Goal: Task Accomplishment & Management: Manage account settings

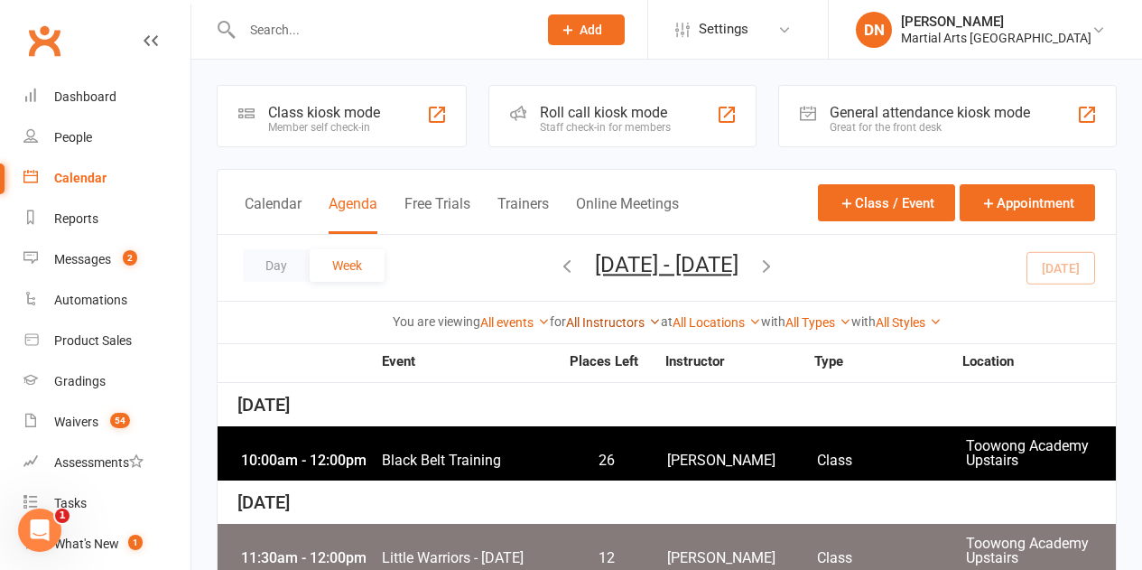
click at [621, 326] on link "All Instructors" at bounding box center [613, 322] width 95 height 14
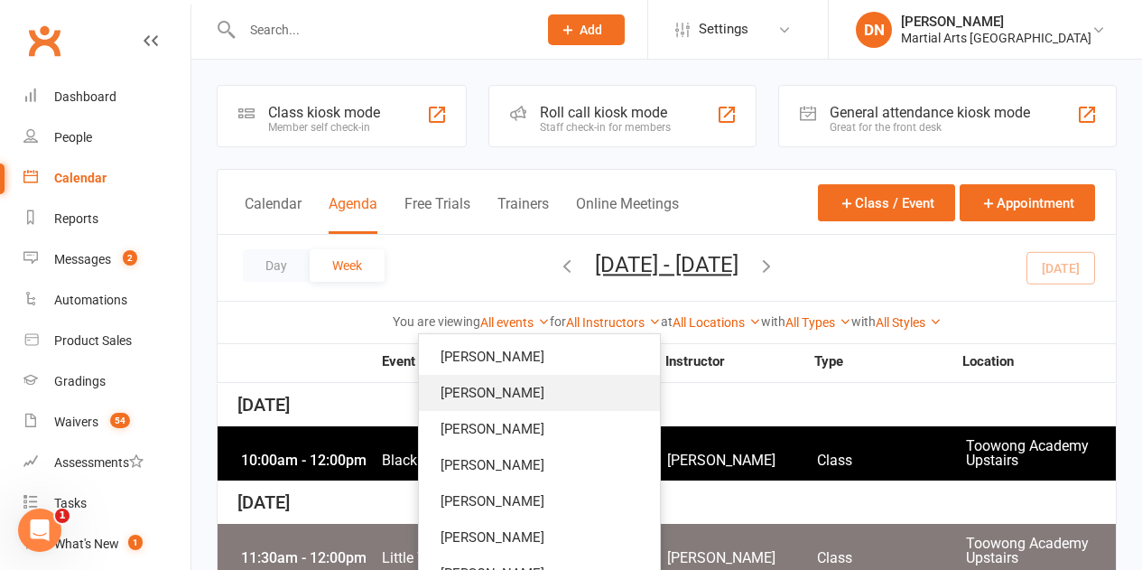
click at [541, 380] on link "[PERSON_NAME]" at bounding box center [539, 393] width 241 height 36
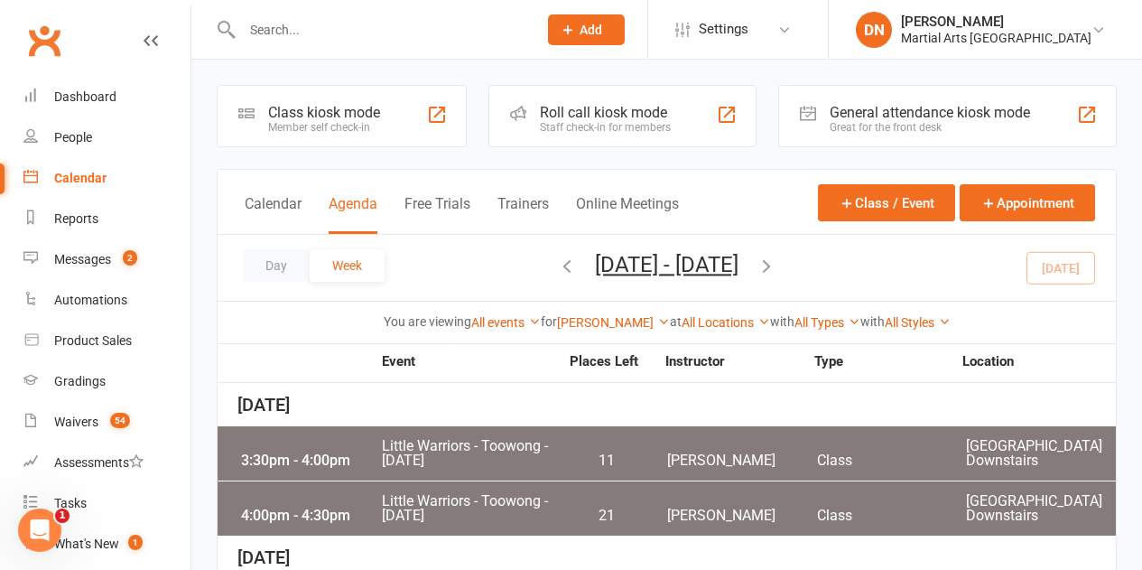
click at [599, 329] on div "Quinton Cugola Show All Instructors Brandon McNamara Quinton Cugola Dan Nembach…" at bounding box center [613, 322] width 113 height 20
click at [602, 325] on link "[PERSON_NAME]" at bounding box center [613, 322] width 113 height 14
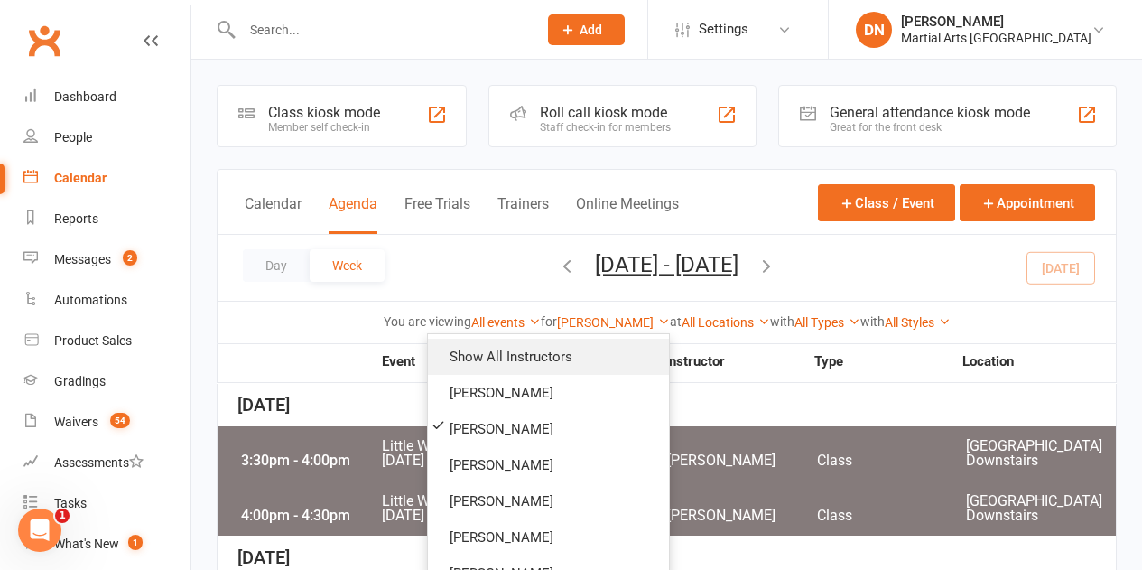
click at [571, 355] on link "Show All Instructors" at bounding box center [548, 357] width 241 height 36
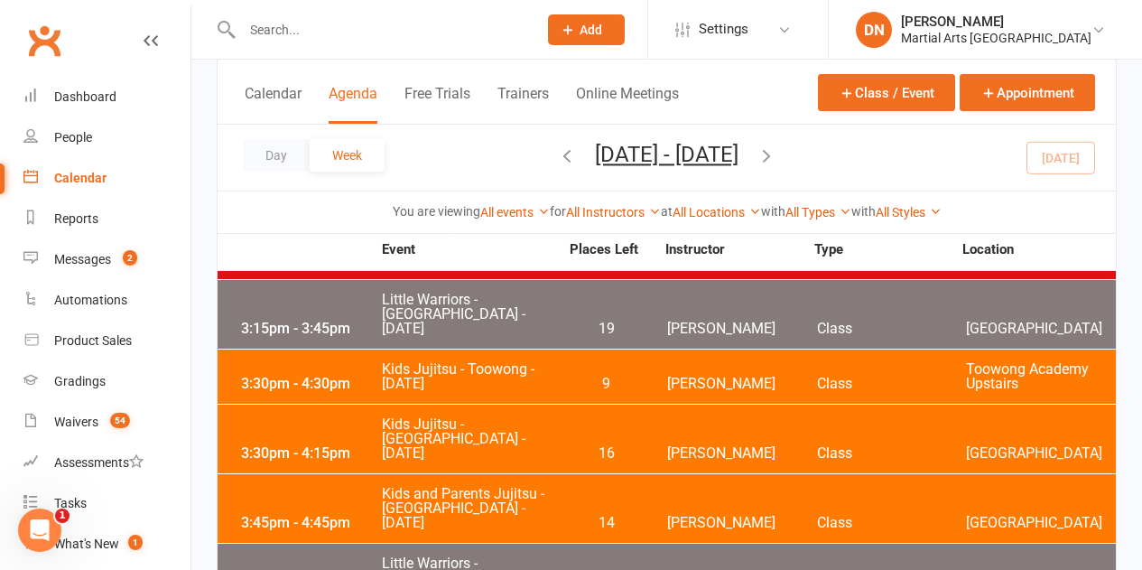
scroll to position [361, 0]
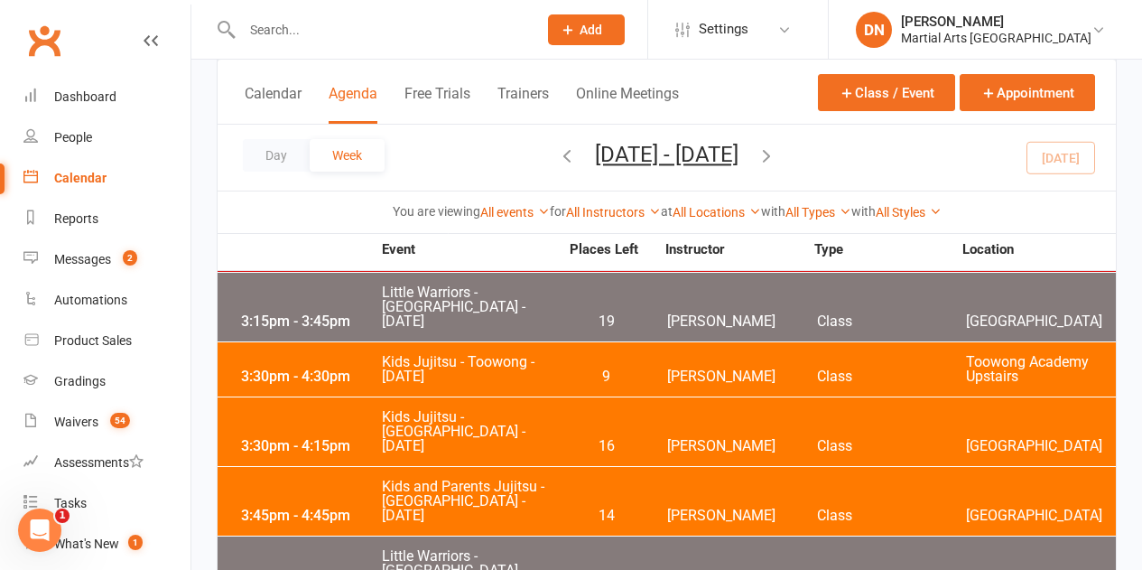
click at [516, 355] on span "Kids Jujitsu - Toowong - [DATE]" at bounding box center [470, 369] width 178 height 29
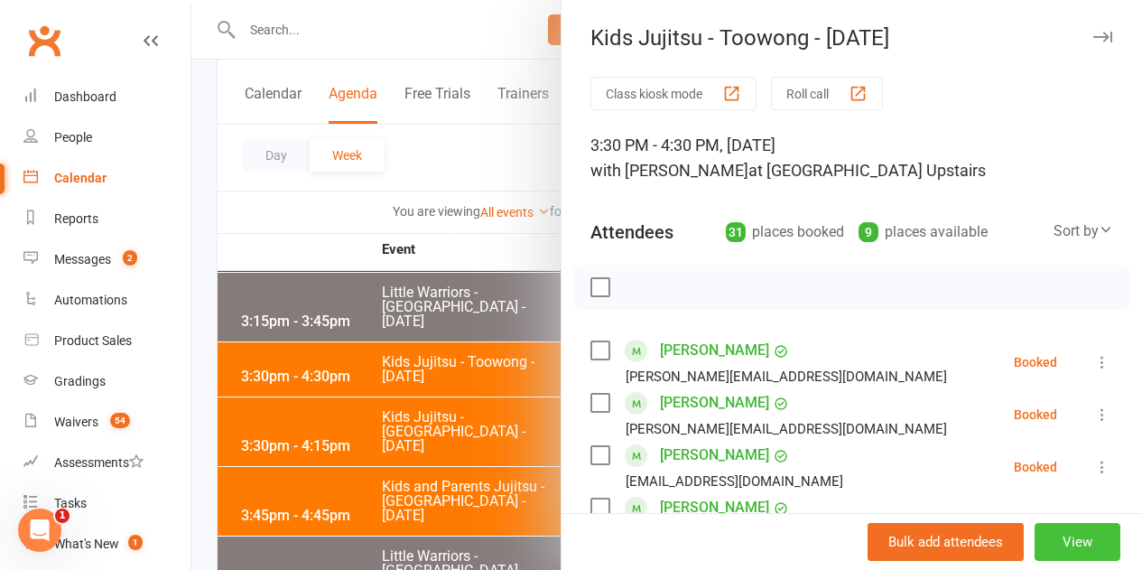
click at [1054, 533] on button "View" at bounding box center [1078, 542] width 86 height 38
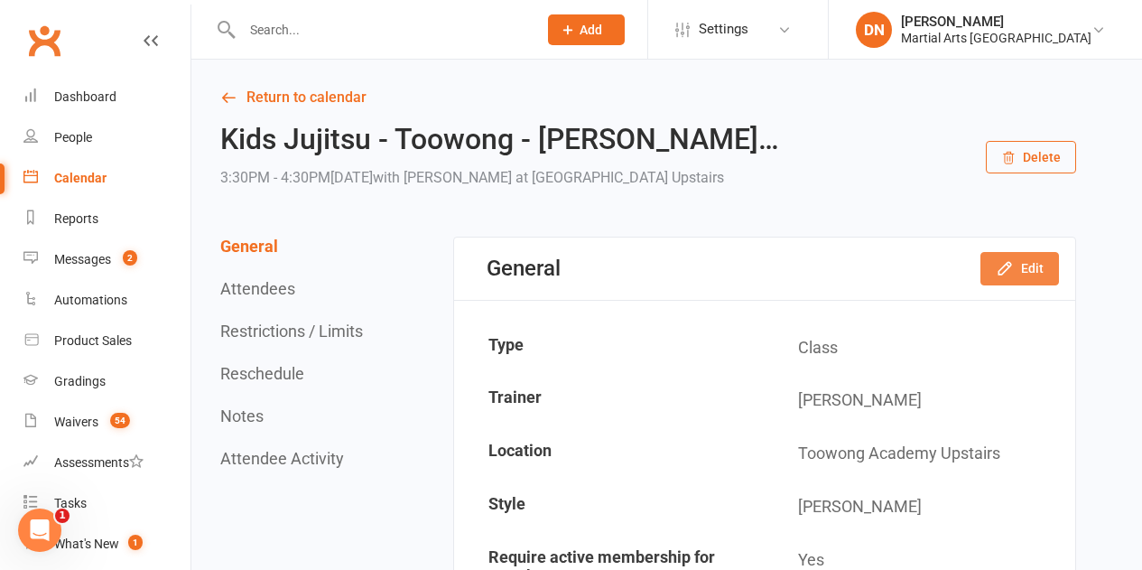
click at [1007, 265] on icon "button" at bounding box center [1004, 269] width 12 height 12
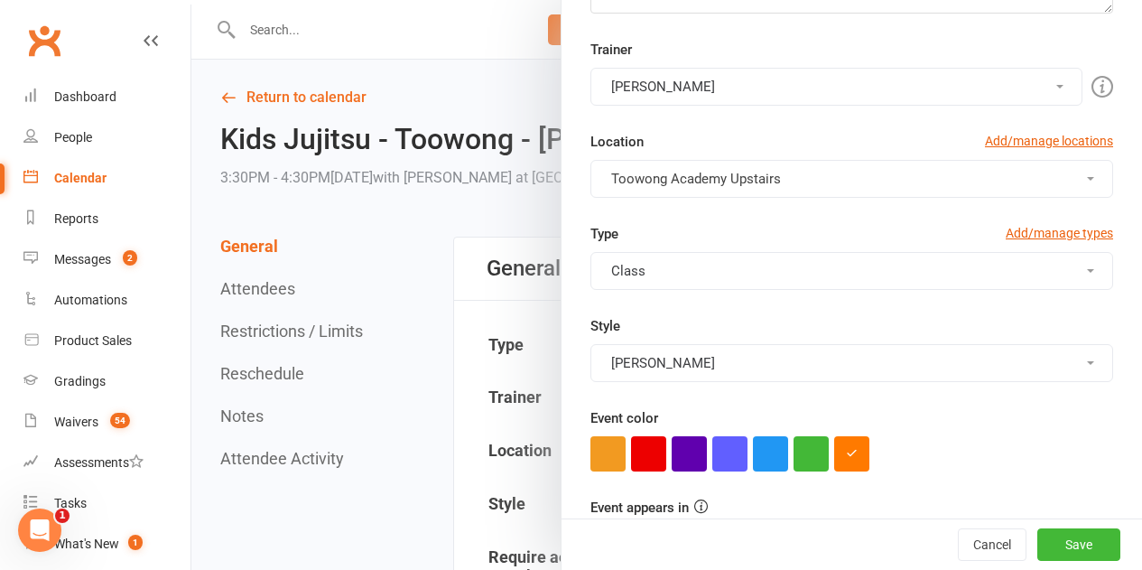
scroll to position [271, 0]
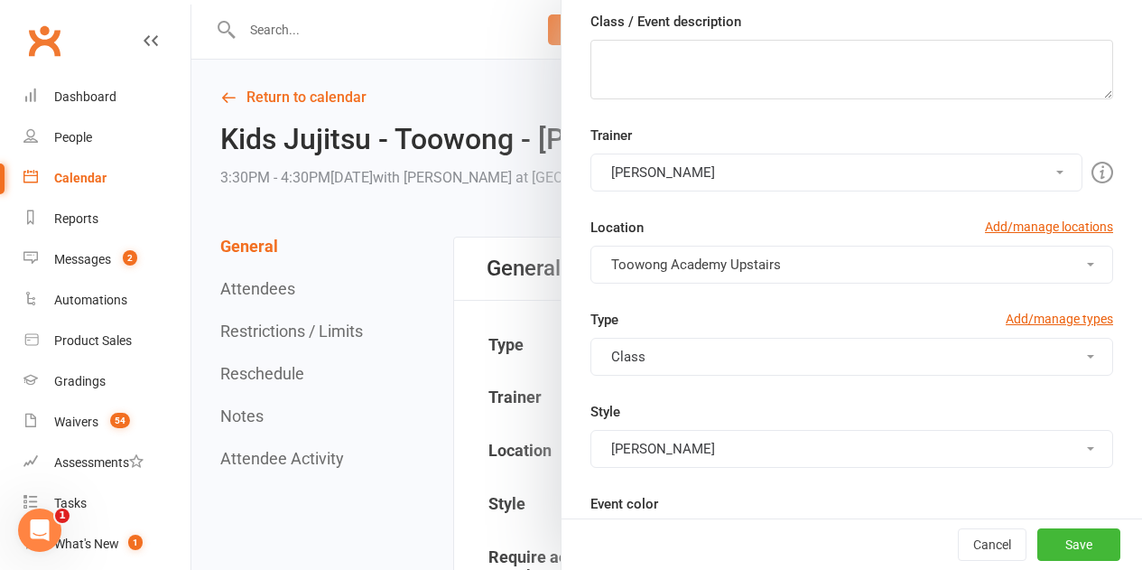
click at [724, 175] on button "[PERSON_NAME]" at bounding box center [836, 172] width 492 height 38
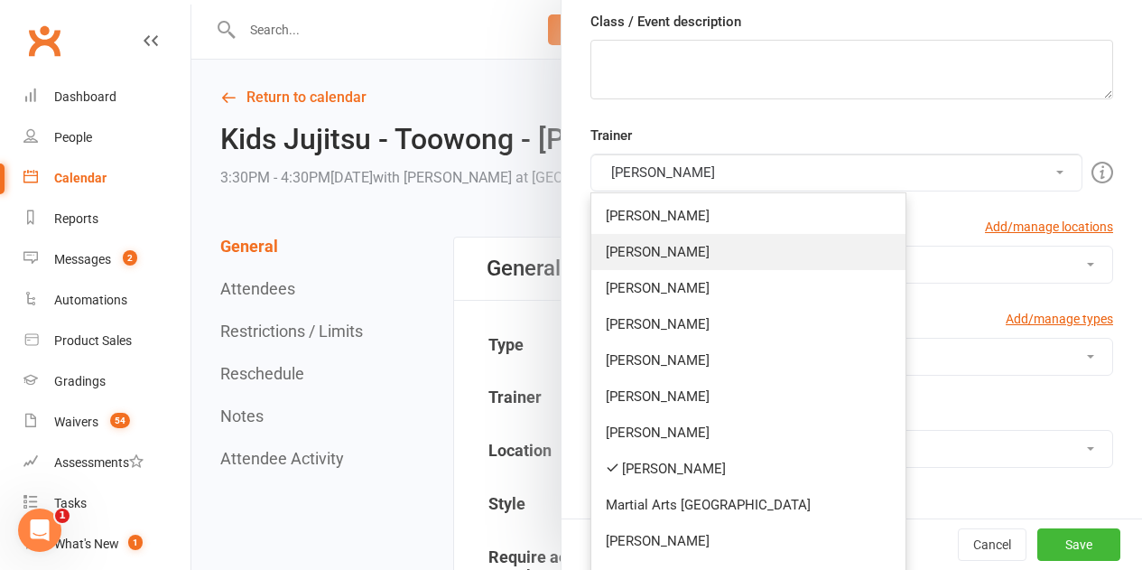
click at [684, 263] on link "[PERSON_NAME]" at bounding box center [748, 252] width 314 height 36
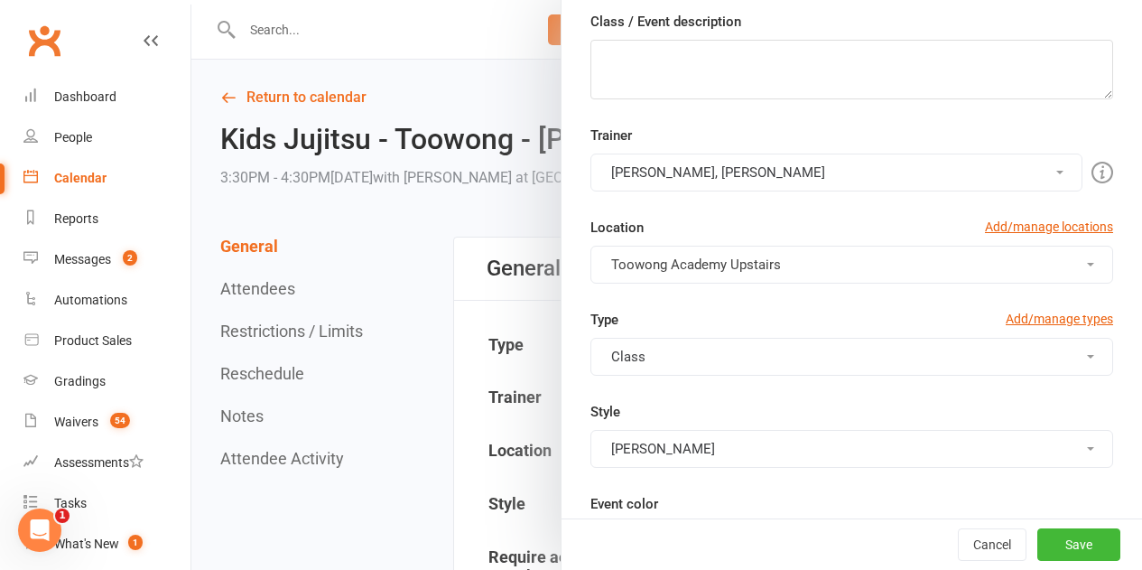
drag, startPoint x: 751, startPoint y: 172, endPoint x: 736, endPoint y: 220, distance: 50.2
click at [752, 172] on button "Robert Dupont, Quinton Cugola" at bounding box center [836, 172] width 492 height 38
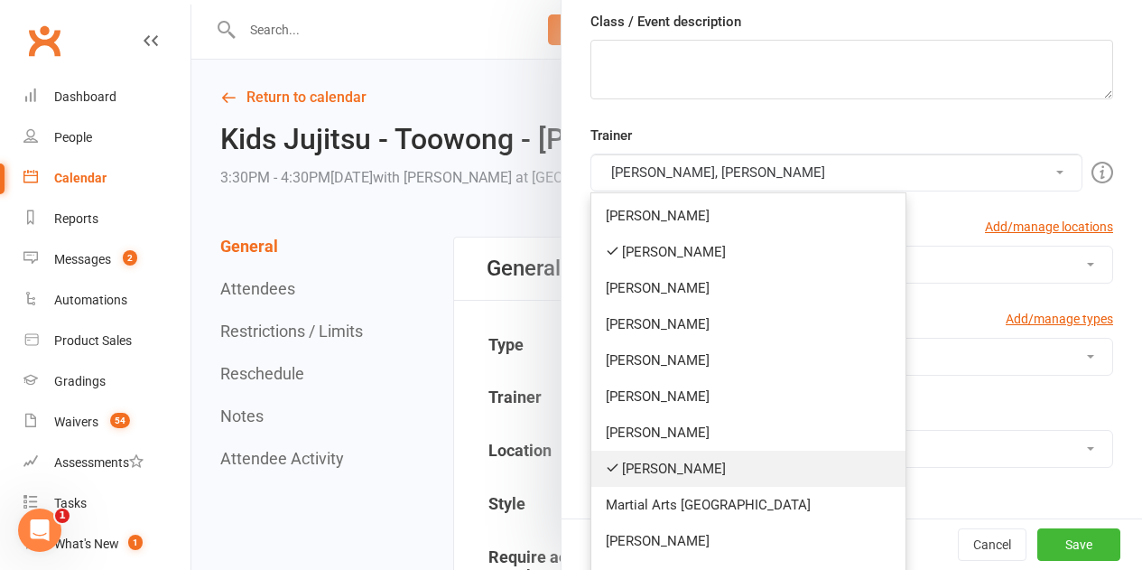
click at [680, 460] on link "[PERSON_NAME]" at bounding box center [748, 468] width 314 height 36
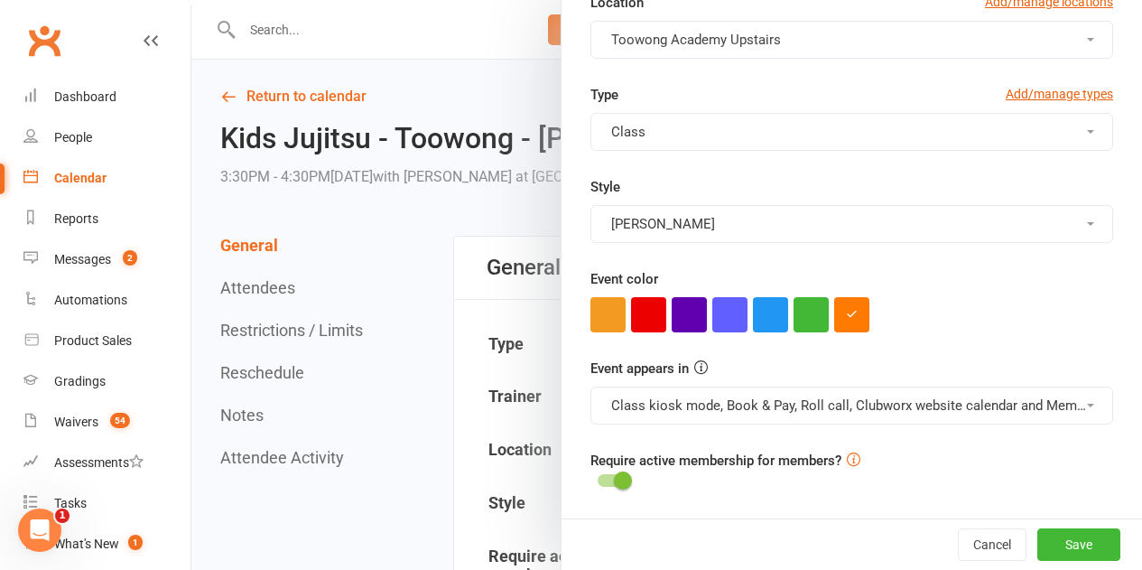
scroll to position [361, 0]
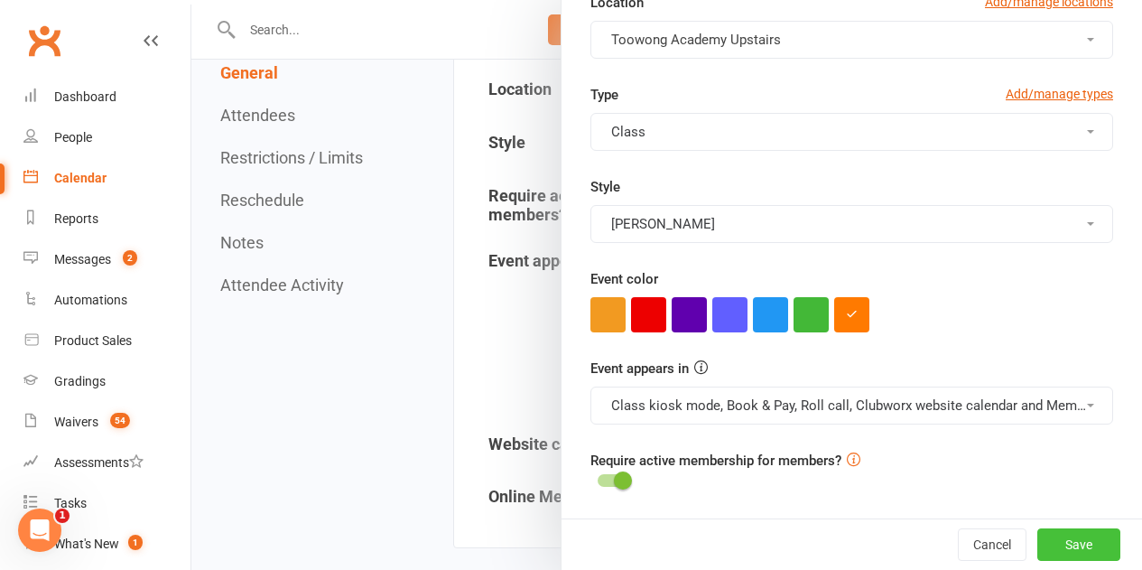
click at [1076, 550] on button "Save" at bounding box center [1078, 544] width 83 height 32
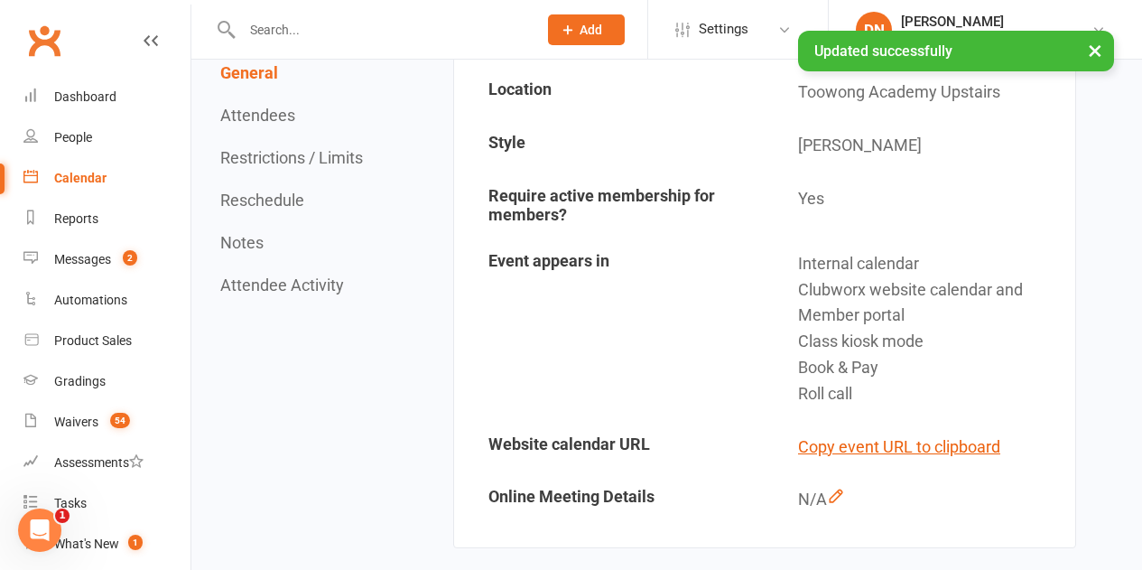
click at [63, 185] on div "Calendar" at bounding box center [80, 178] width 52 height 14
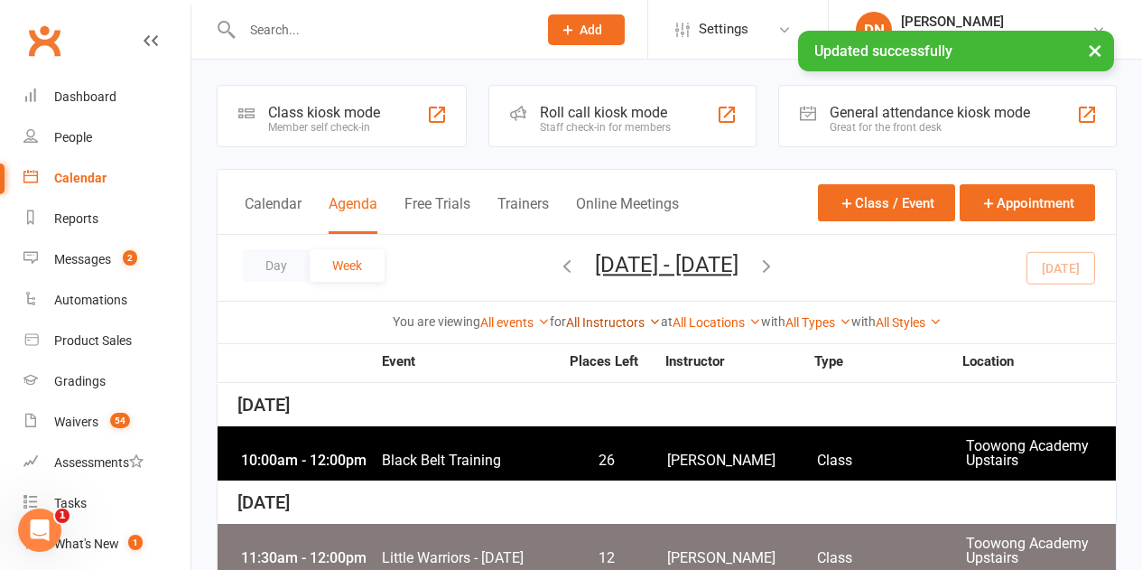
click at [625, 322] on link "All Instructors" at bounding box center [613, 322] width 95 height 14
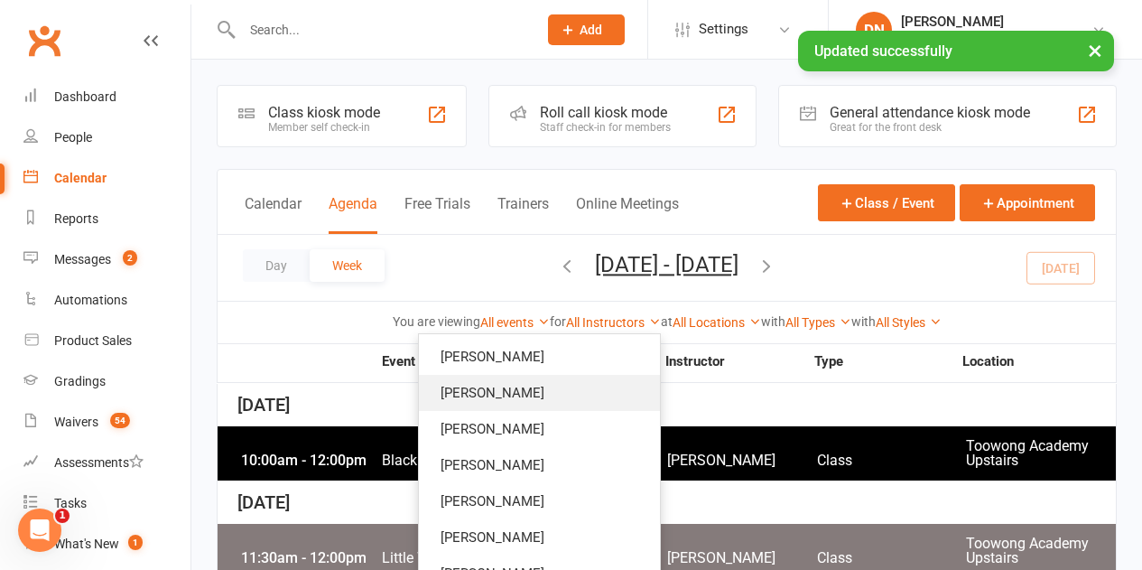
click at [512, 384] on link "[PERSON_NAME]" at bounding box center [539, 393] width 241 height 36
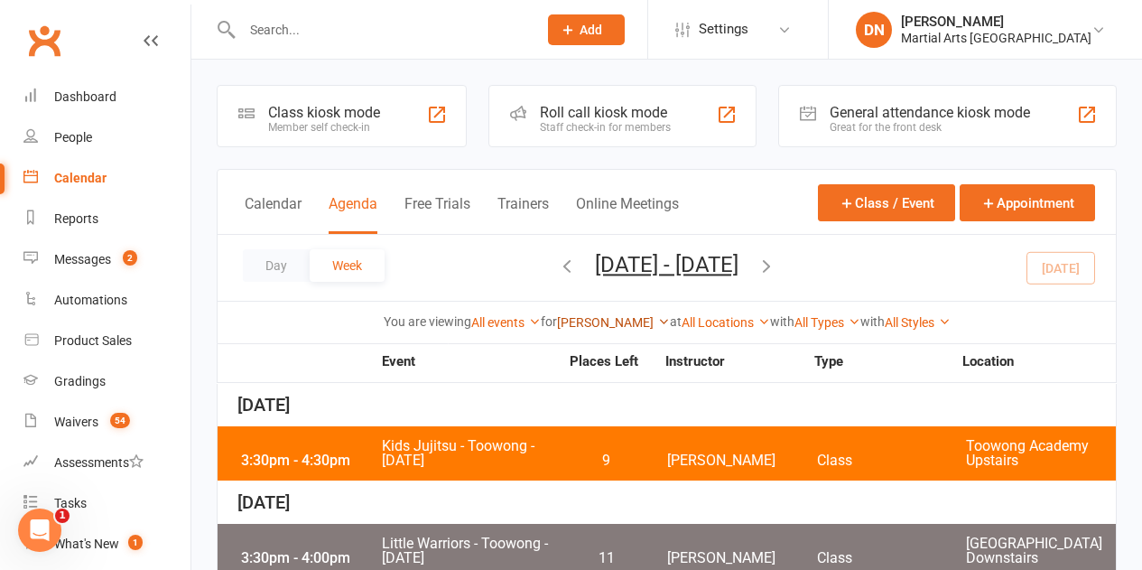
click at [601, 322] on link "[PERSON_NAME]" at bounding box center [613, 322] width 113 height 14
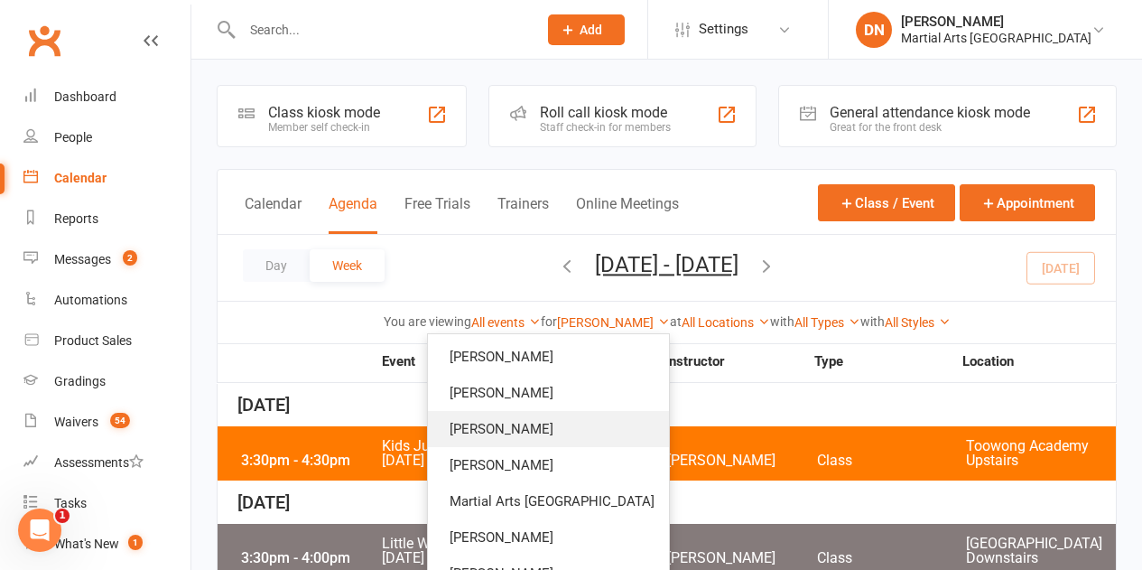
scroll to position [271, 0]
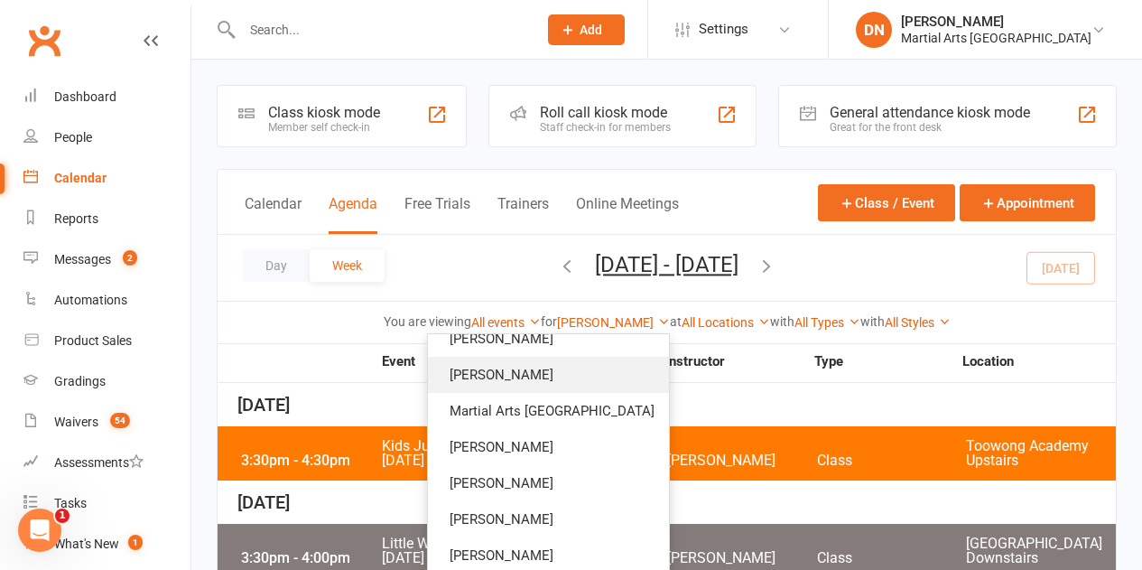
click at [567, 369] on link "[PERSON_NAME]" at bounding box center [548, 375] width 241 height 36
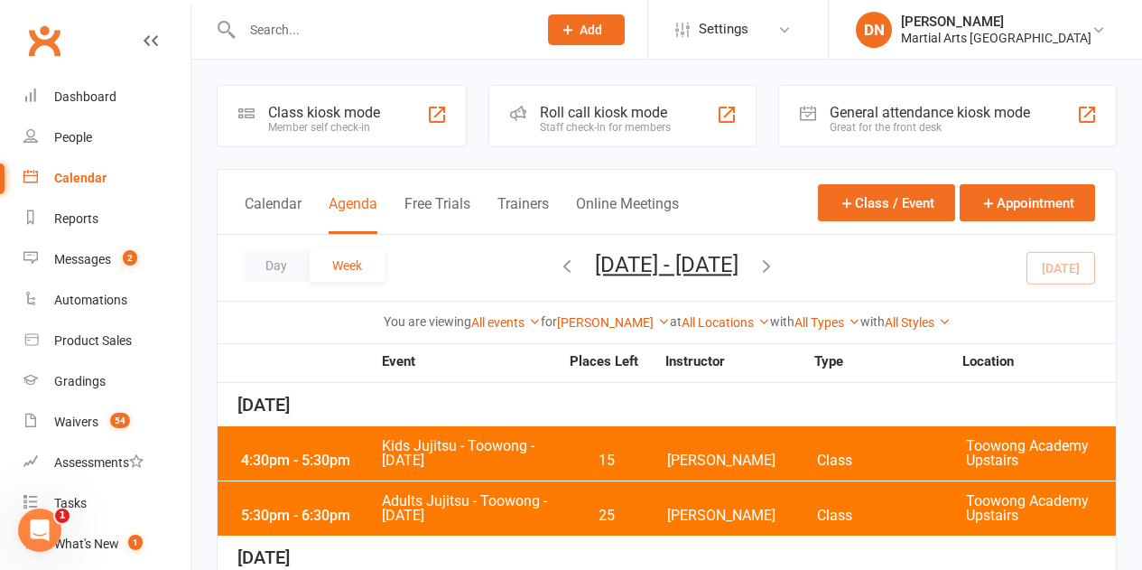
click at [568, 437] on div "4:30pm - 5:30pm Kids Jujitsu - Toowong - Monday 15 Robert Dupont Class Toowong …" at bounding box center [667, 453] width 898 height 54
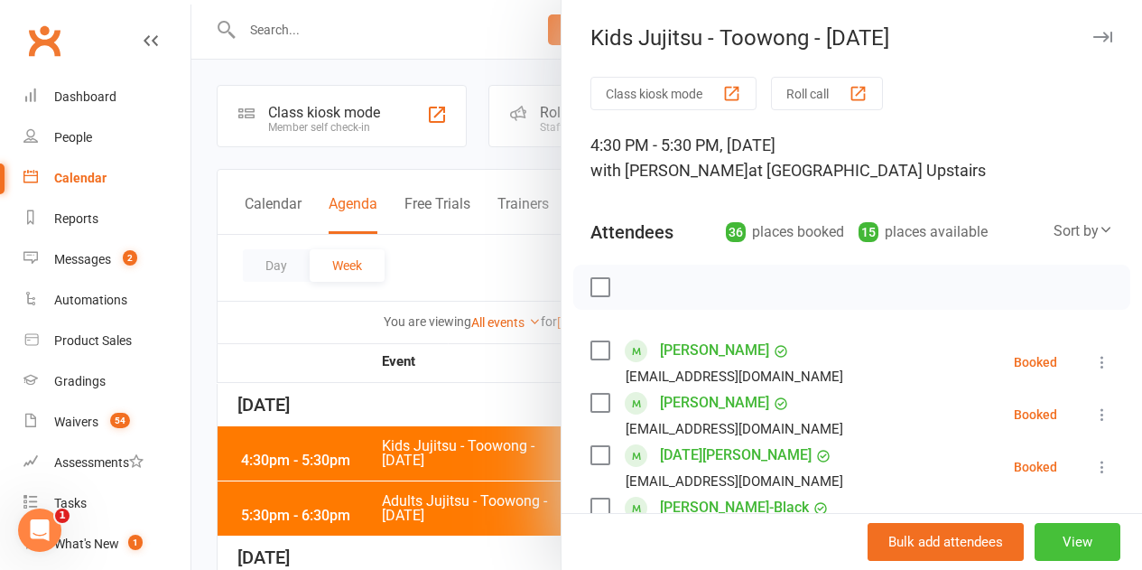
click at [1063, 543] on button "View" at bounding box center [1078, 542] width 86 height 38
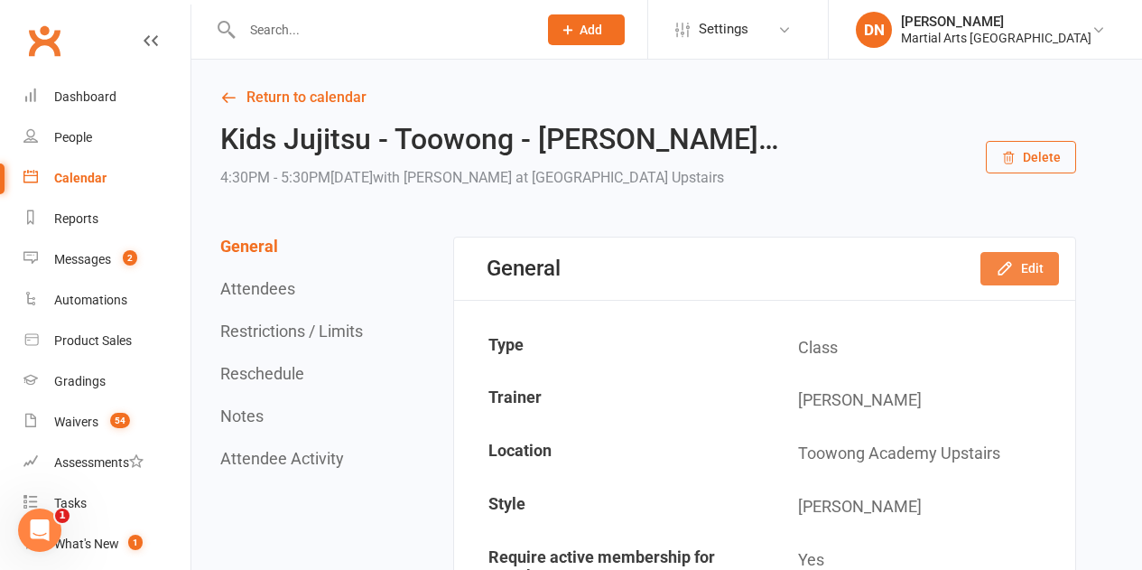
click at [994, 278] on button "Edit" at bounding box center [1019, 268] width 79 height 32
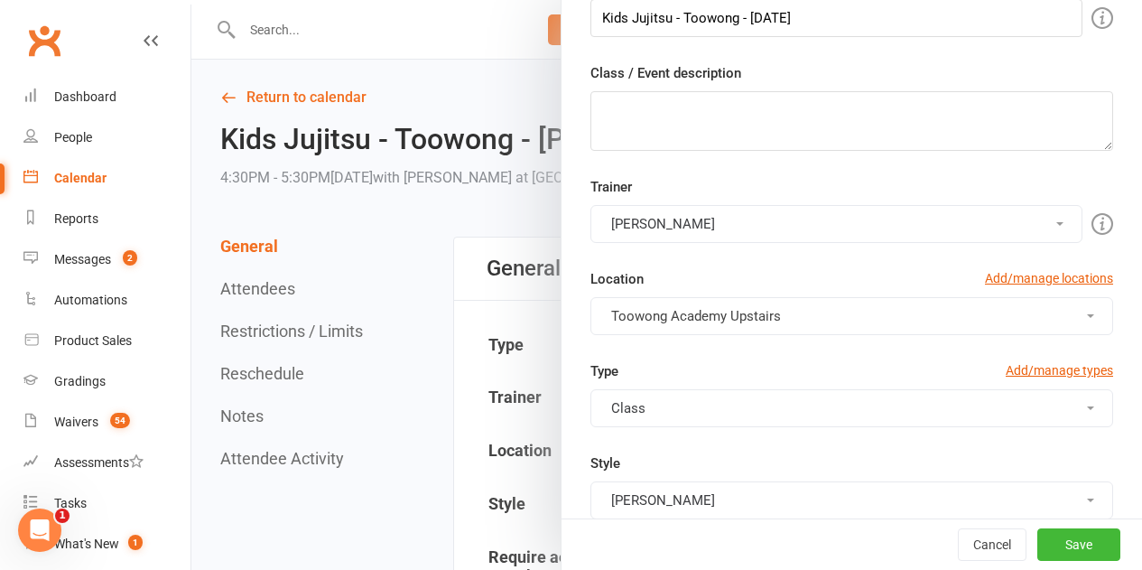
scroll to position [271, 0]
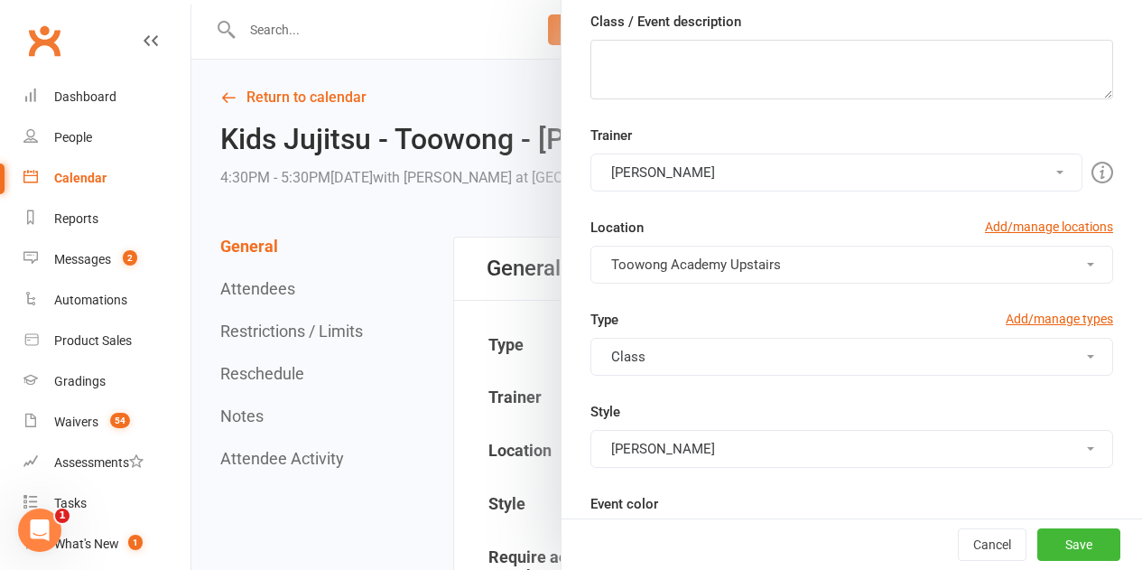
click at [710, 174] on button "[PERSON_NAME]" at bounding box center [836, 172] width 492 height 38
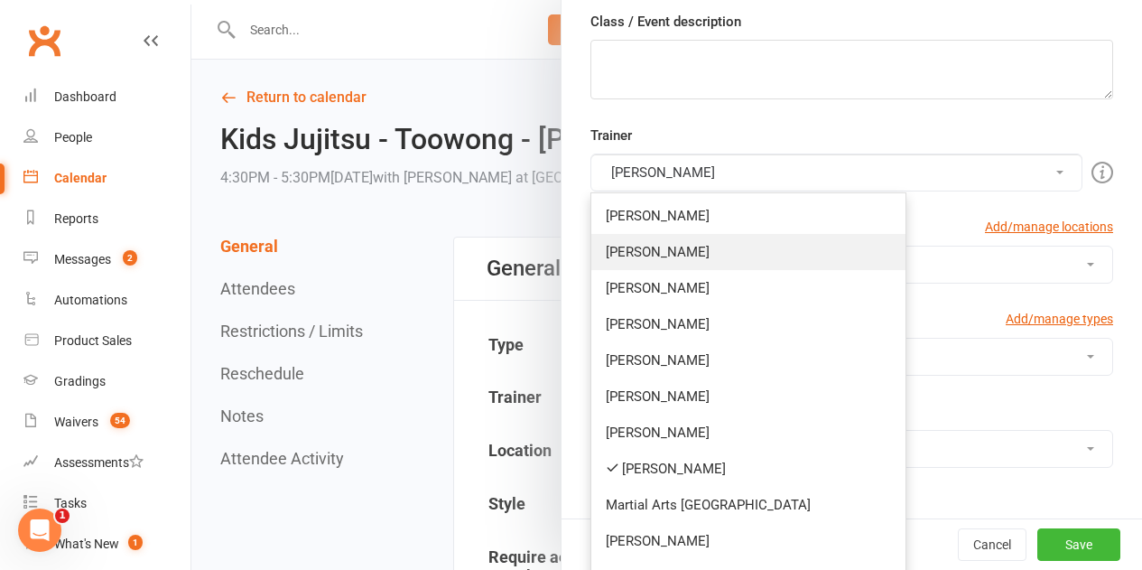
click at [654, 256] on link "[PERSON_NAME]" at bounding box center [748, 252] width 314 height 36
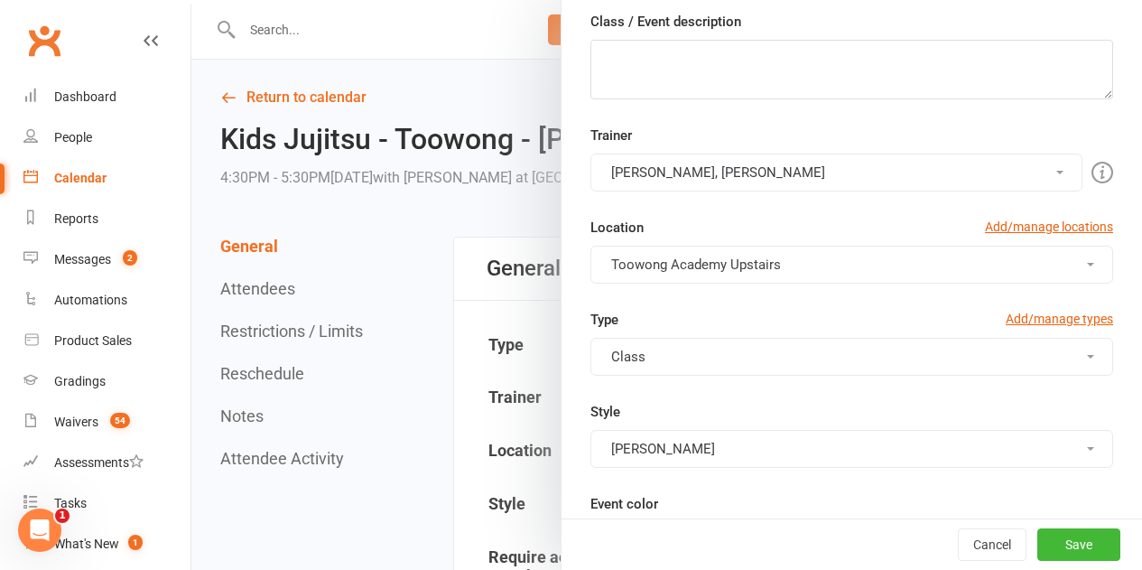
click at [685, 155] on button "Robert Dupont, Quinton Cugola" at bounding box center [836, 172] width 492 height 38
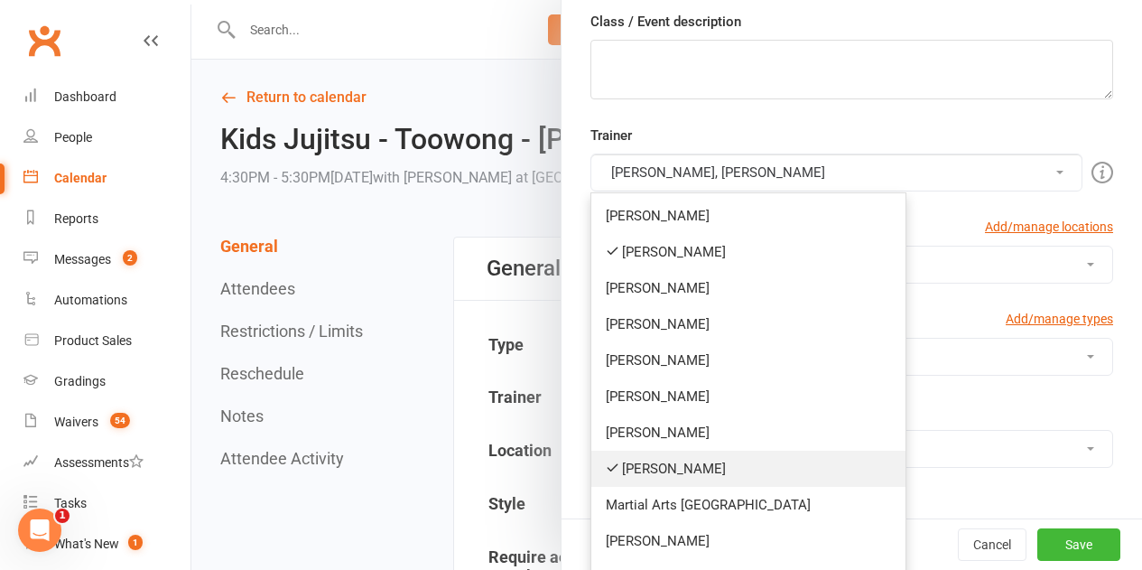
click at [669, 468] on link "[PERSON_NAME]" at bounding box center [748, 468] width 314 height 36
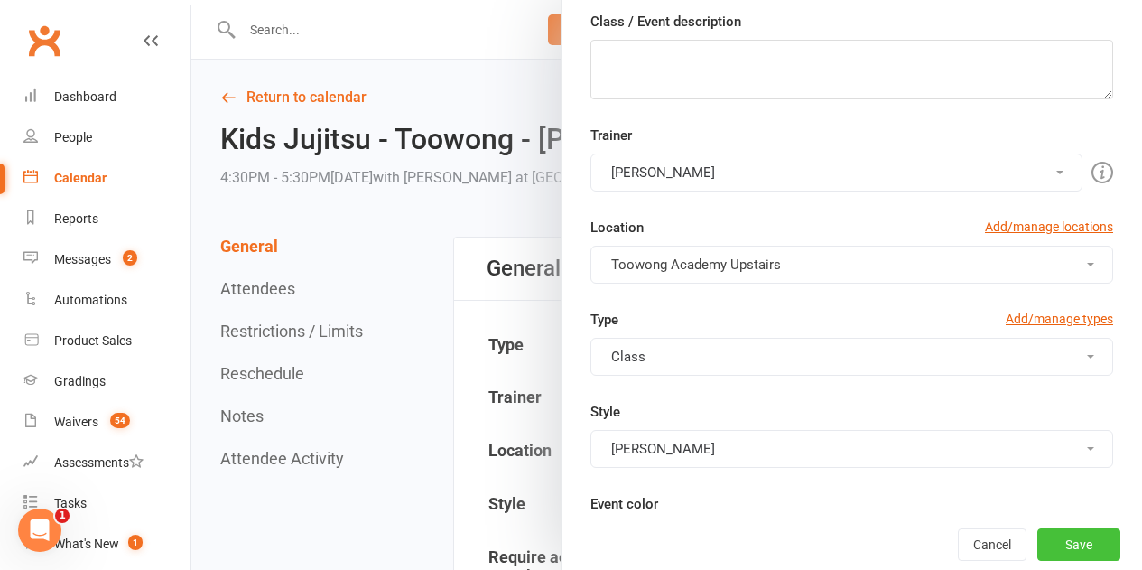
click at [1072, 537] on button "Save" at bounding box center [1078, 544] width 83 height 32
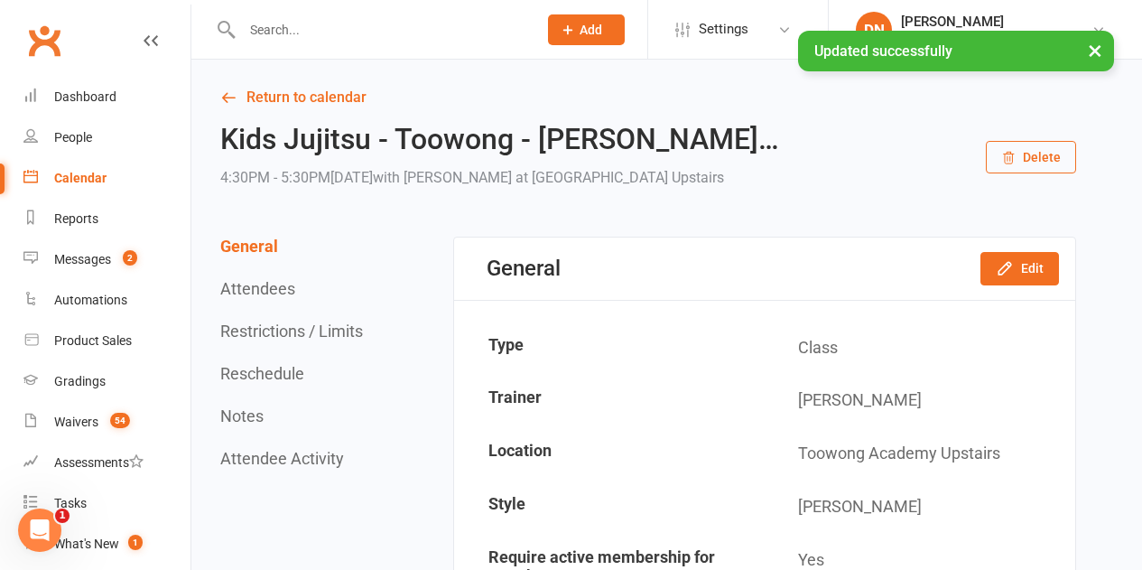
click at [116, 180] on link "Calendar" at bounding box center [106, 178] width 167 height 41
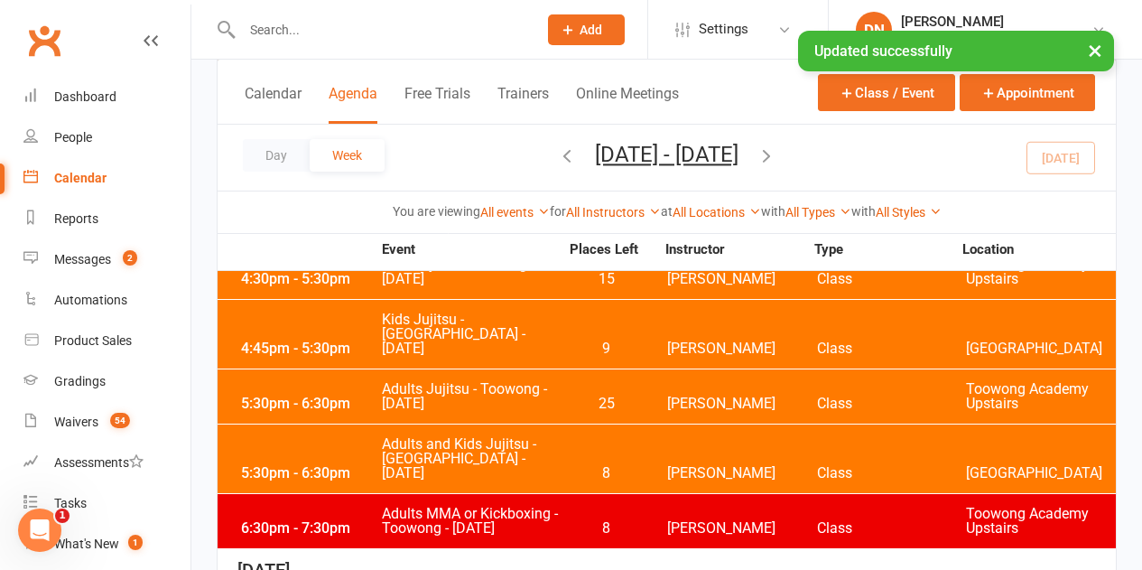
scroll to position [632, 0]
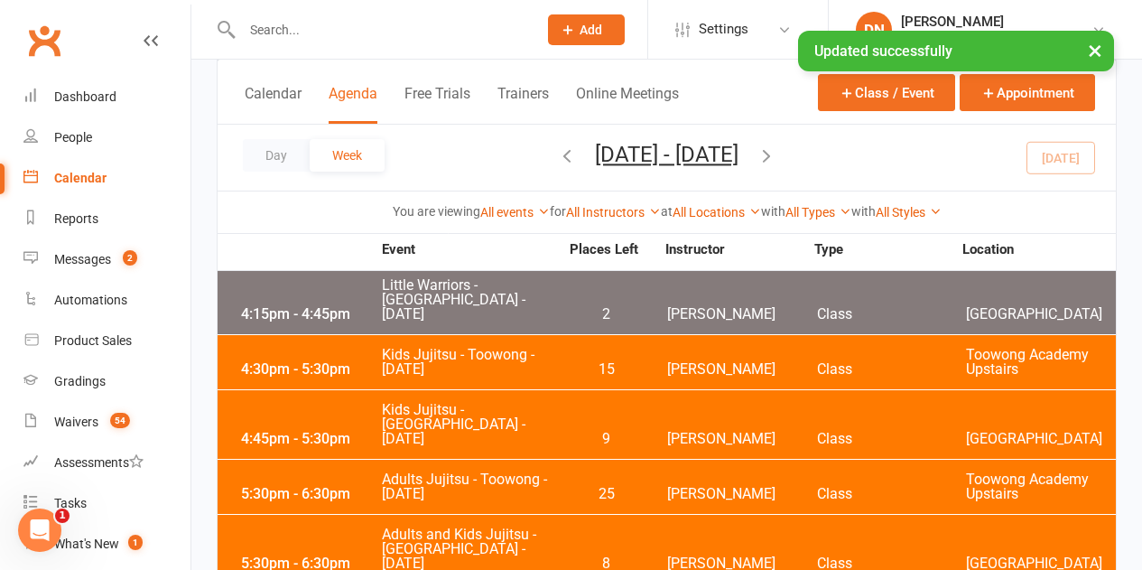
click at [565, 460] on div "5:30pm - 6:30pm Adults Jujitsu - Toowong - Monday 25 Robert Dupont Class Toowon…" at bounding box center [667, 487] width 898 height 54
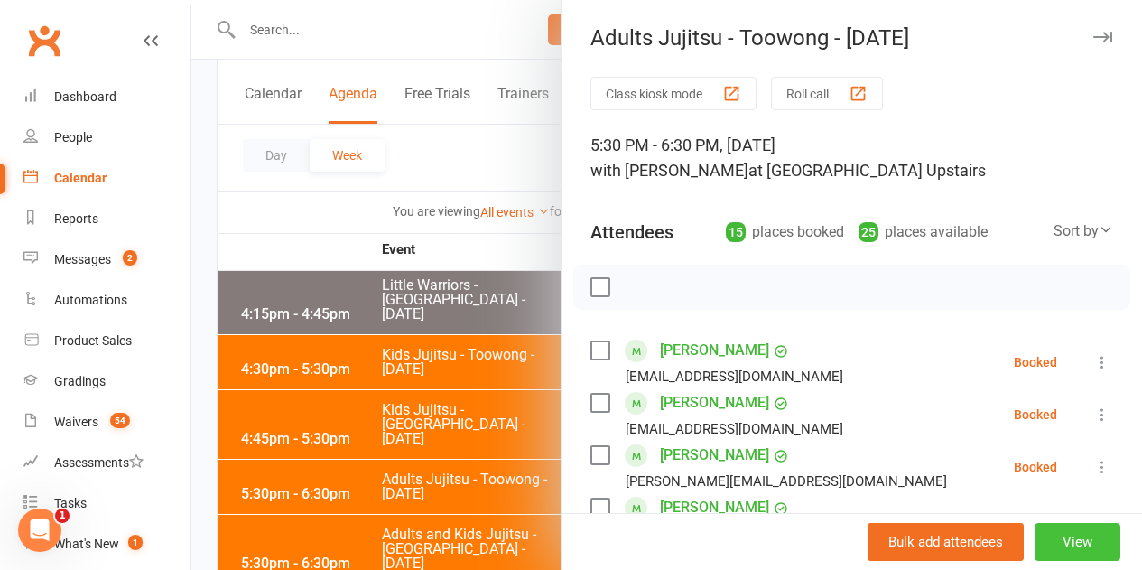
click at [1073, 531] on button "View" at bounding box center [1078, 542] width 86 height 38
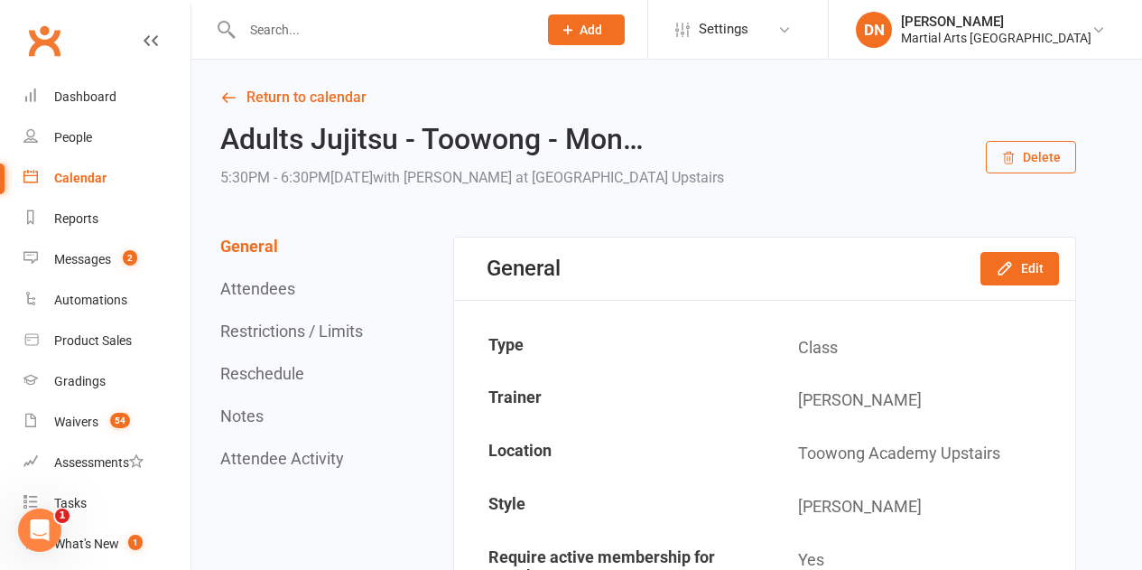
click at [1000, 250] on div "General Edit" at bounding box center [764, 268] width 621 height 62
click at [1018, 274] on button "Edit" at bounding box center [1019, 268] width 79 height 32
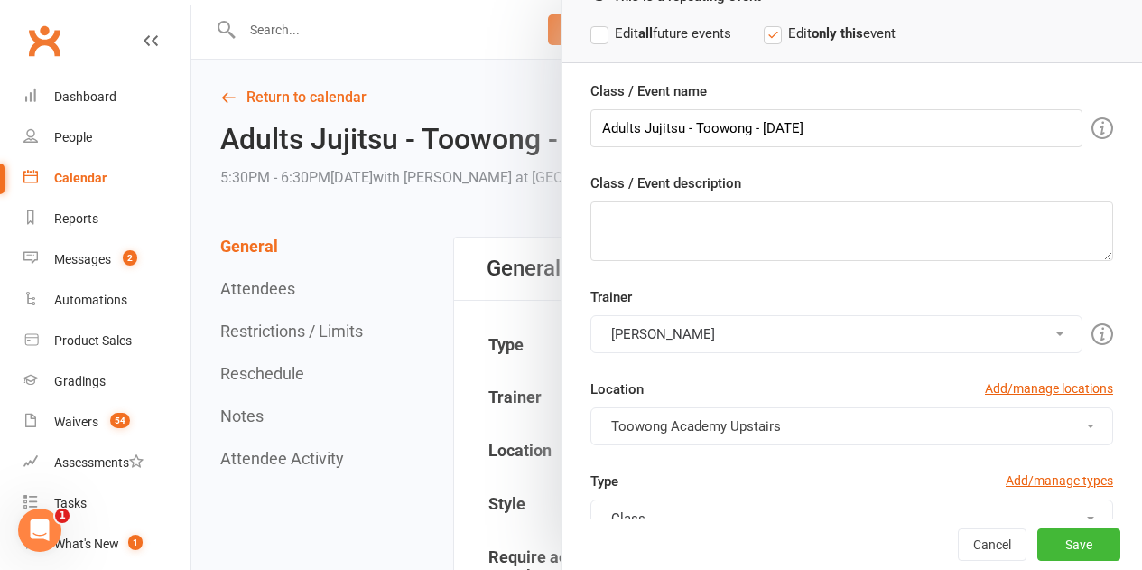
scroll to position [271, 0]
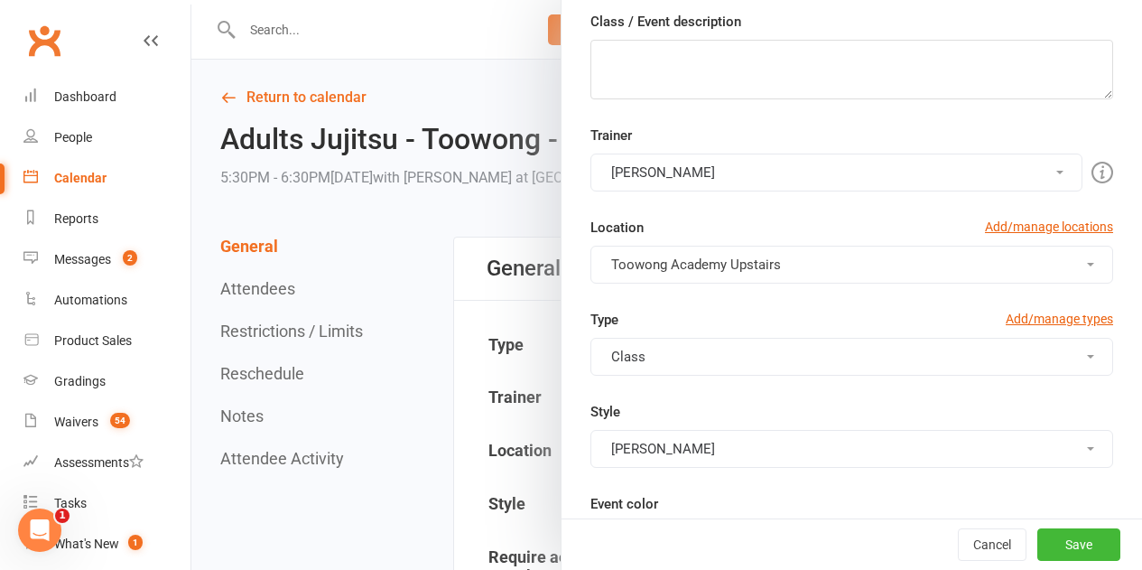
click at [717, 172] on button "[PERSON_NAME]" at bounding box center [836, 172] width 492 height 38
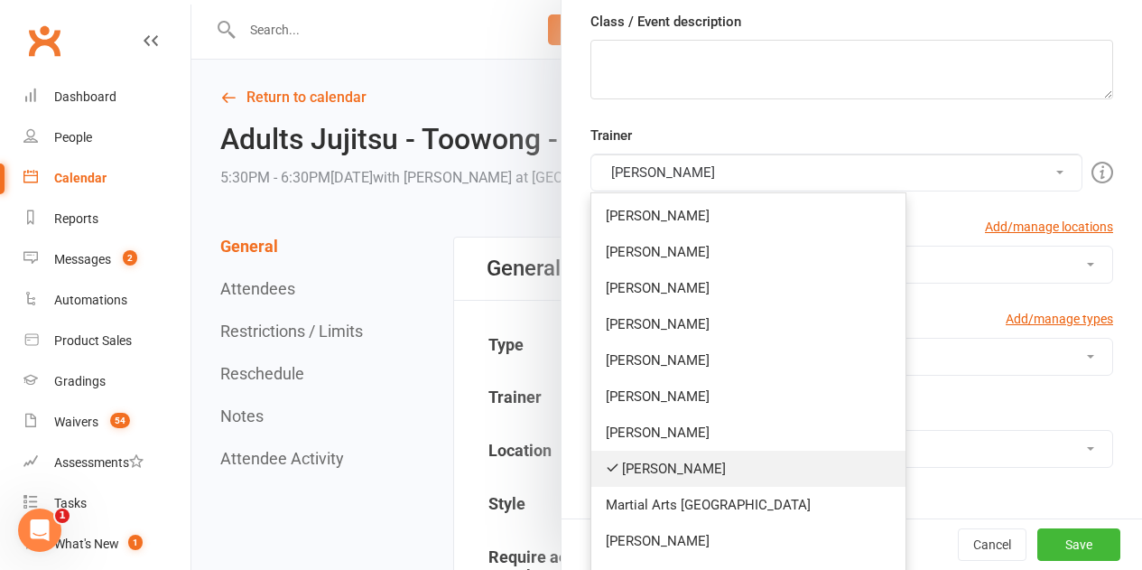
click at [645, 450] on link "[PERSON_NAME]" at bounding box center [748, 468] width 314 height 36
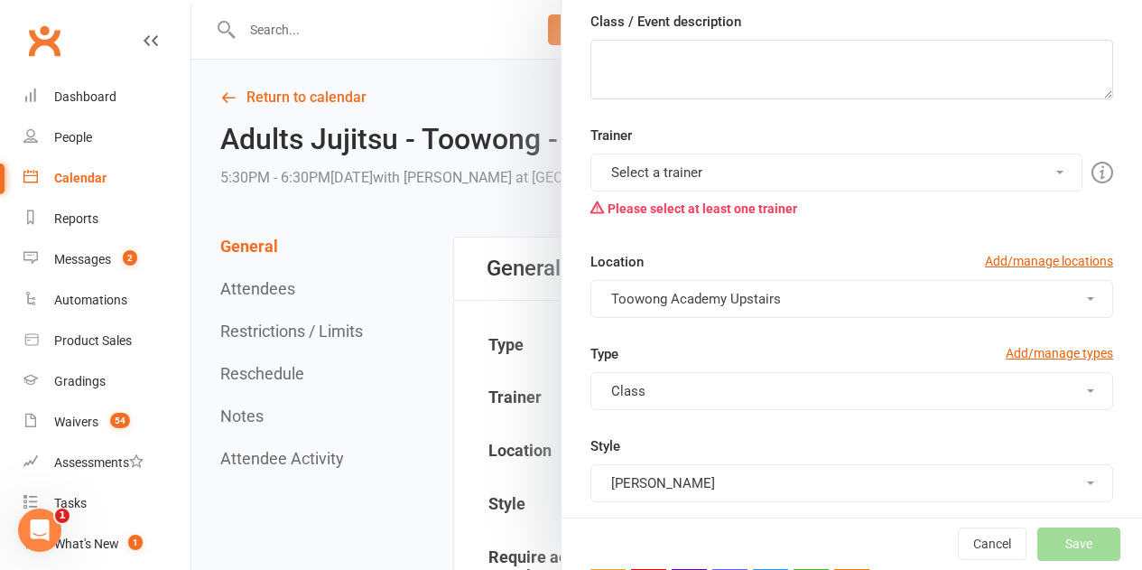
click at [753, 174] on button "Select a trainer" at bounding box center [836, 172] width 492 height 38
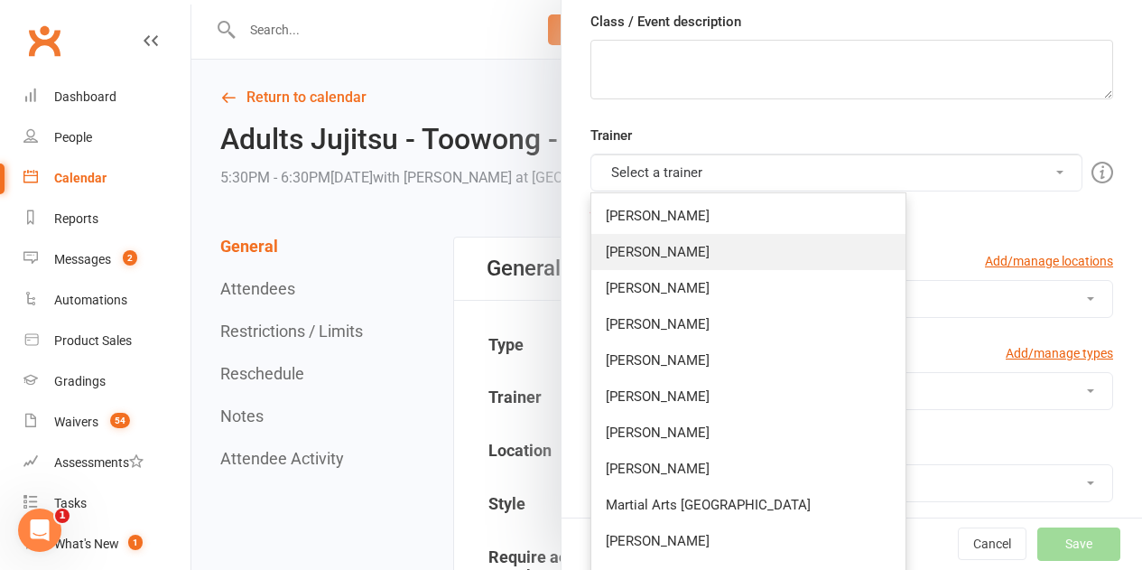
click at [673, 264] on link "[PERSON_NAME]" at bounding box center [748, 252] width 314 height 36
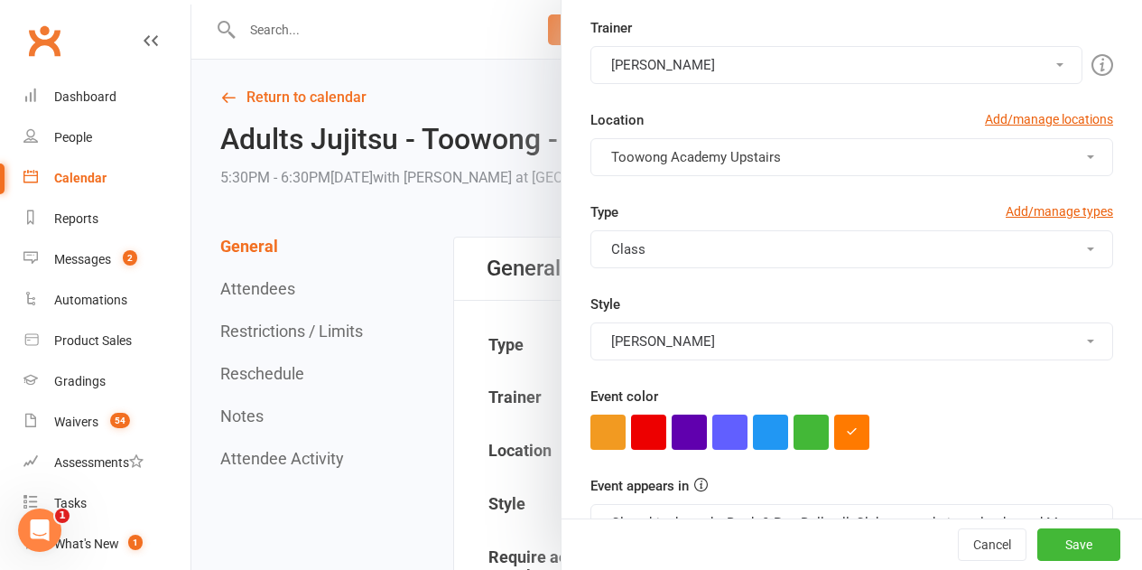
scroll to position [496, 0]
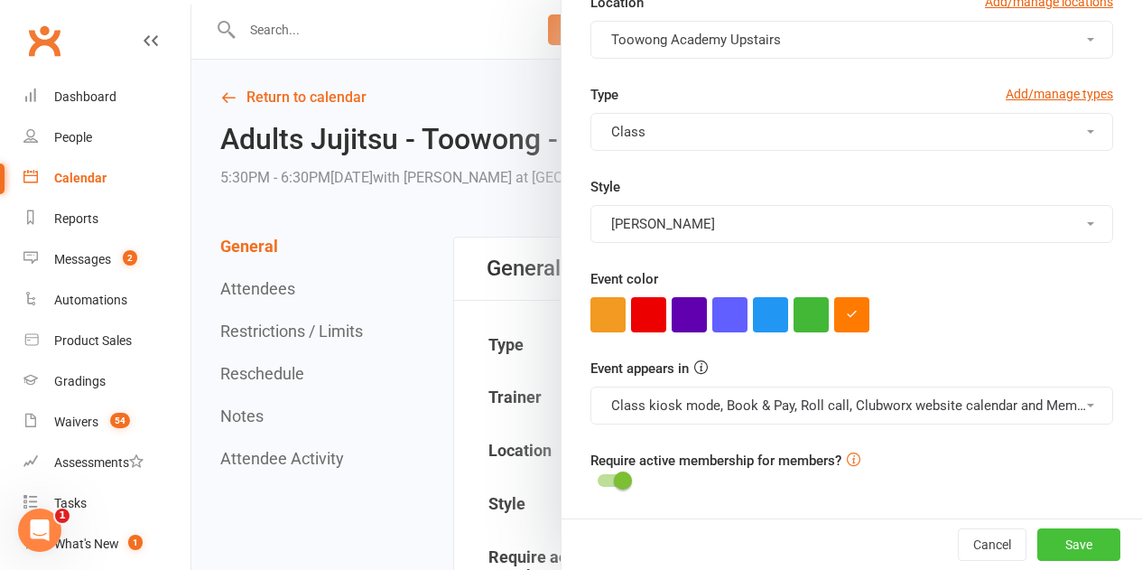
click at [1065, 543] on button "Save" at bounding box center [1078, 544] width 83 height 32
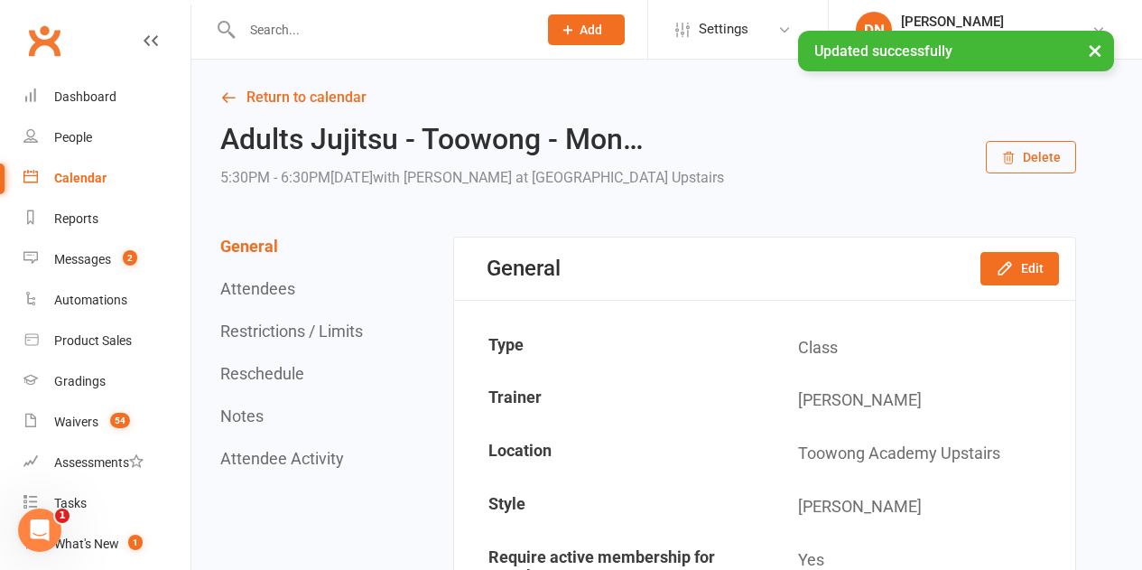
click at [125, 169] on link "Calendar" at bounding box center [106, 178] width 167 height 41
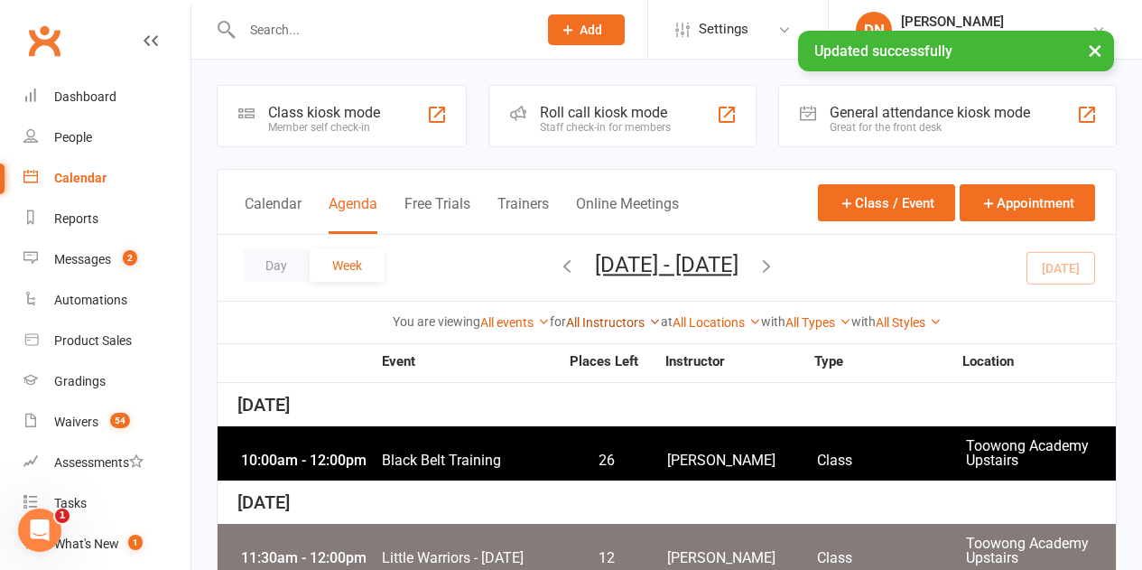
click at [605, 315] on link "All Instructors" at bounding box center [613, 322] width 95 height 14
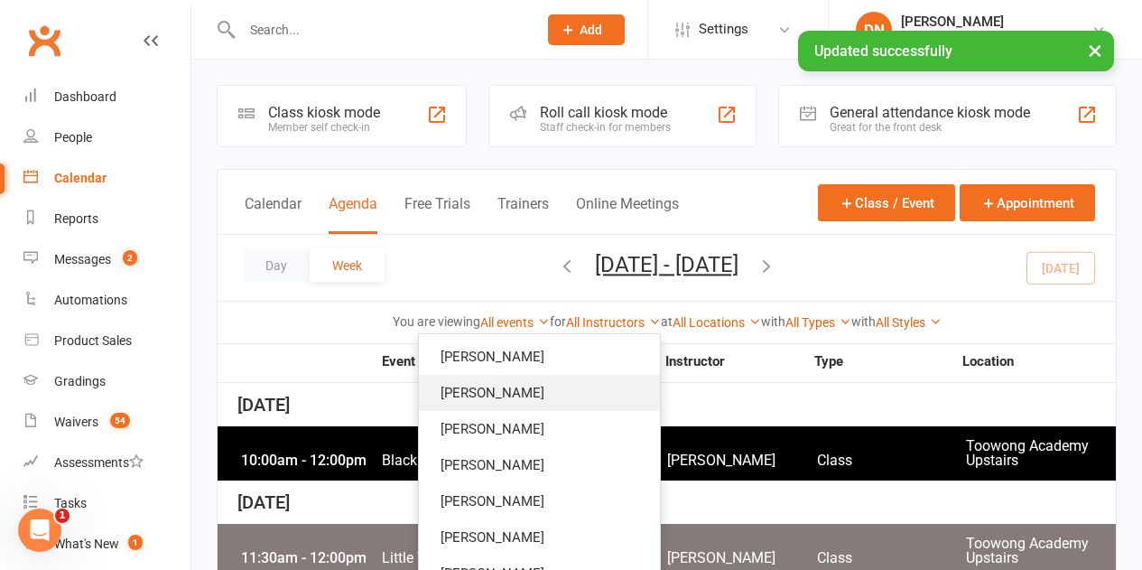
click at [515, 394] on link "[PERSON_NAME]" at bounding box center [539, 393] width 241 height 36
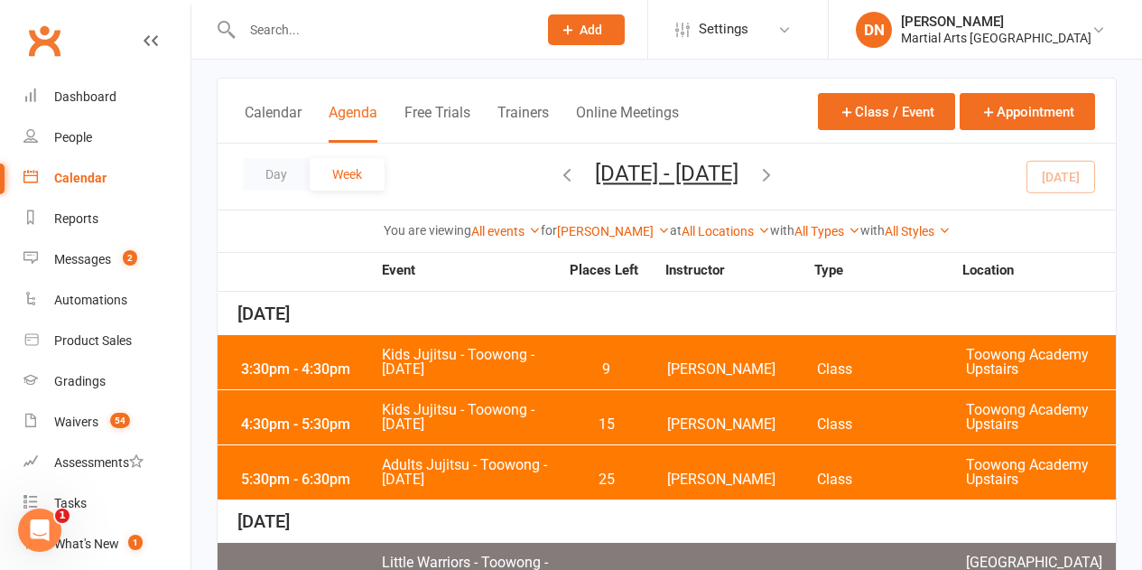
scroll to position [90, 0]
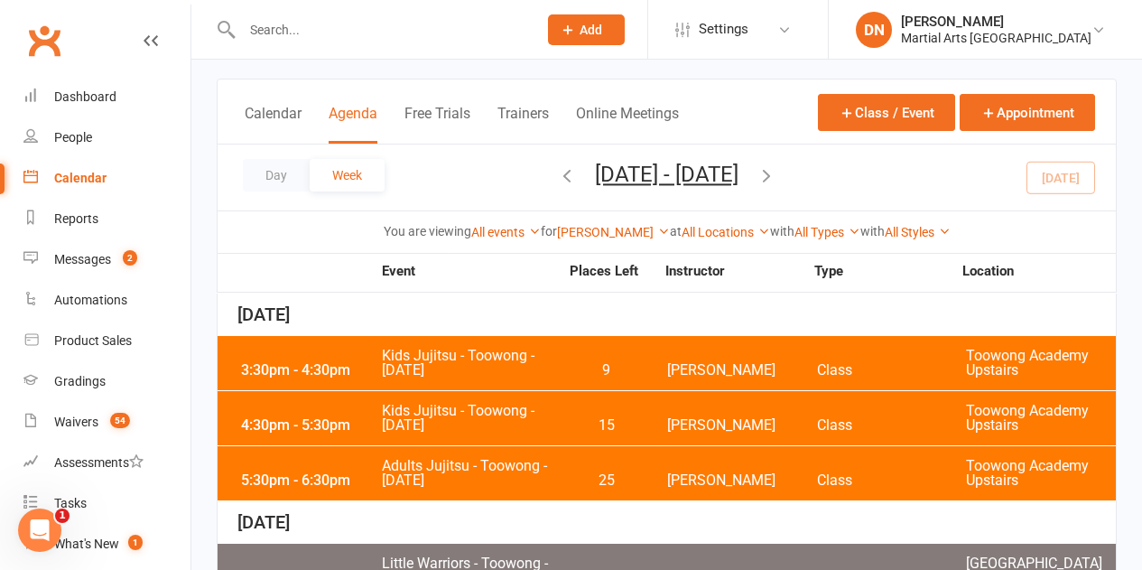
click at [620, 367] on span "9" at bounding box center [606, 370] width 95 height 14
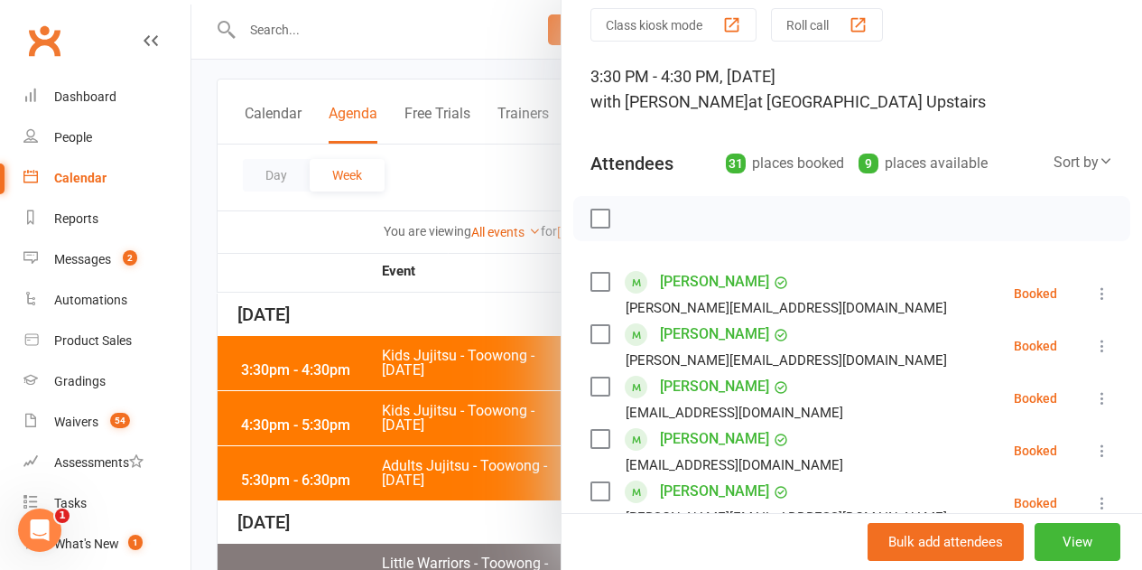
scroll to position [271, 0]
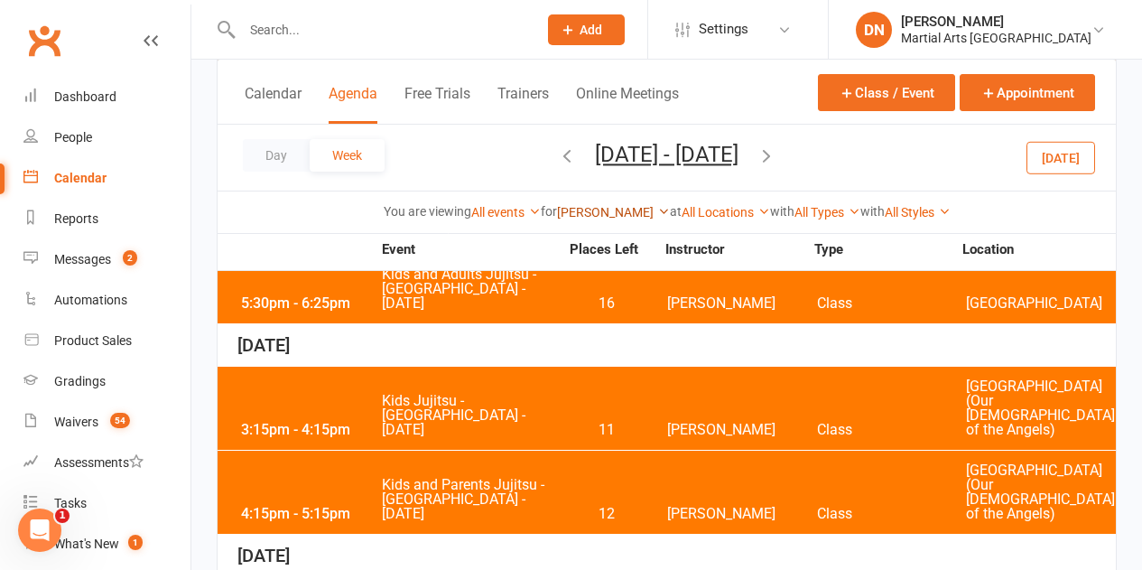
click at [565, 209] on link "[PERSON_NAME]" at bounding box center [613, 212] width 113 height 14
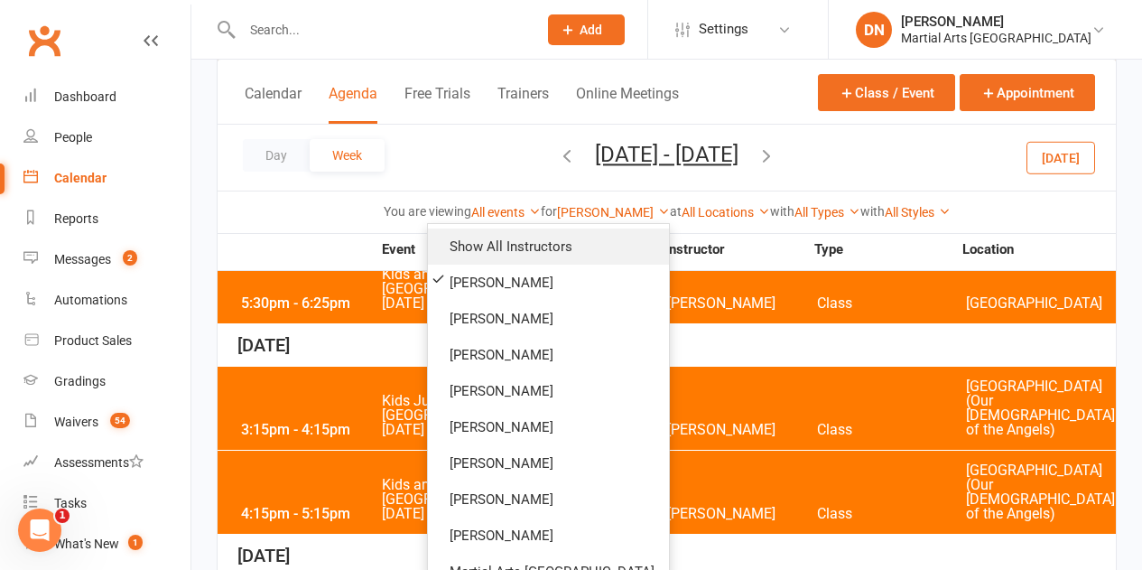
click at [565, 250] on link "Show All Instructors" at bounding box center [548, 246] width 241 height 36
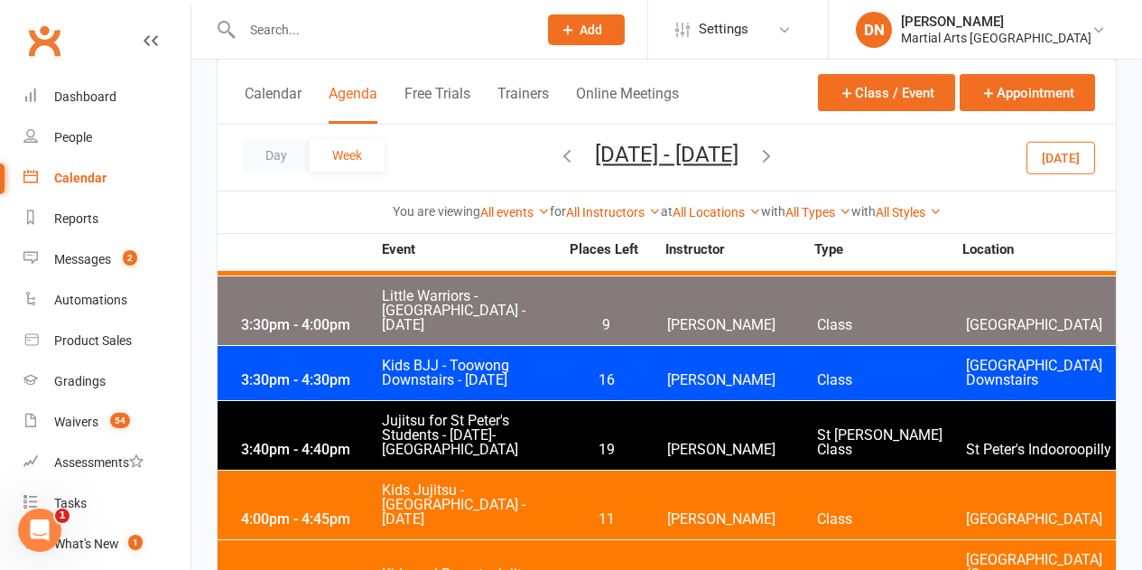
scroll to position [3443, 0]
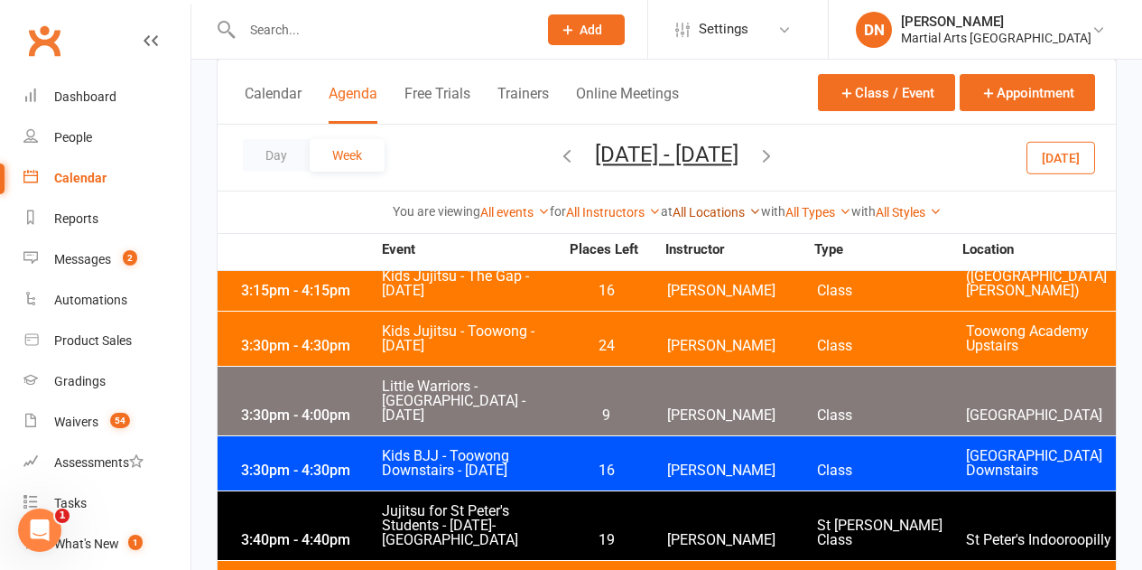
click at [720, 213] on link "All Locations" at bounding box center [717, 212] width 88 height 14
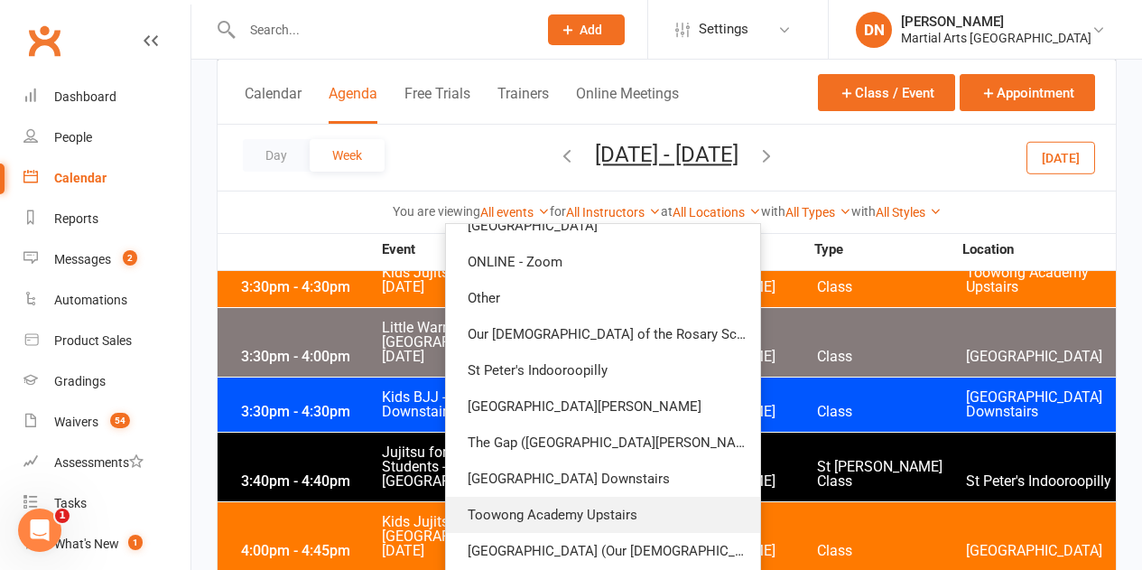
scroll to position [3533, 0]
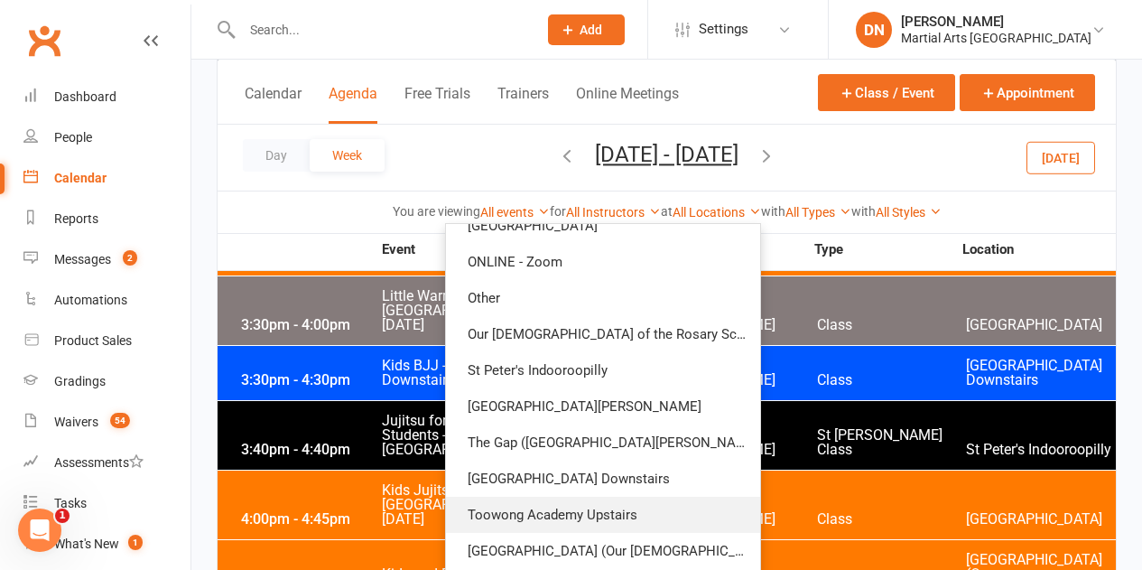
click at [677, 501] on link "Toowong Academy Upstairs" at bounding box center [603, 515] width 314 height 36
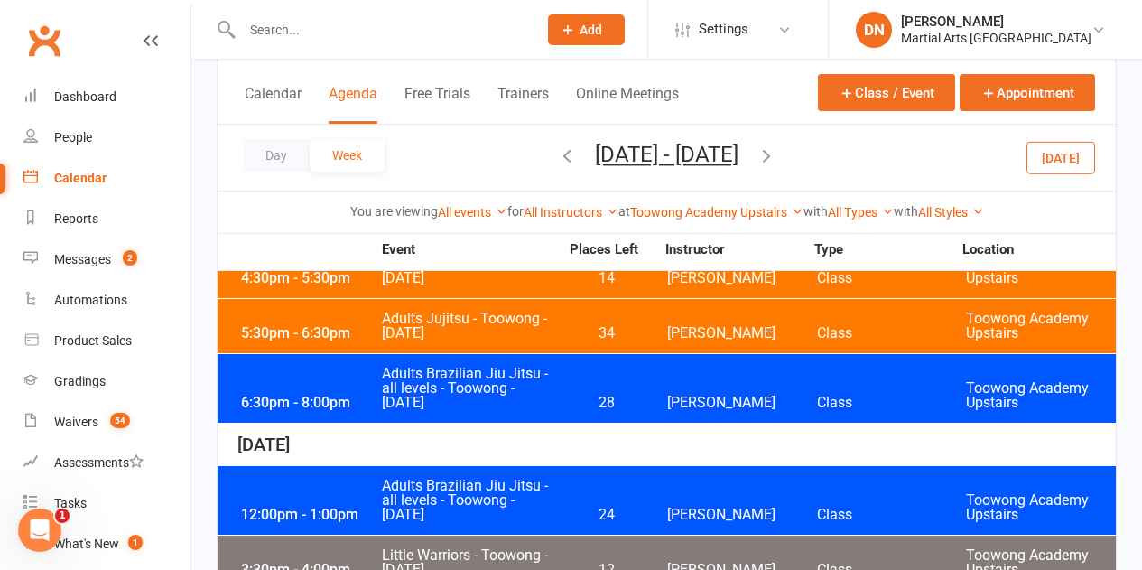
scroll to position [485, 0]
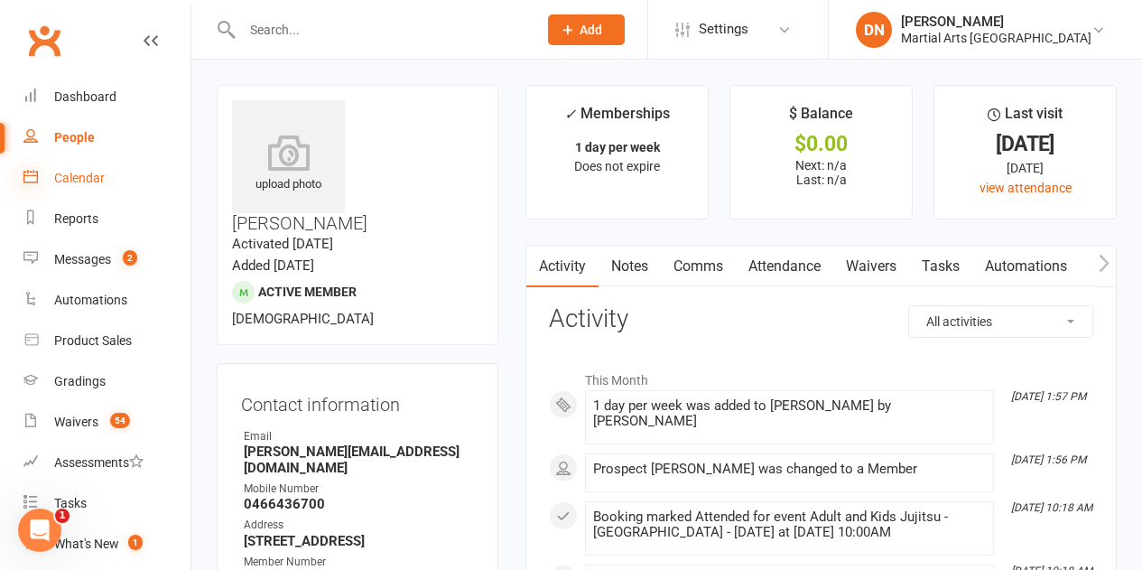
click at [36, 172] on icon at bounding box center [30, 176] width 14 height 14
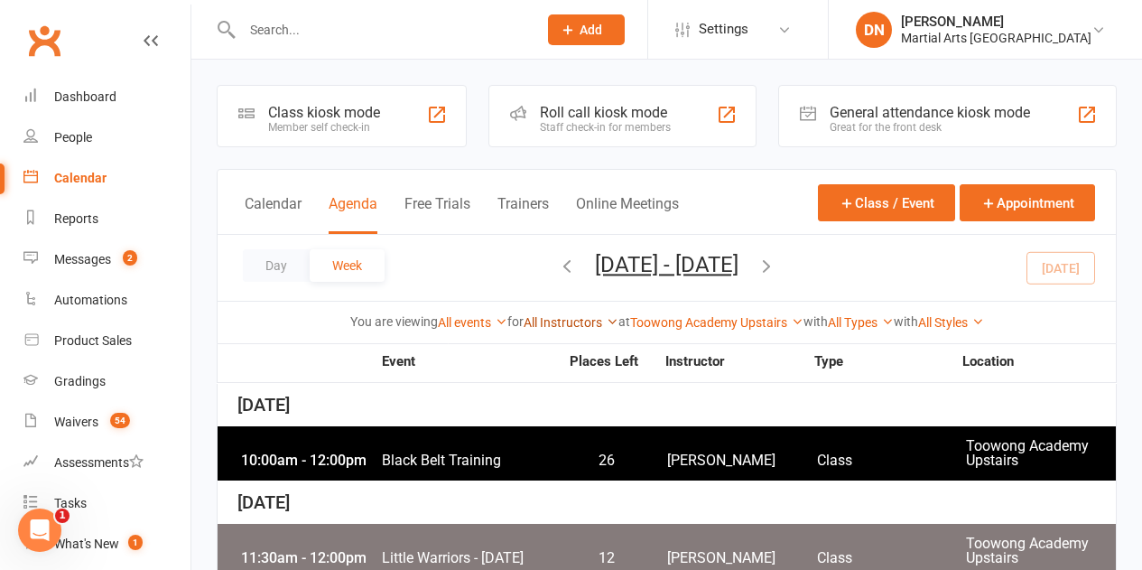
click at [563, 315] on link "All Instructors" at bounding box center [571, 322] width 95 height 14
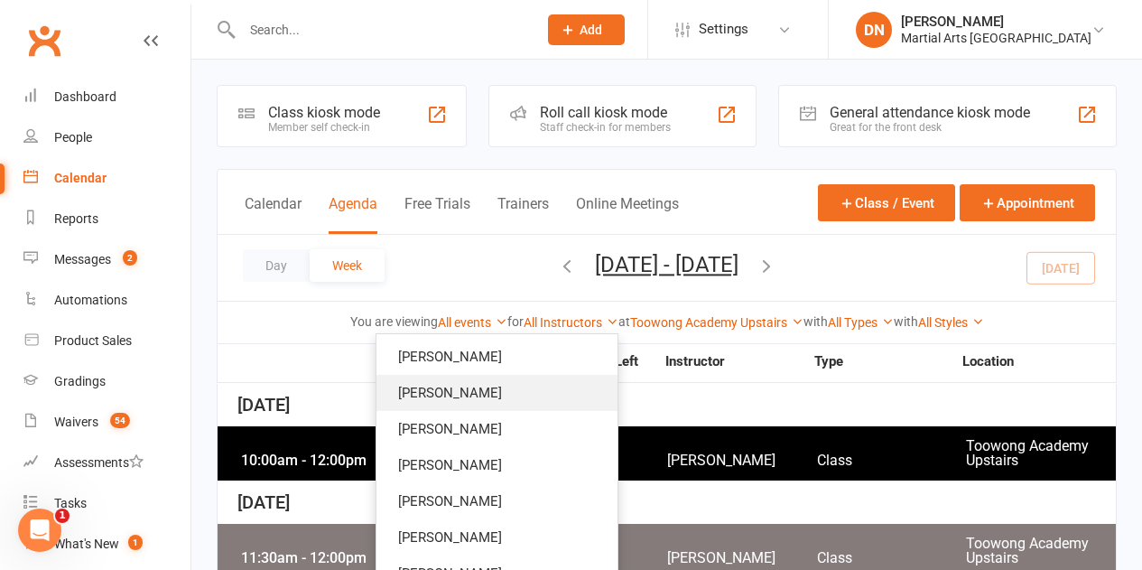
click at [498, 388] on link "[PERSON_NAME]" at bounding box center [496, 393] width 241 height 36
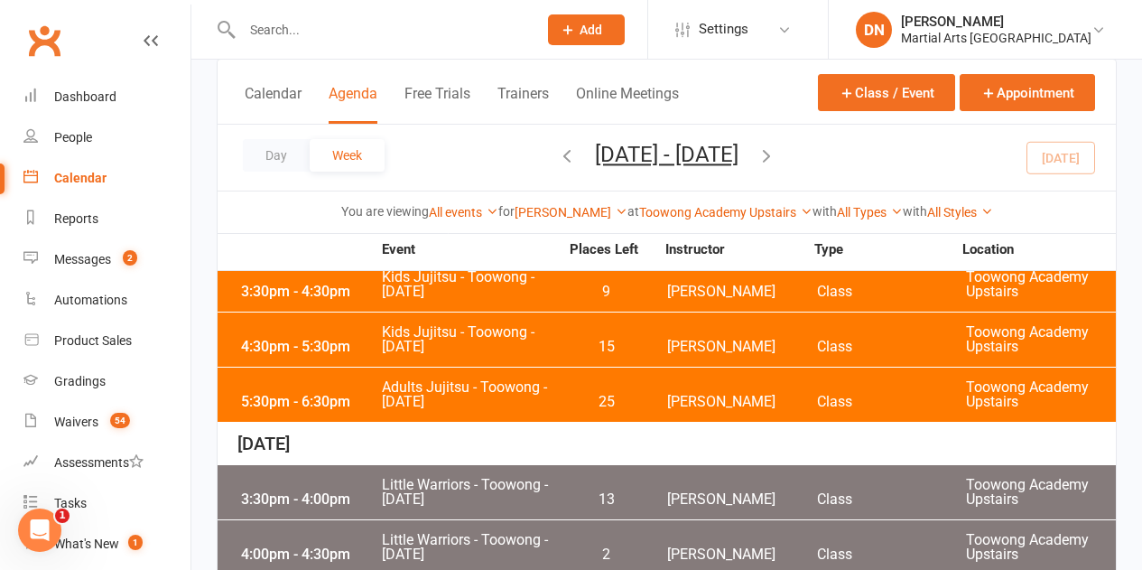
scroll to position [90, 0]
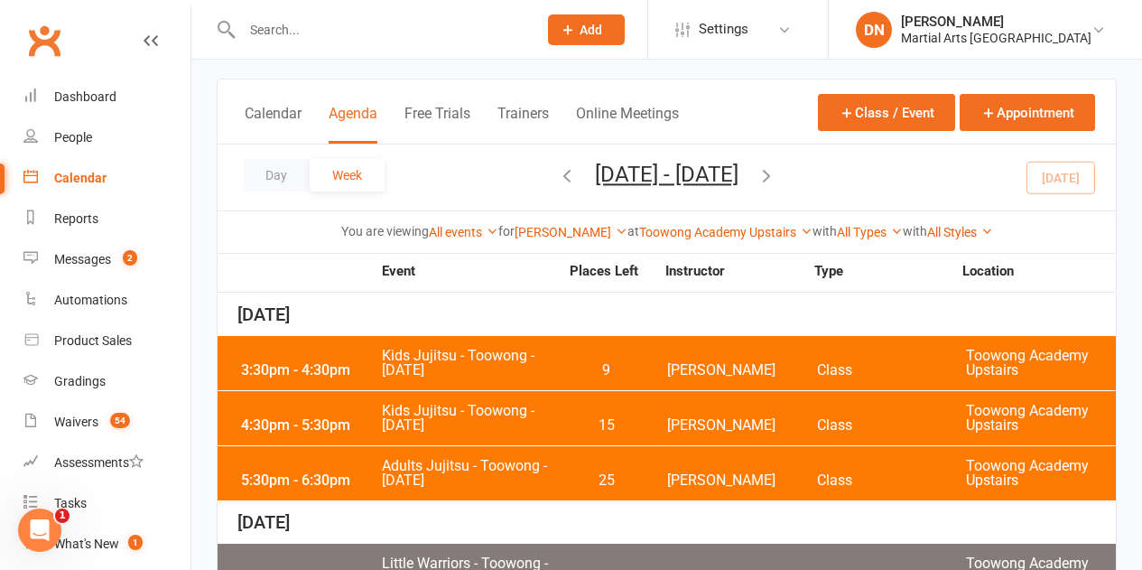
click at [587, 366] on span "9" at bounding box center [606, 370] width 95 height 14
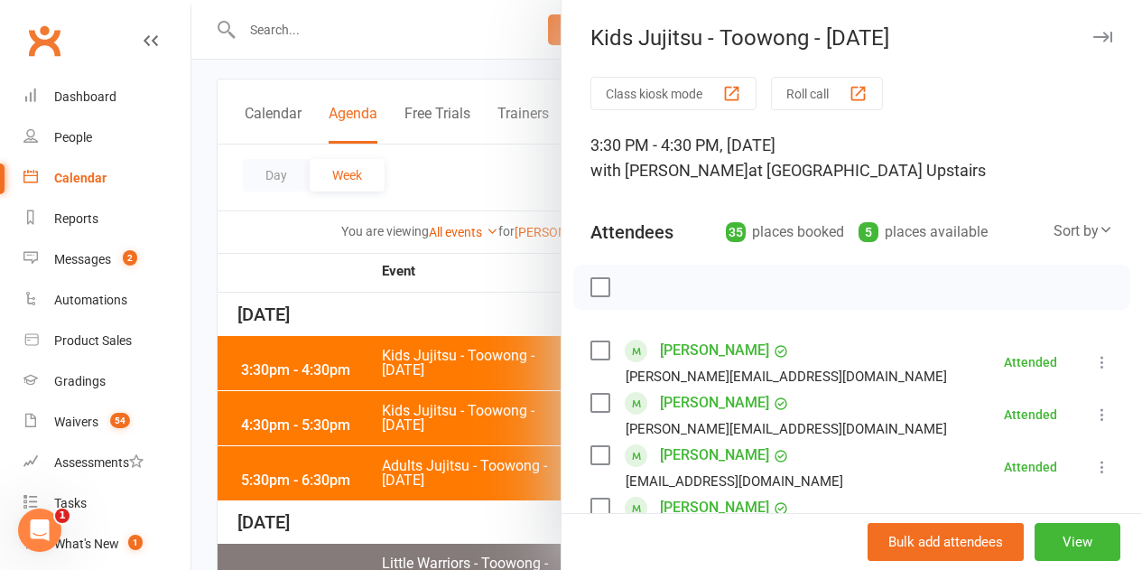
scroll to position [0, 0]
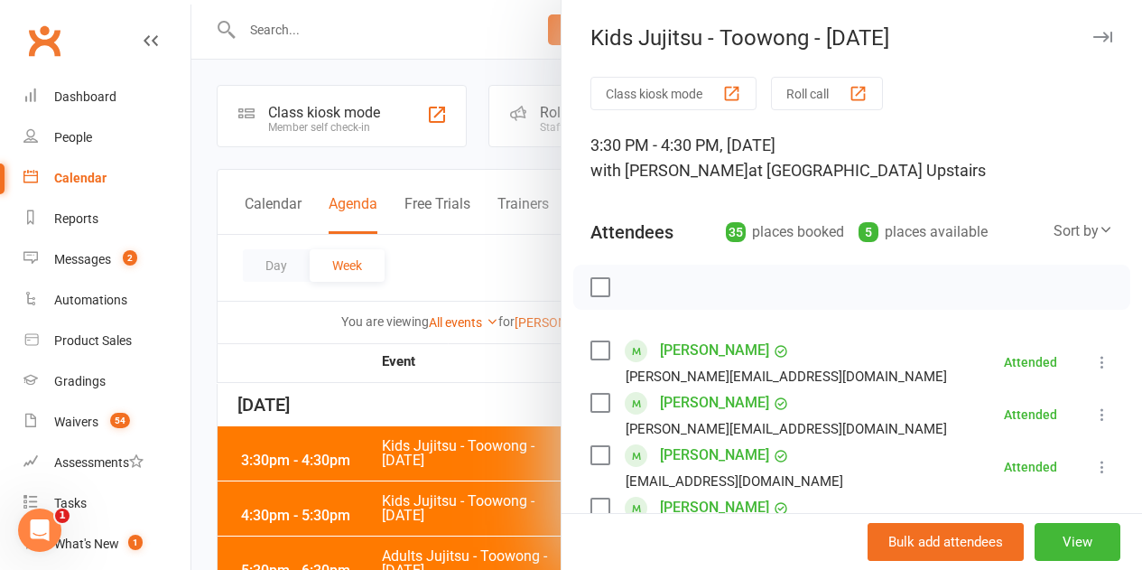
click at [432, 70] on div at bounding box center [666, 285] width 951 height 570
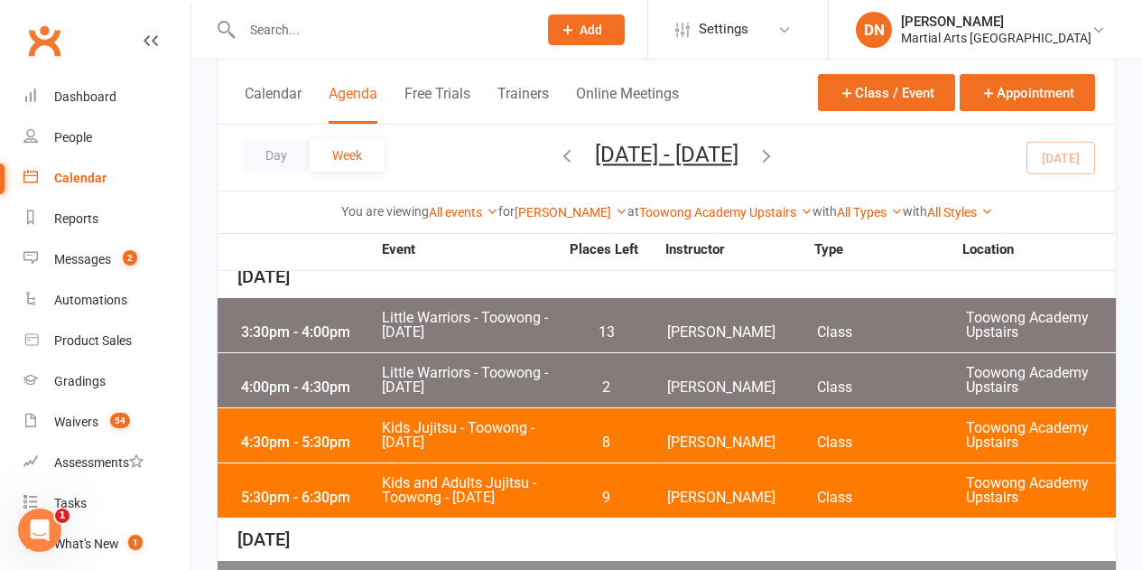
scroll to position [361, 0]
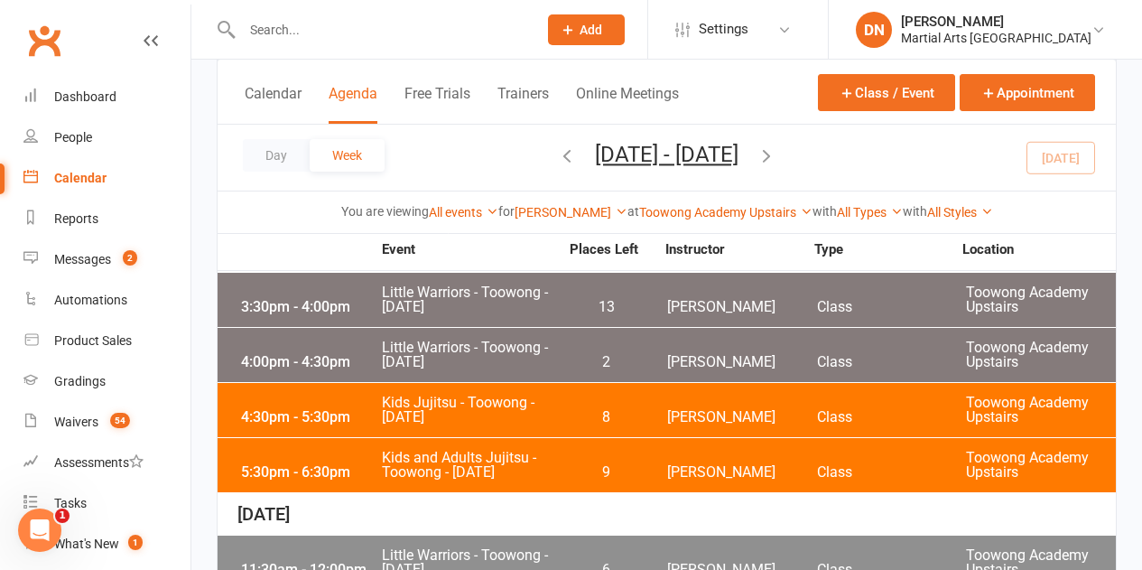
click at [776, 153] on icon "button" at bounding box center [767, 155] width 20 height 20
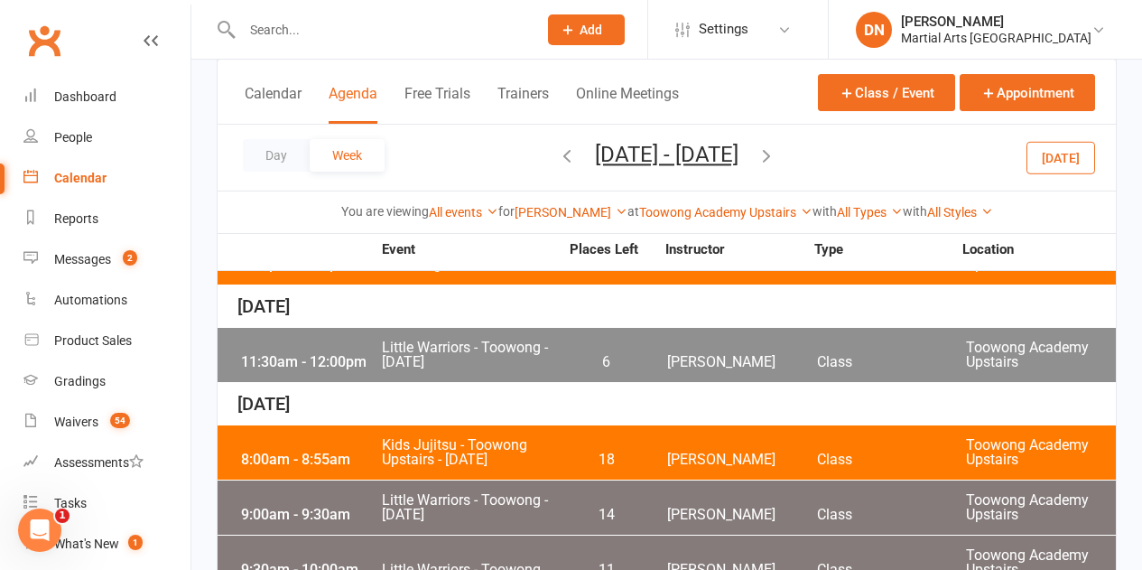
click at [776, 157] on icon "button" at bounding box center [767, 155] width 20 height 20
click at [776, 156] on icon "button" at bounding box center [767, 155] width 20 height 20
click at [557, 158] on icon "button" at bounding box center [567, 155] width 20 height 20
click at [557, 151] on icon "button" at bounding box center [567, 155] width 20 height 20
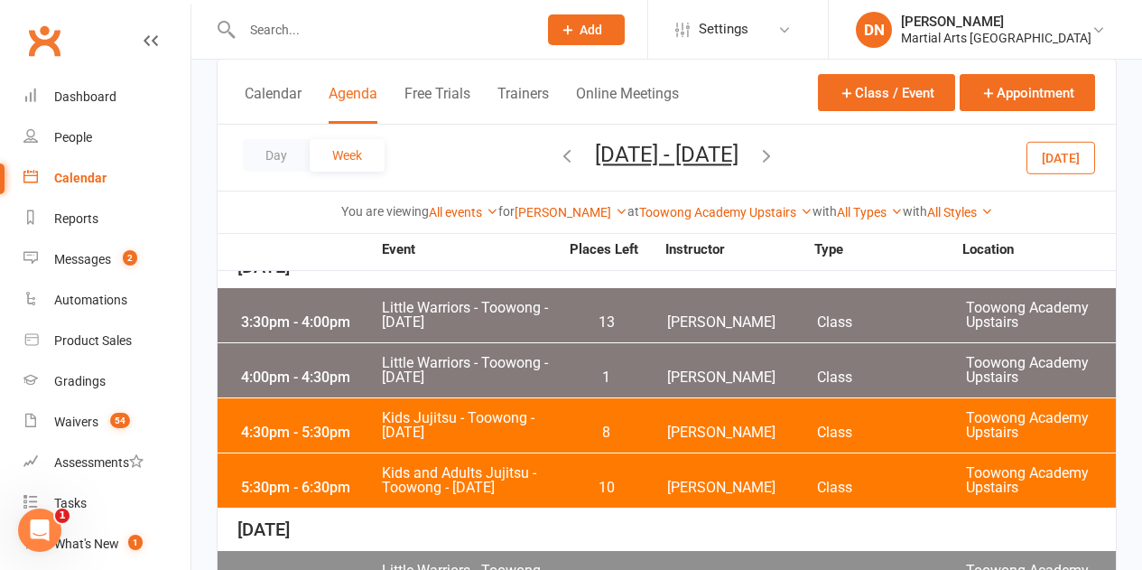
scroll to position [0, 0]
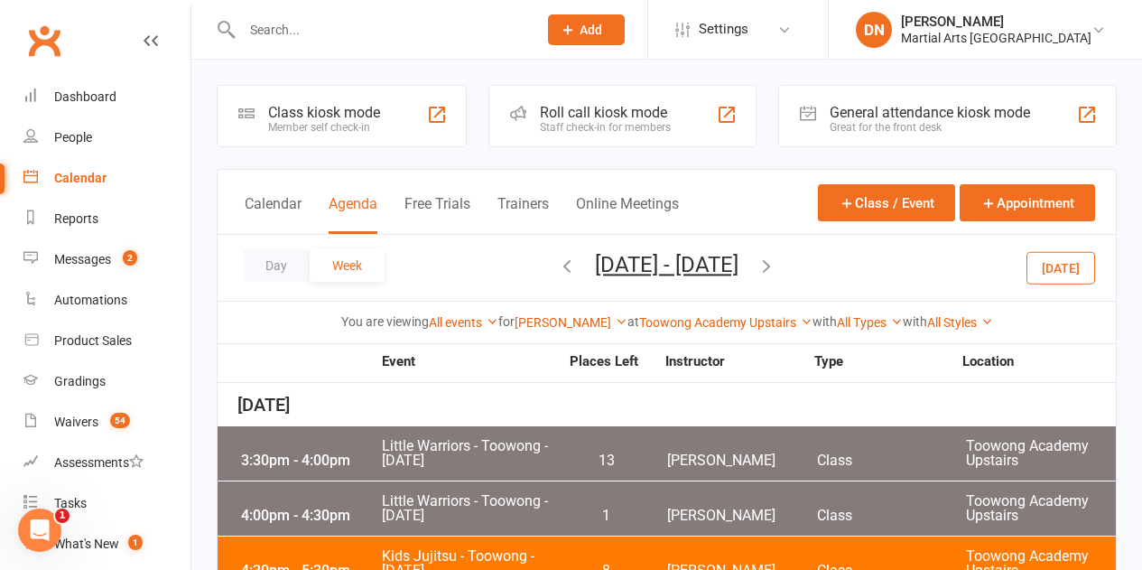
click at [557, 262] on icon "button" at bounding box center [567, 265] width 20 height 20
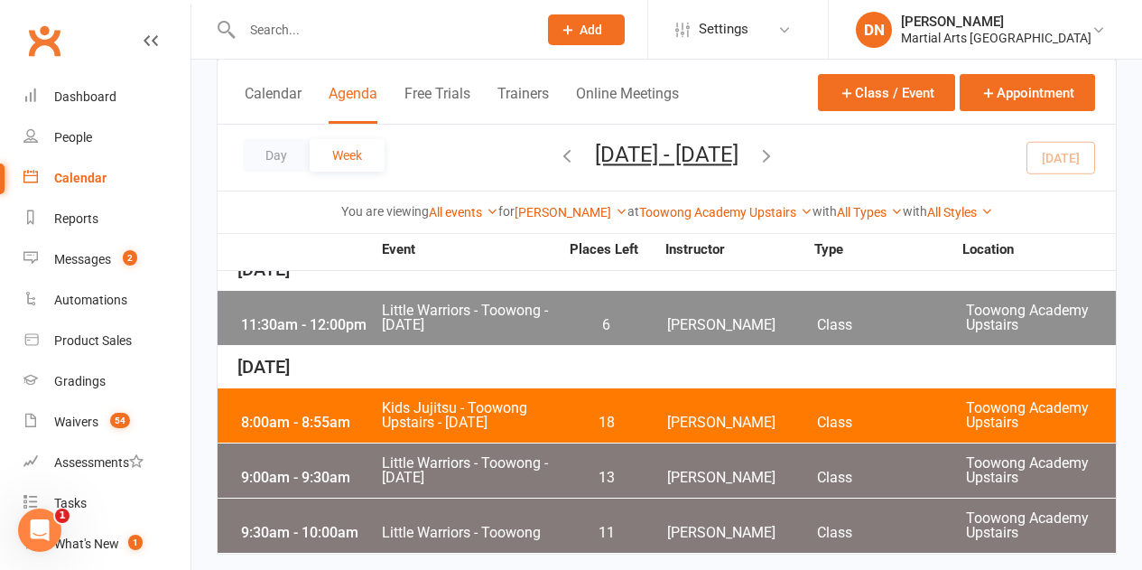
scroll to position [617, 0]
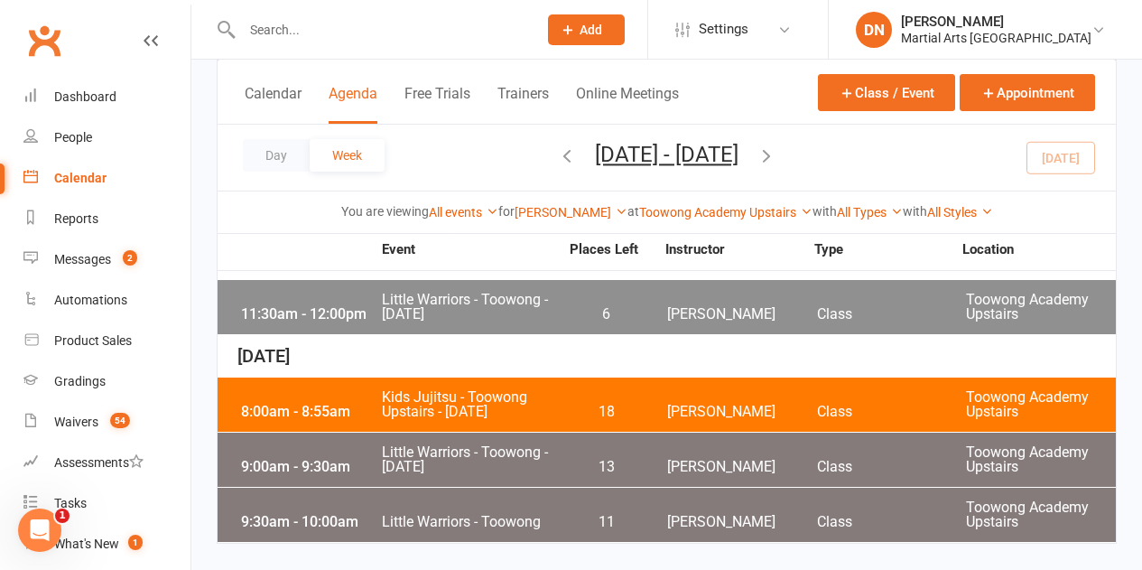
click at [776, 150] on icon "button" at bounding box center [767, 155] width 20 height 20
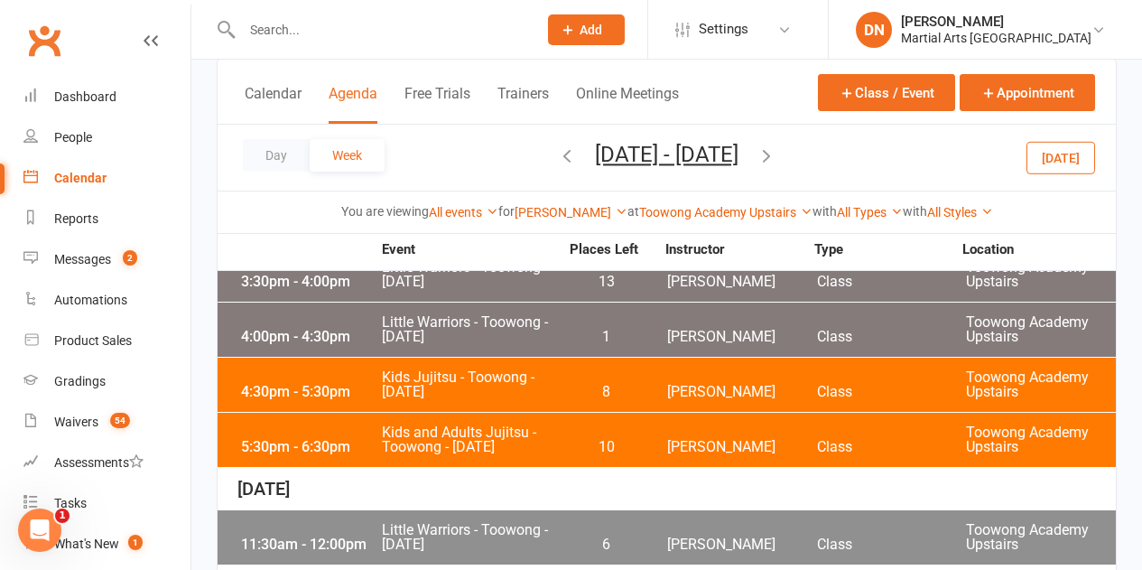
scroll to position [181, 0]
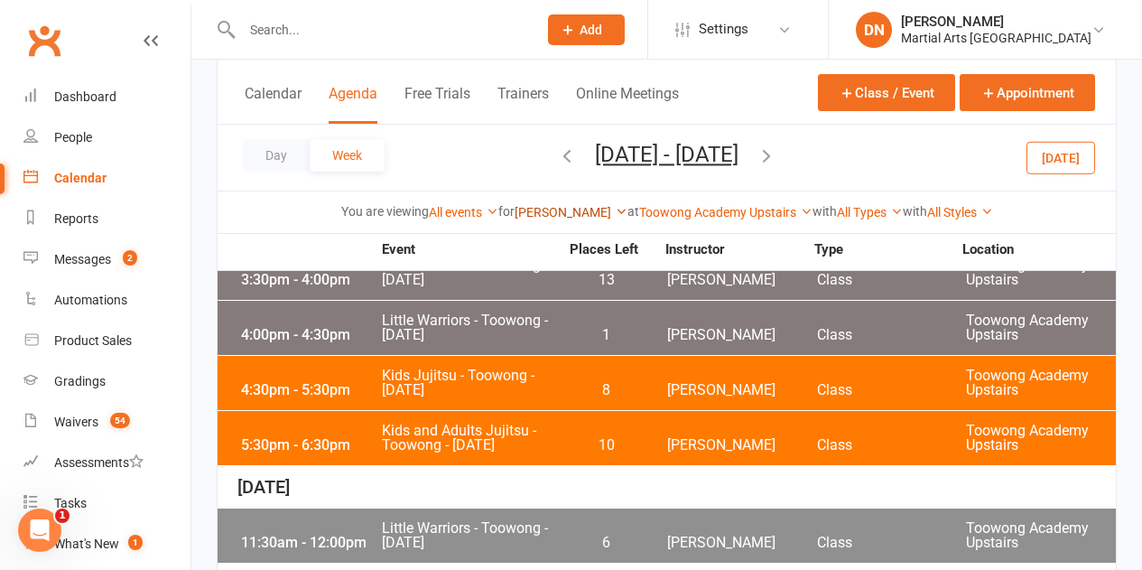
click at [604, 215] on link "[PERSON_NAME]" at bounding box center [571, 212] width 113 height 14
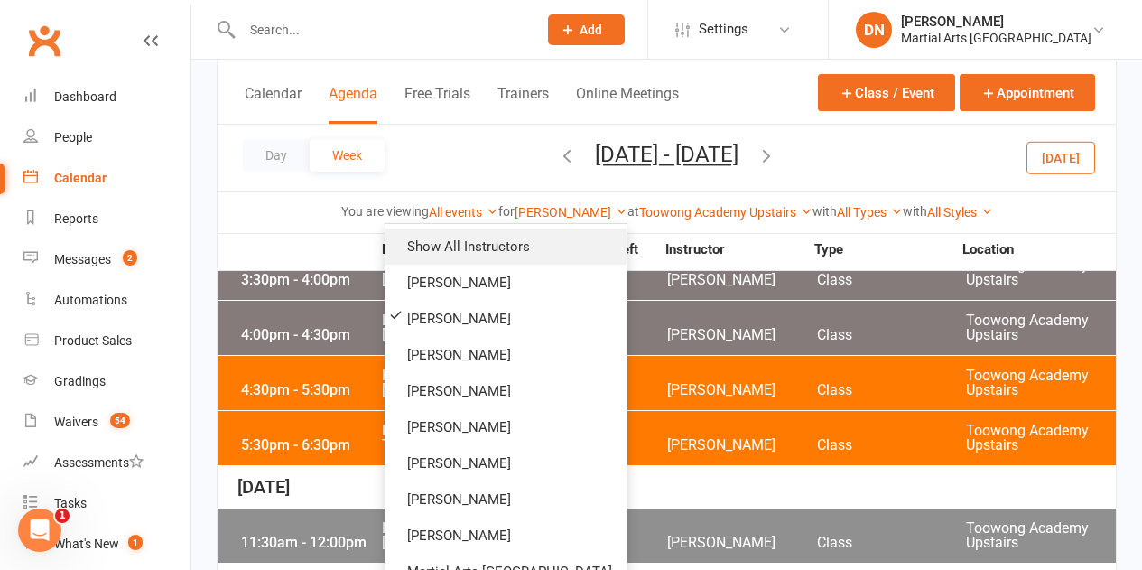
click at [569, 237] on link "Show All Instructors" at bounding box center [505, 246] width 241 height 36
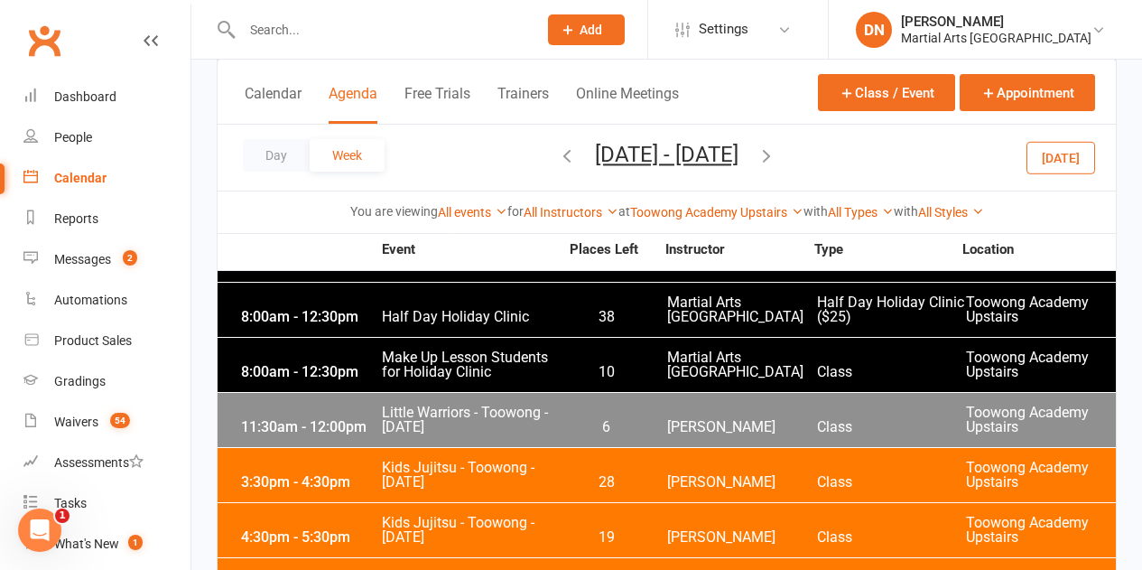
scroll to position [2339, 0]
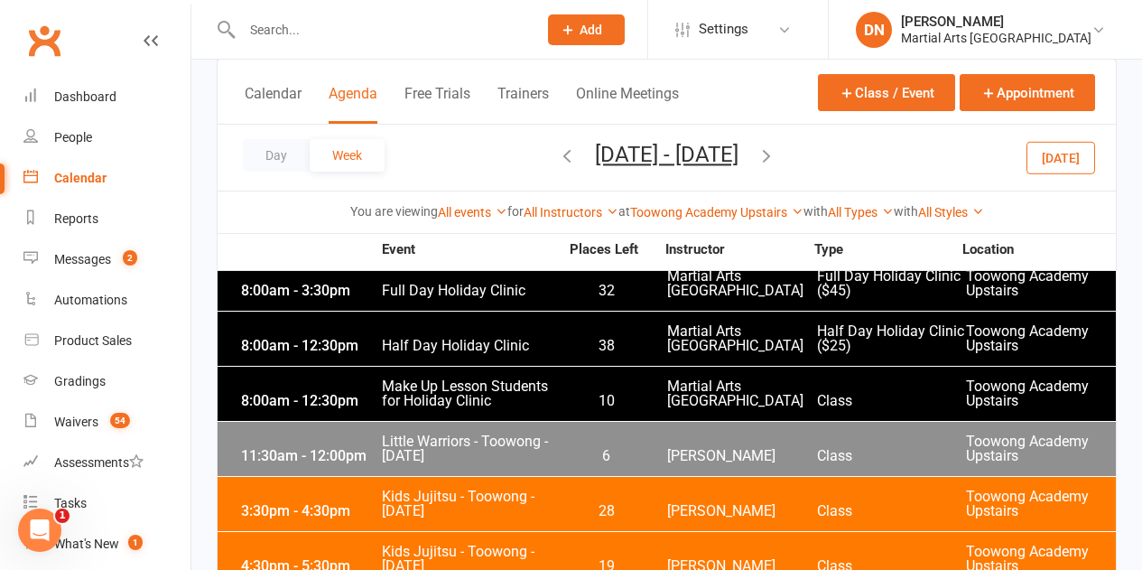
click at [557, 162] on icon "button" at bounding box center [567, 155] width 20 height 20
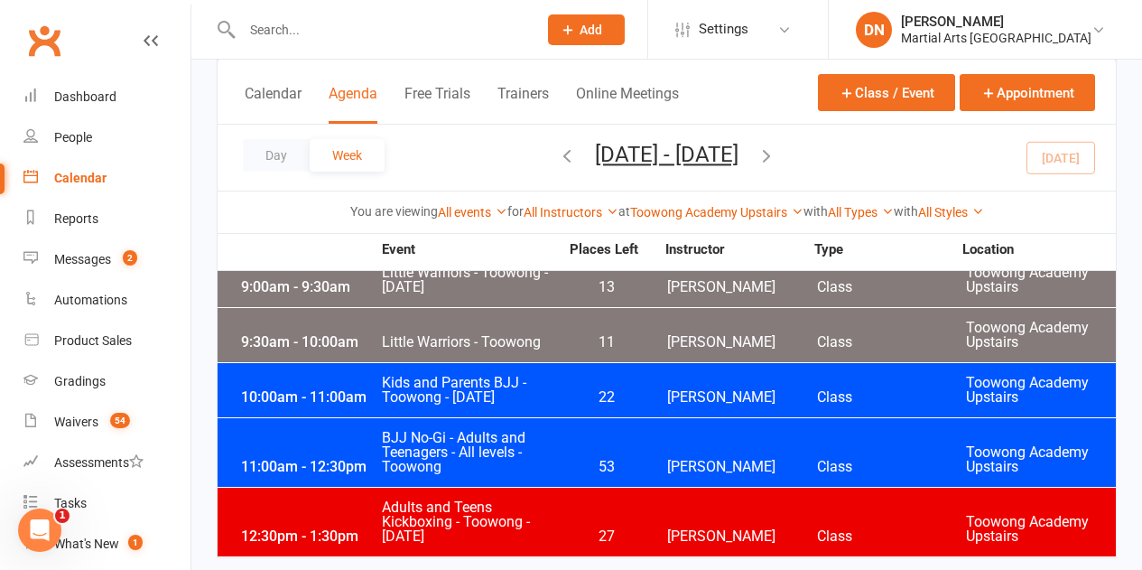
click at [557, 162] on icon "button" at bounding box center [567, 155] width 20 height 20
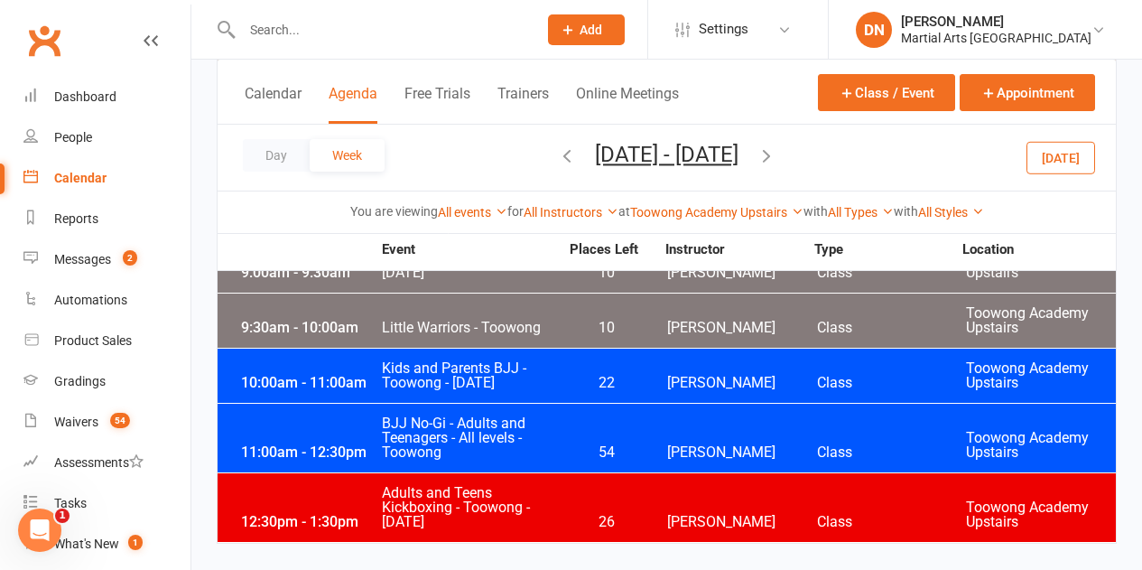
scroll to position [2110, 0]
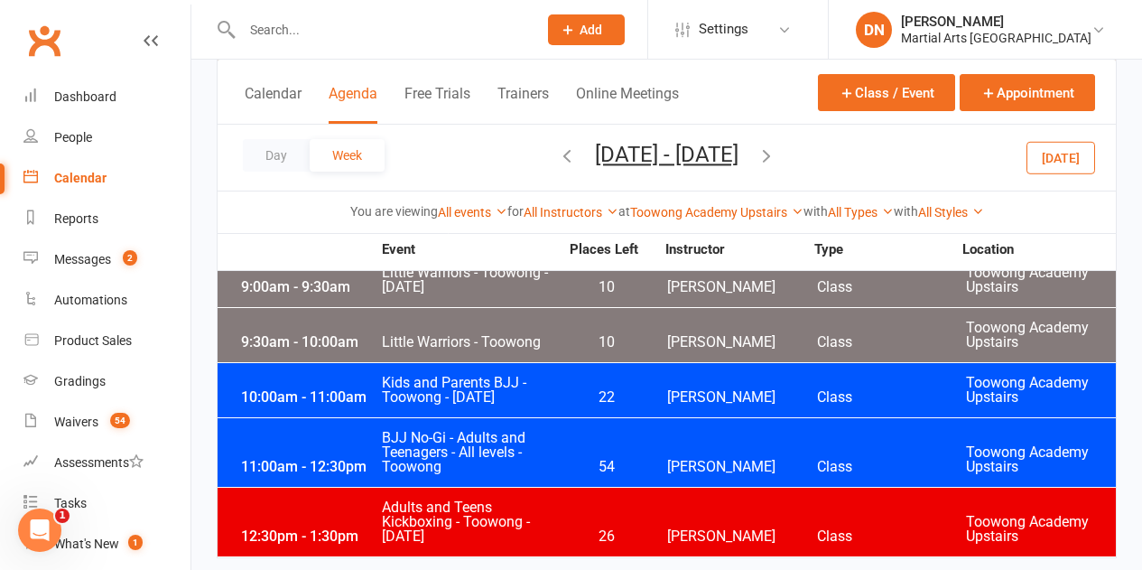
click at [557, 162] on icon "button" at bounding box center [567, 155] width 20 height 20
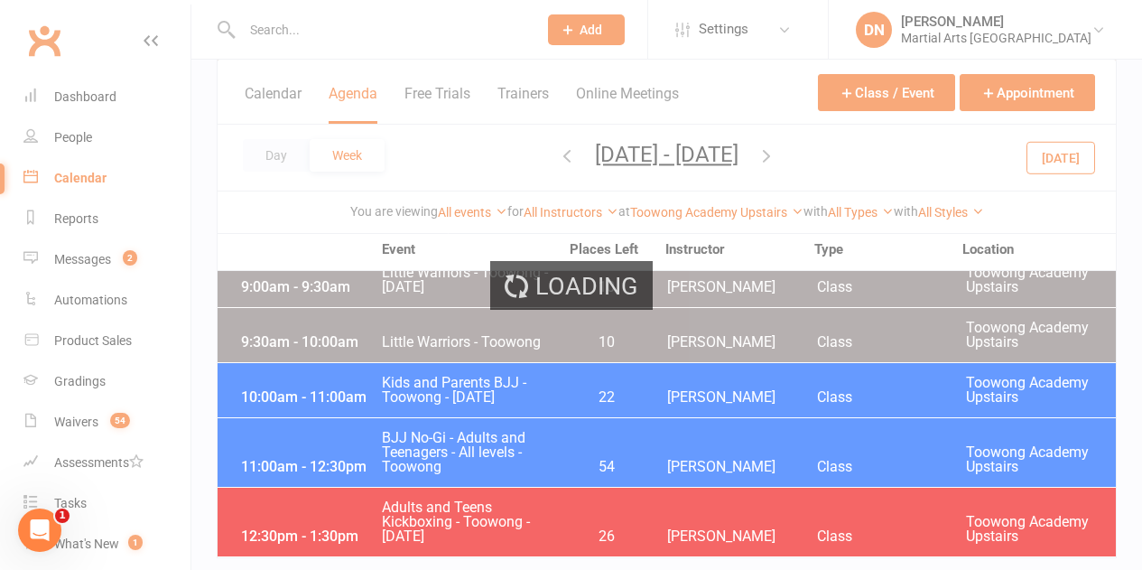
click at [511, 162] on div "Loading" at bounding box center [571, 285] width 1142 height 570
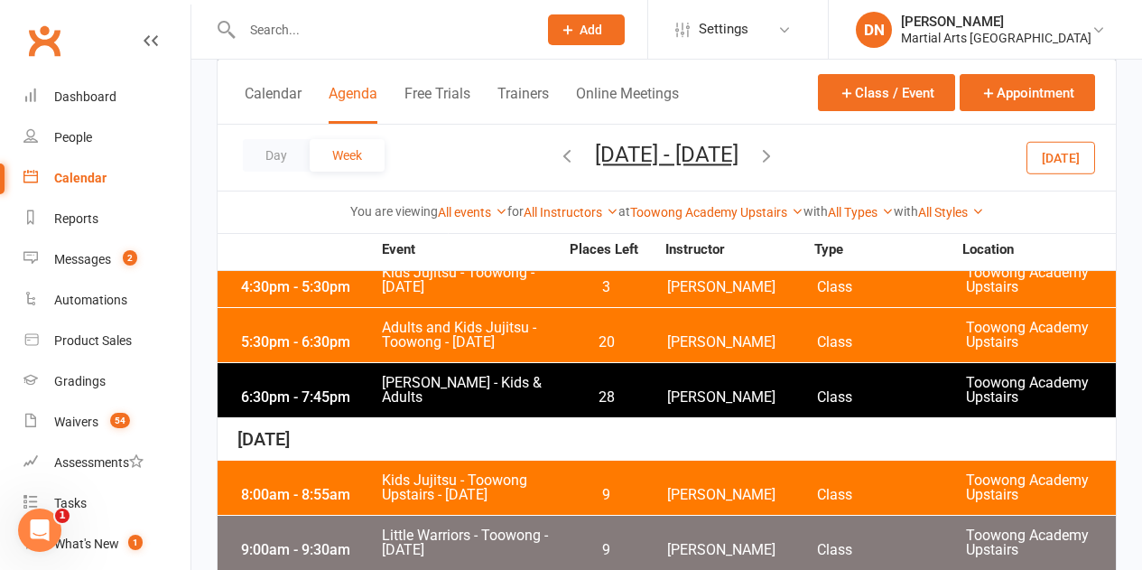
click at [557, 171] on button "button" at bounding box center [567, 158] width 20 height 32
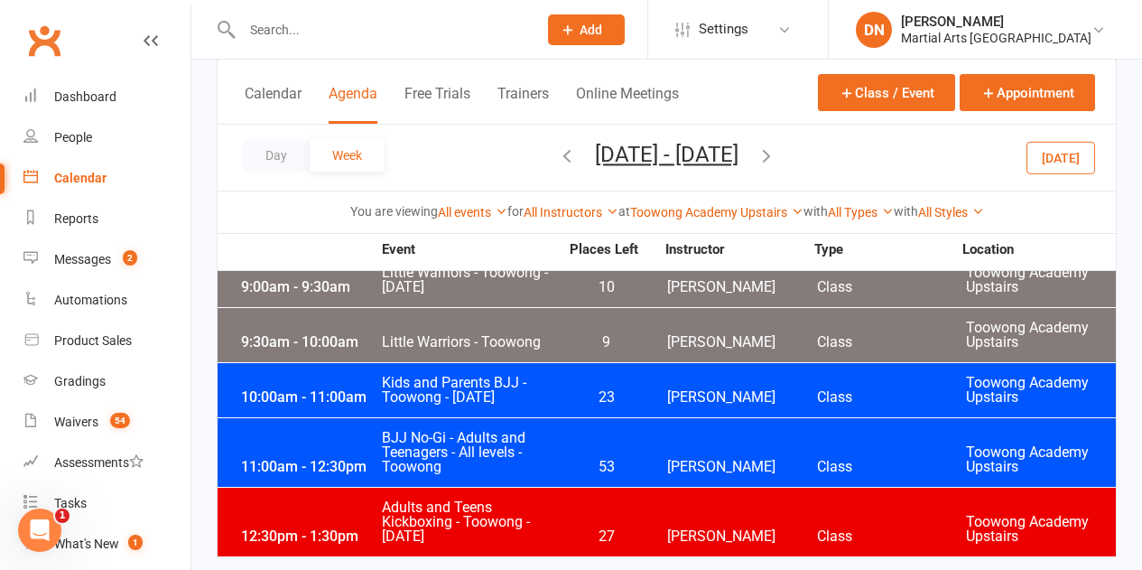
click at [557, 167] on button "button" at bounding box center [567, 158] width 20 height 32
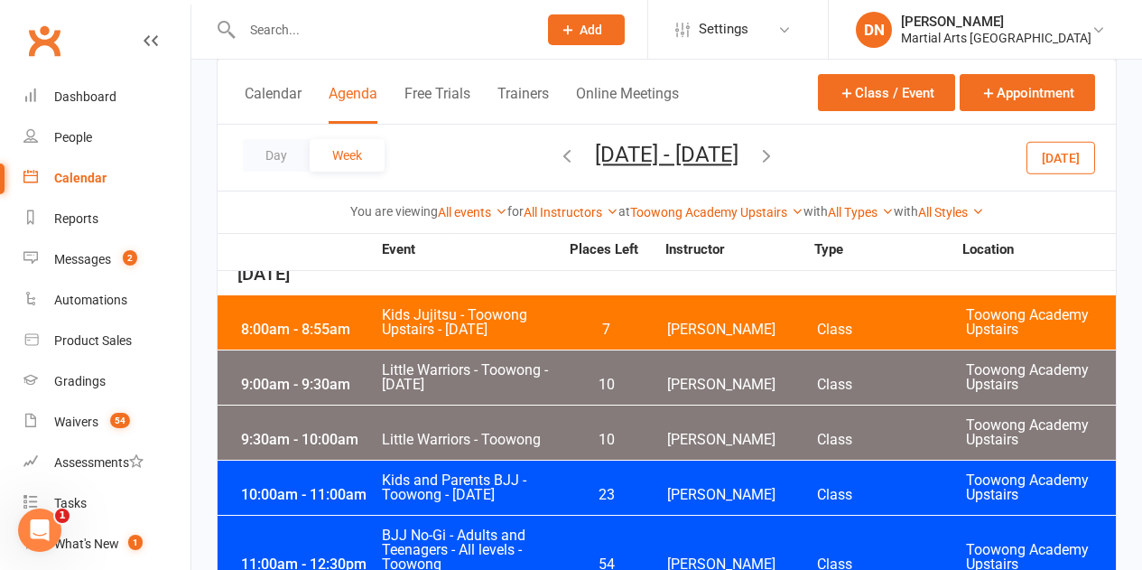
click at [557, 167] on button "button" at bounding box center [567, 158] width 20 height 32
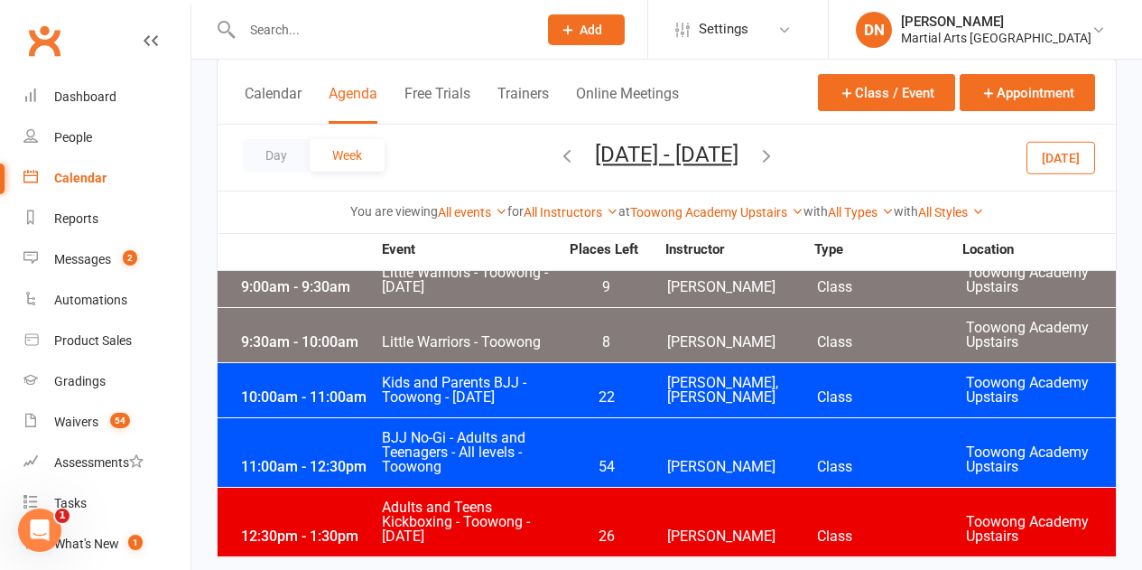
click at [557, 167] on button "button" at bounding box center [567, 158] width 20 height 32
click at [557, 157] on icon "button" at bounding box center [567, 155] width 20 height 20
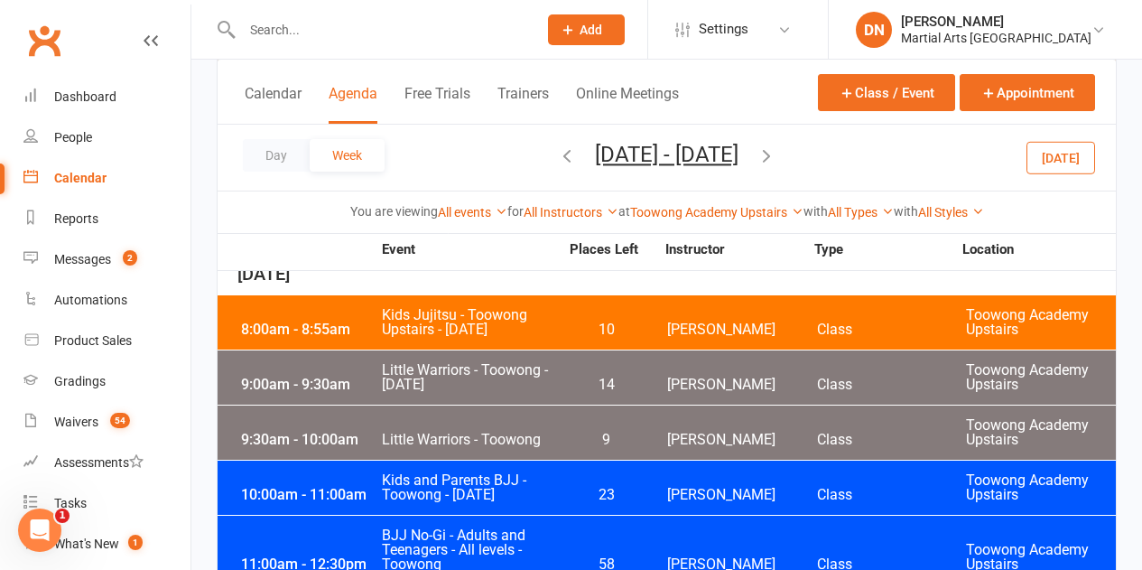
click at [557, 157] on icon "button" at bounding box center [567, 155] width 20 height 20
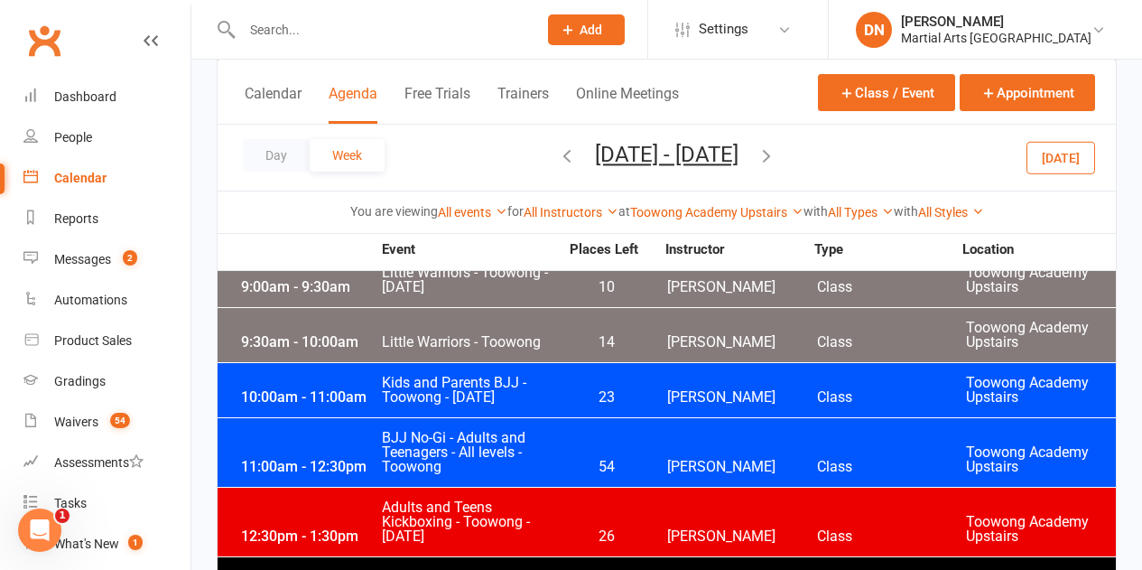
click at [557, 157] on icon "button" at bounding box center [567, 155] width 20 height 20
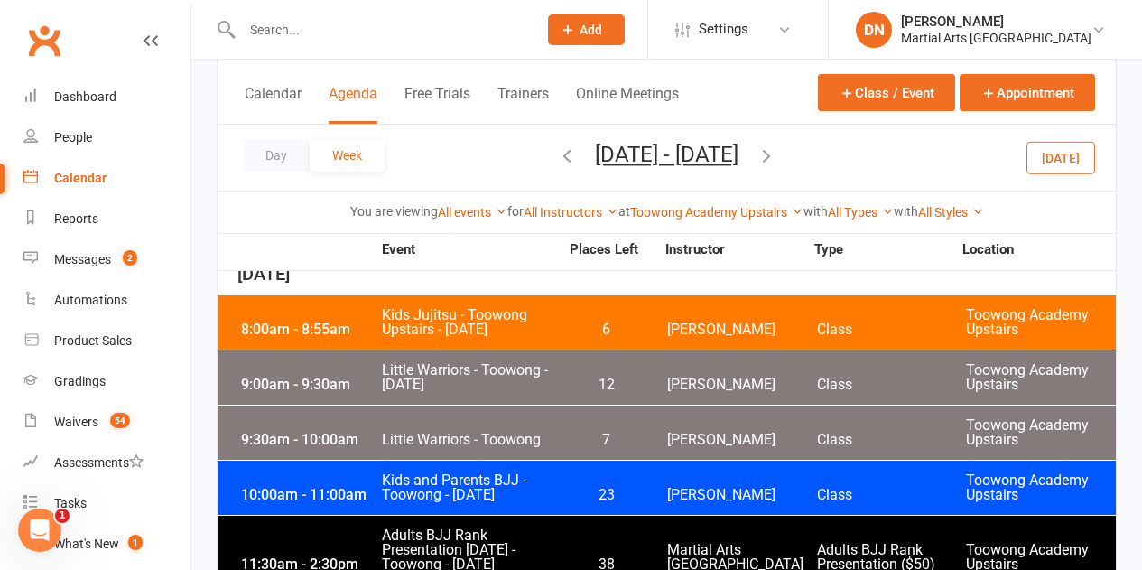
click at [557, 157] on icon "button" at bounding box center [567, 155] width 20 height 20
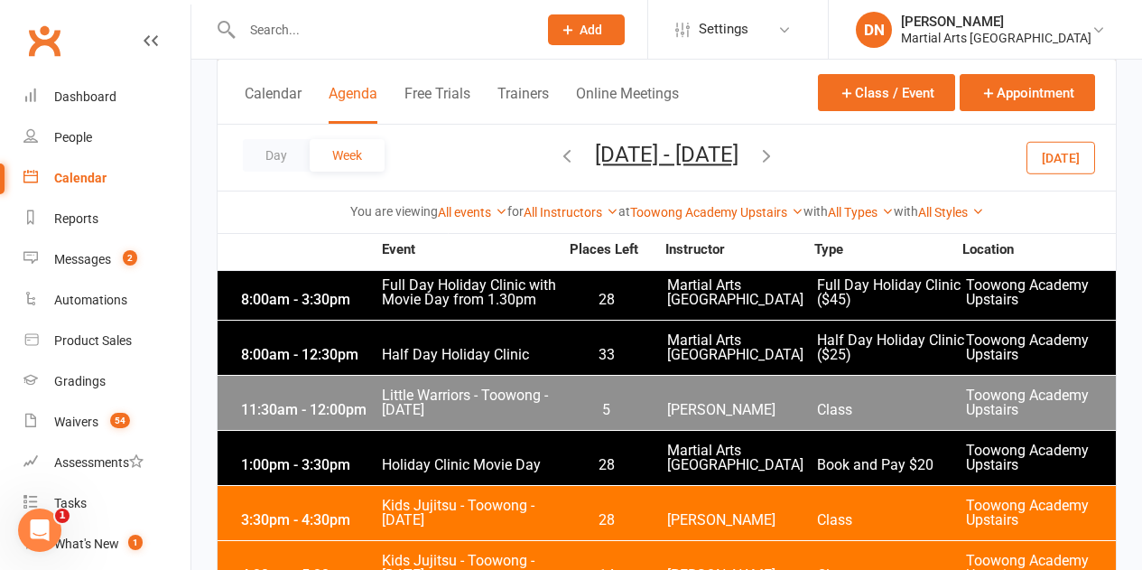
click at [557, 157] on icon "button" at bounding box center [567, 155] width 20 height 20
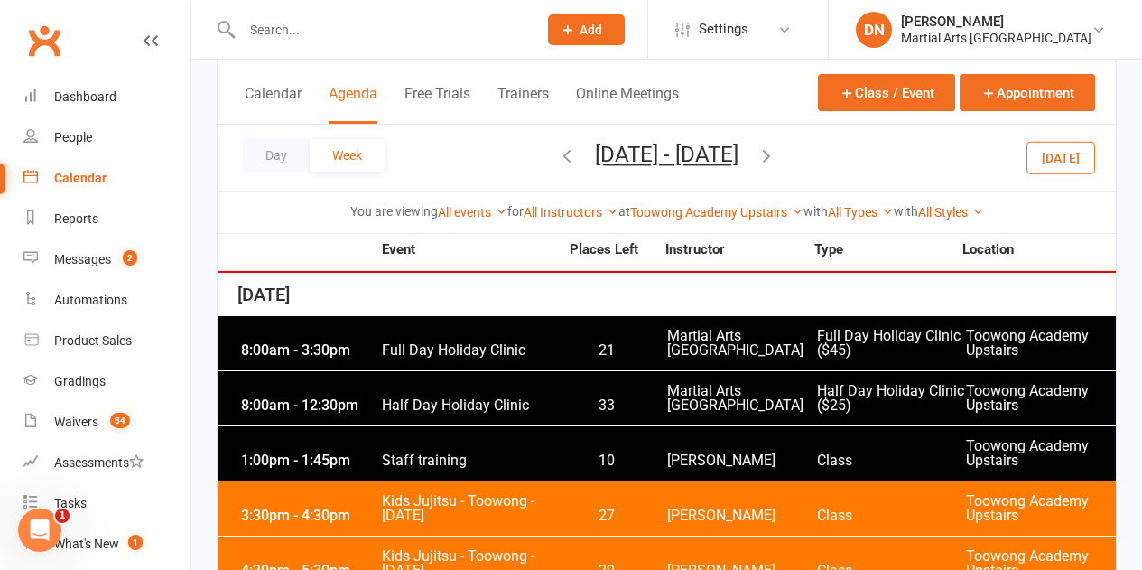
scroll to position [1658, 0]
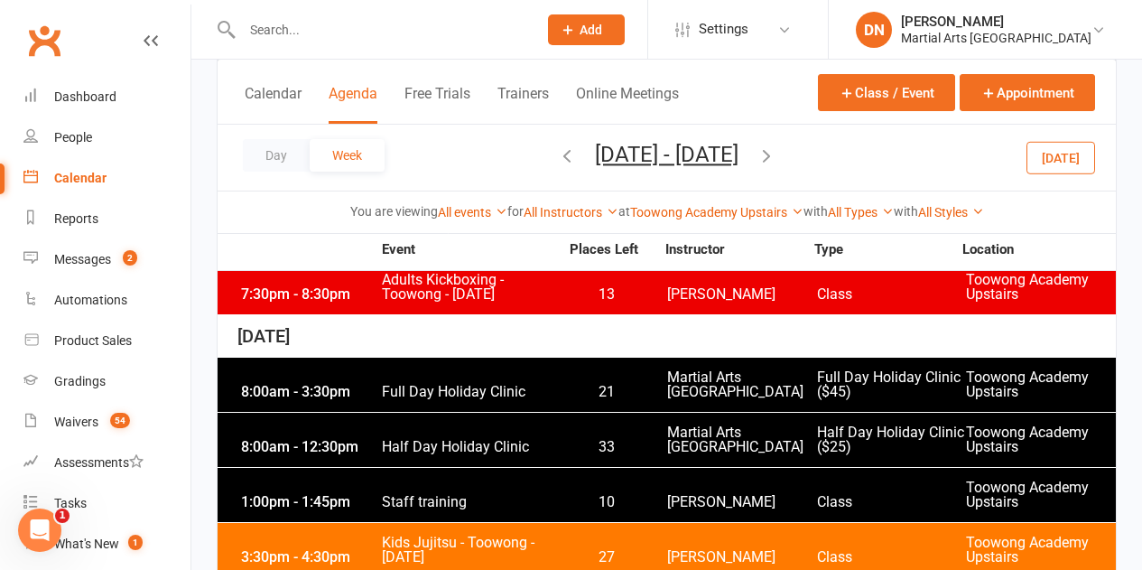
click at [371, 386] on div "8:00am - 3:30pm" at bounding box center [309, 392] width 144 height 14
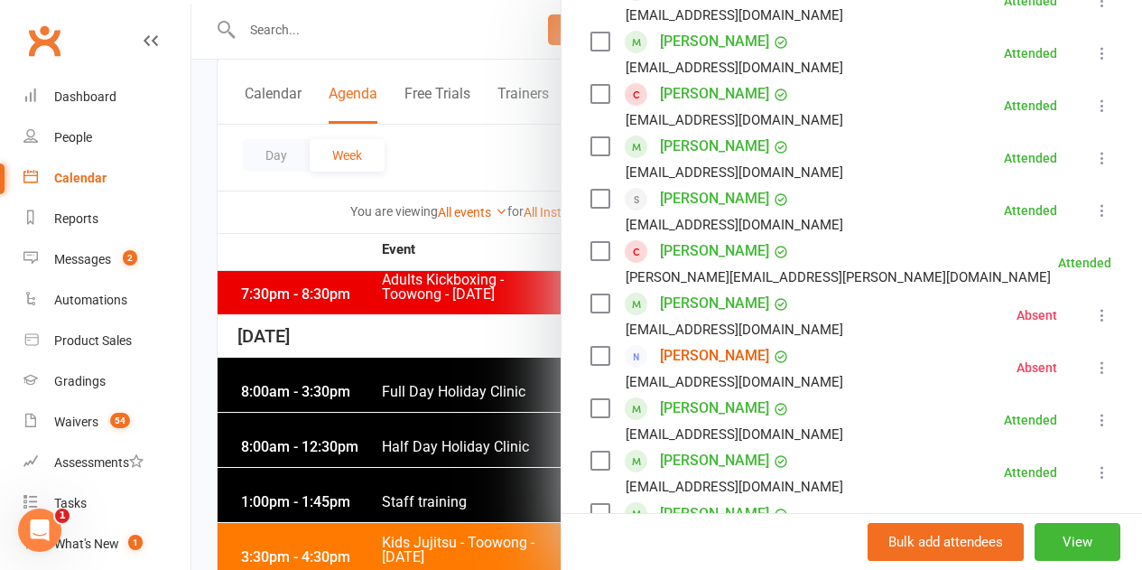
scroll to position [632, 0]
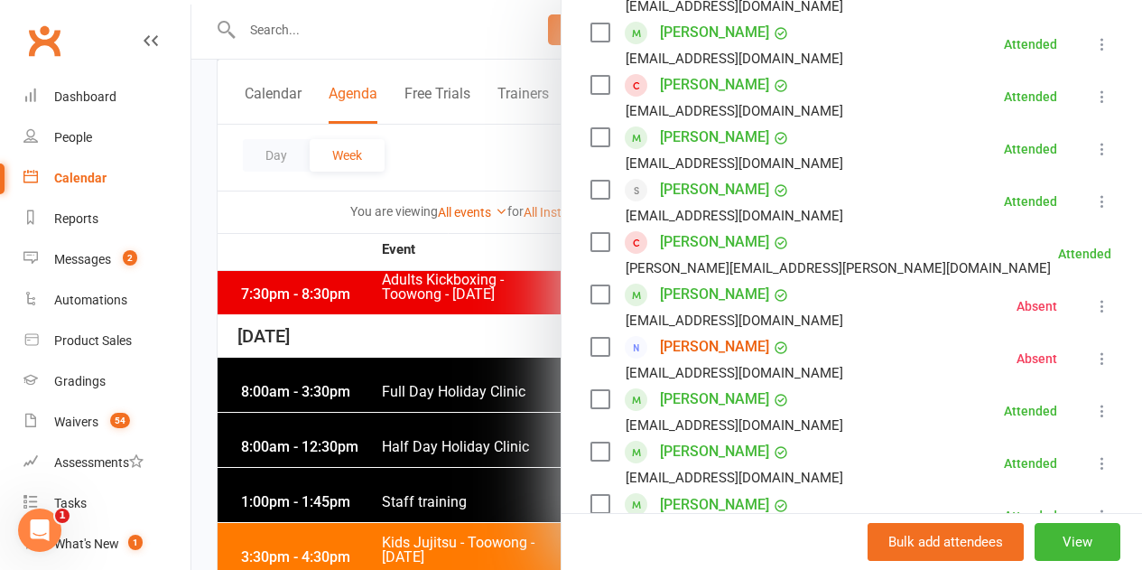
click at [274, 232] on div at bounding box center [666, 285] width 951 height 570
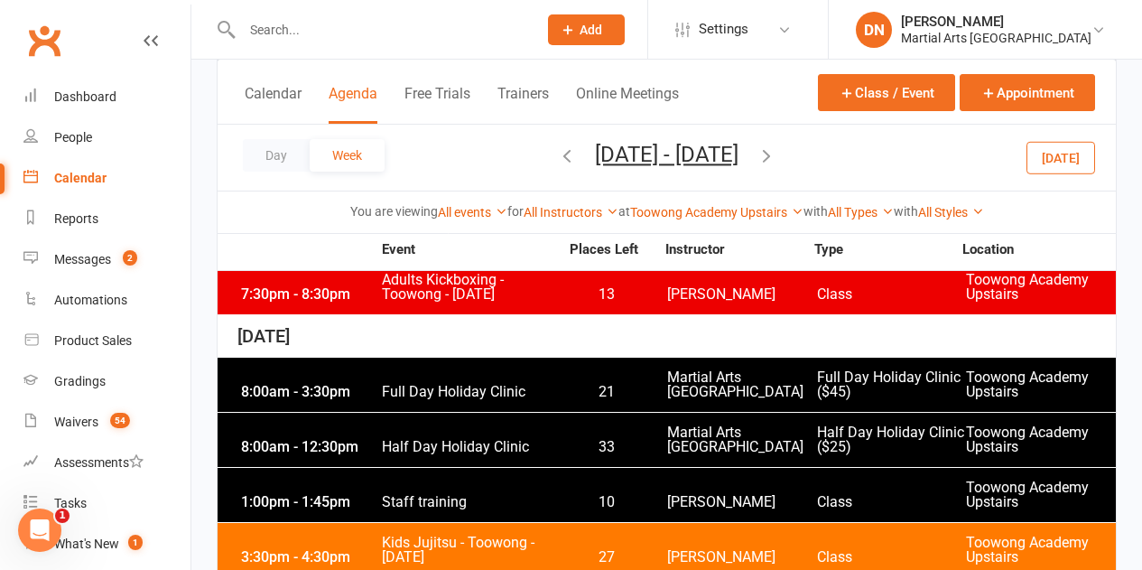
click at [776, 157] on icon "button" at bounding box center [767, 155] width 20 height 20
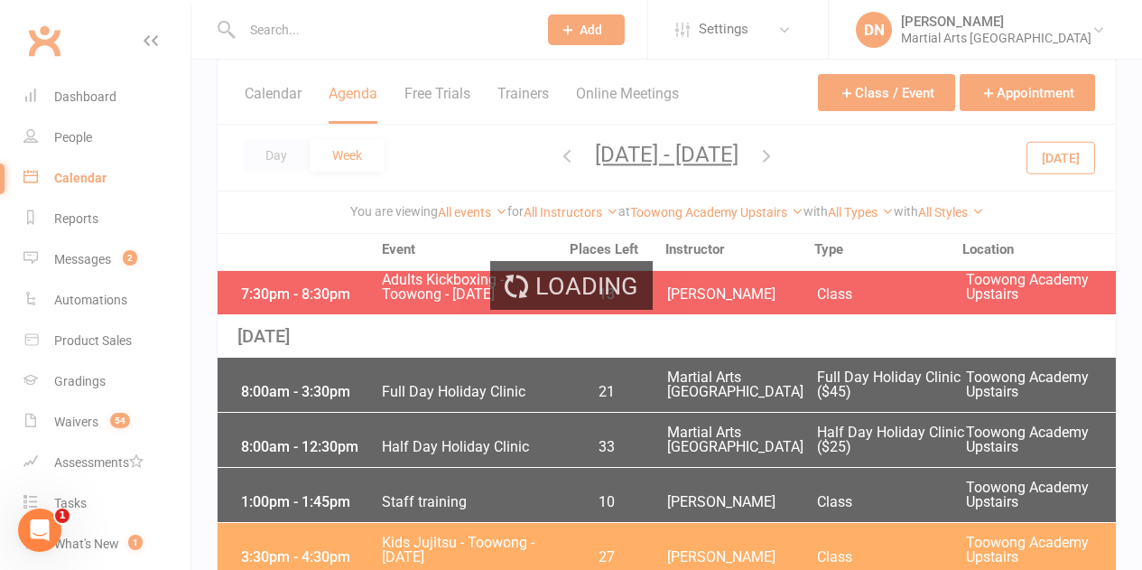
click at [817, 157] on div "Loading" at bounding box center [571, 285] width 1142 height 570
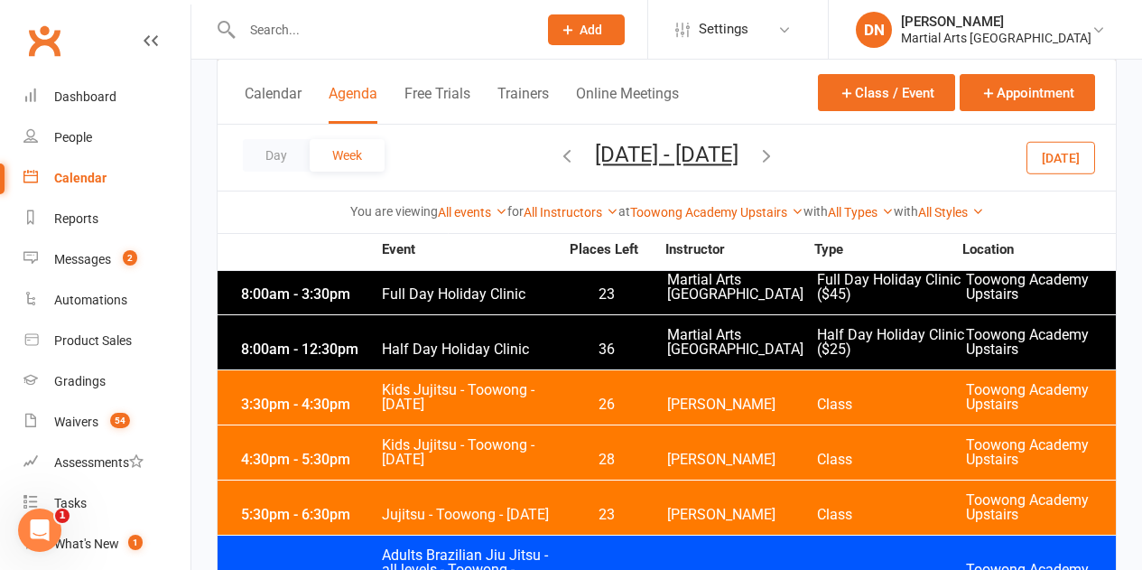
click at [776, 157] on icon "button" at bounding box center [767, 155] width 20 height 20
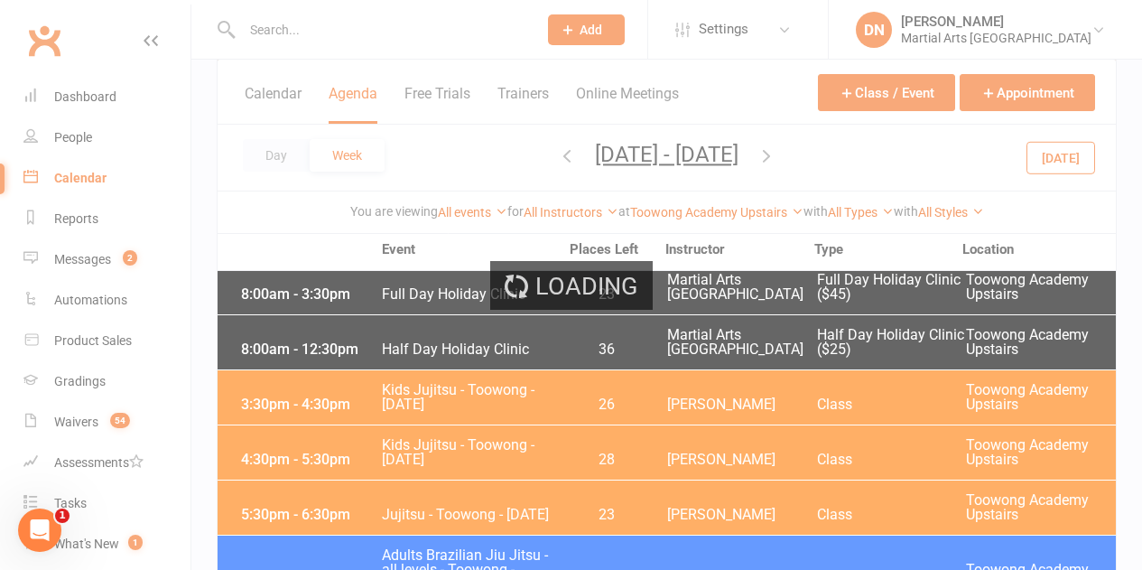
click at [817, 157] on div "Loading" at bounding box center [571, 285] width 1142 height 570
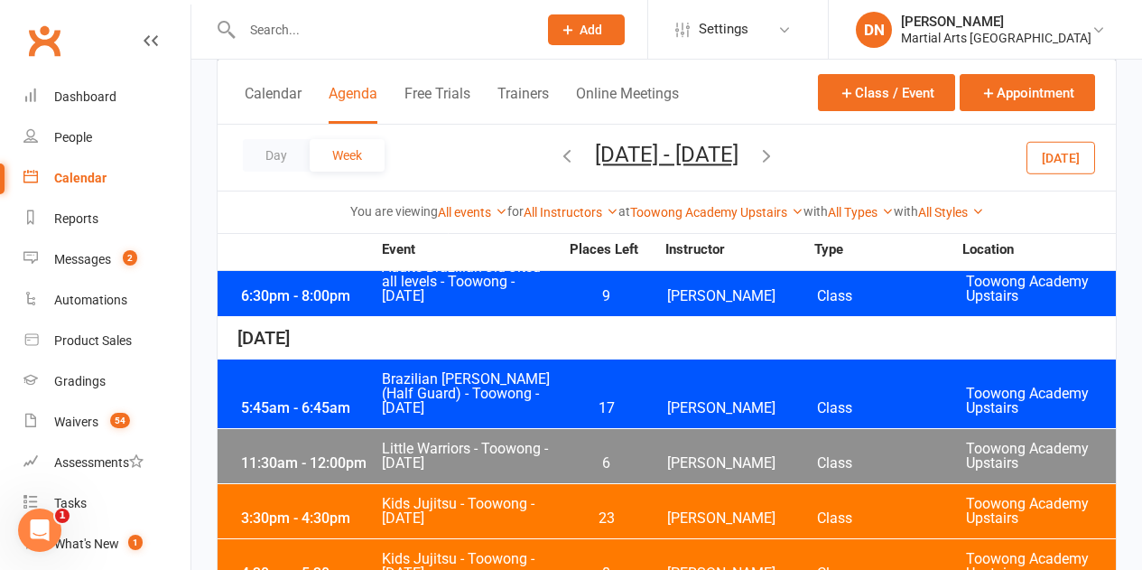
click at [776, 157] on icon "button" at bounding box center [767, 155] width 20 height 20
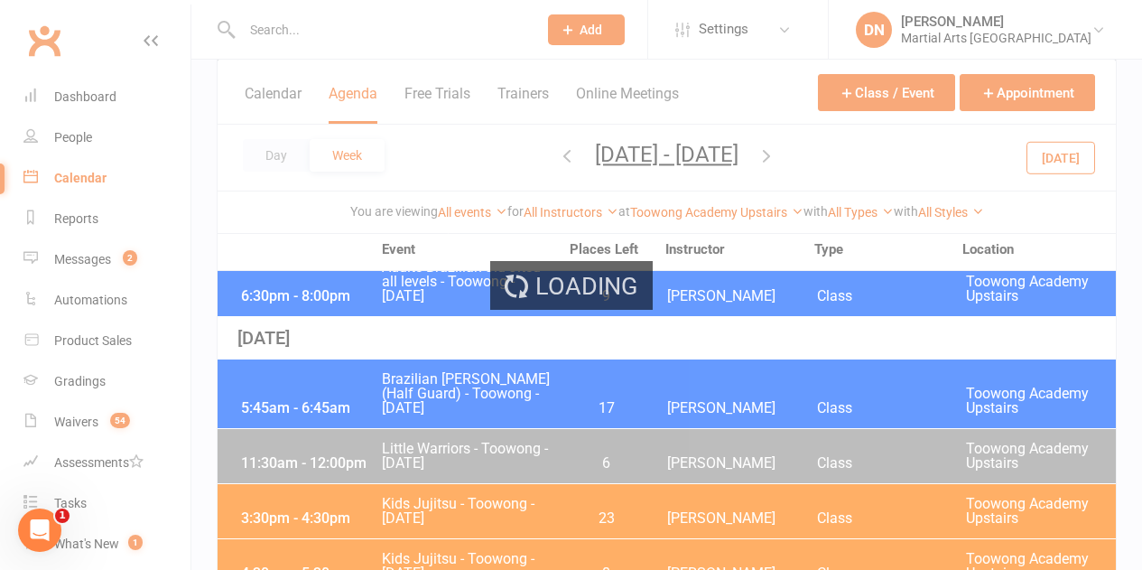
click at [817, 157] on div "Loading" at bounding box center [571, 285] width 1142 height 570
click at [776, 157] on icon "button" at bounding box center [767, 155] width 20 height 20
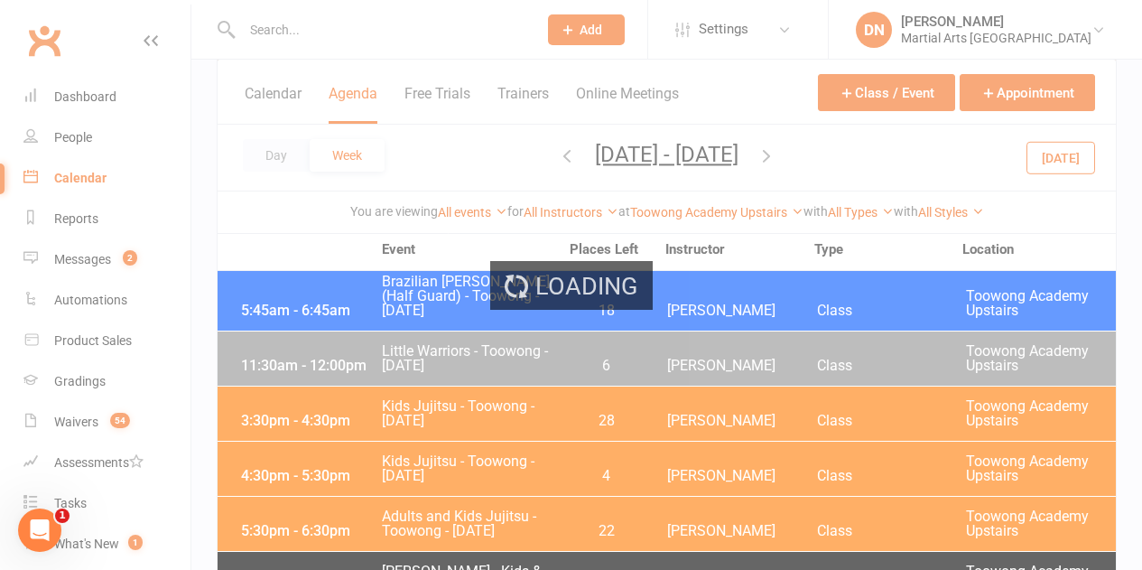
click at [817, 157] on div "Loading" at bounding box center [571, 285] width 1142 height 570
click at [776, 157] on icon "button" at bounding box center [767, 155] width 20 height 20
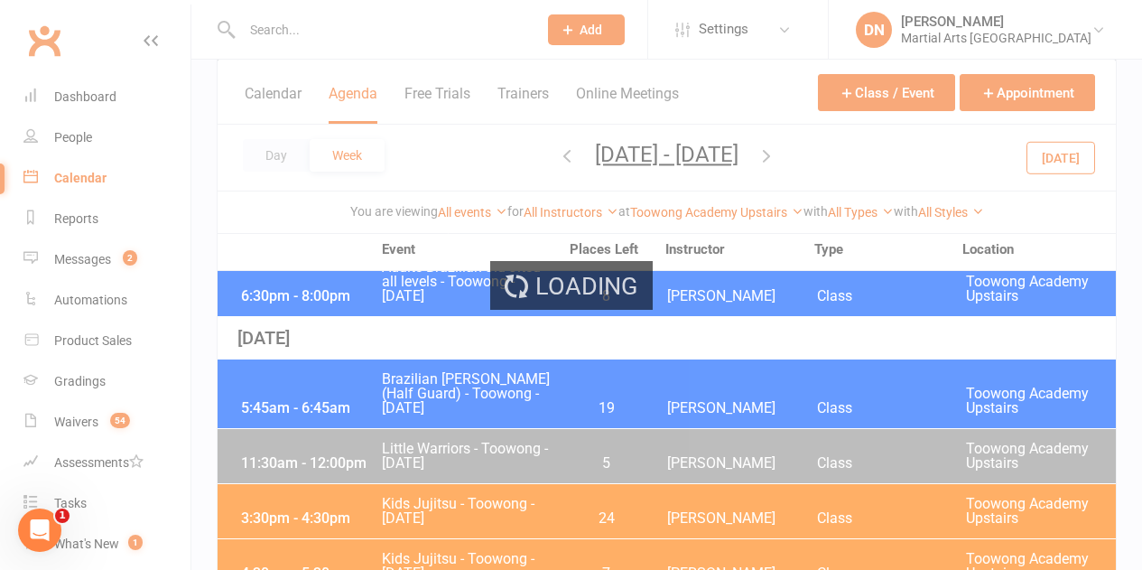
click at [817, 157] on div "Loading" at bounding box center [571, 285] width 1142 height 570
click at [776, 157] on icon "button" at bounding box center [767, 155] width 20 height 20
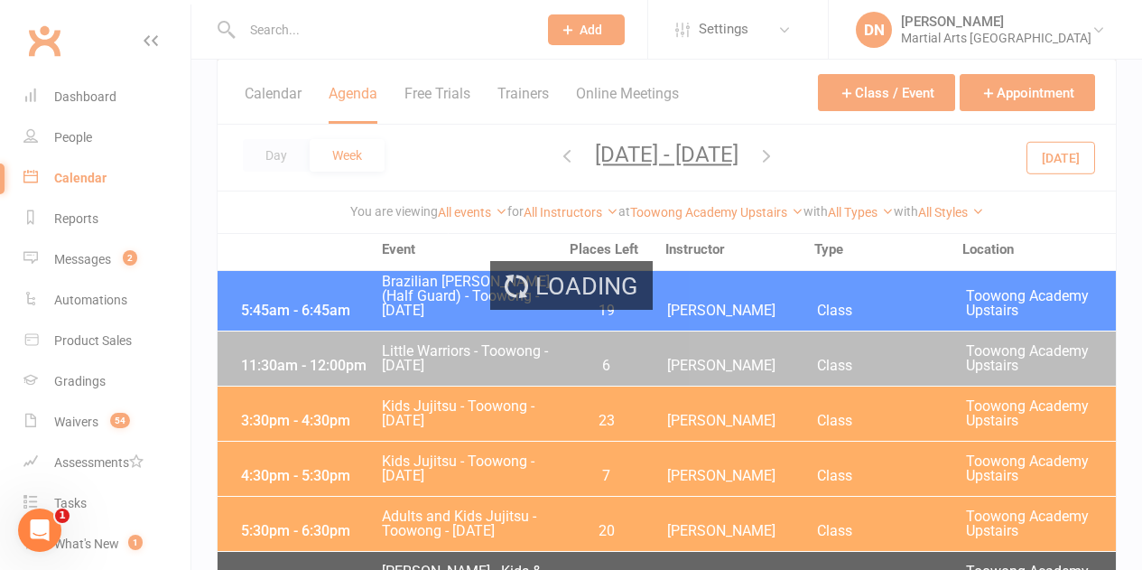
click at [817, 157] on div "Loading" at bounding box center [571, 285] width 1142 height 570
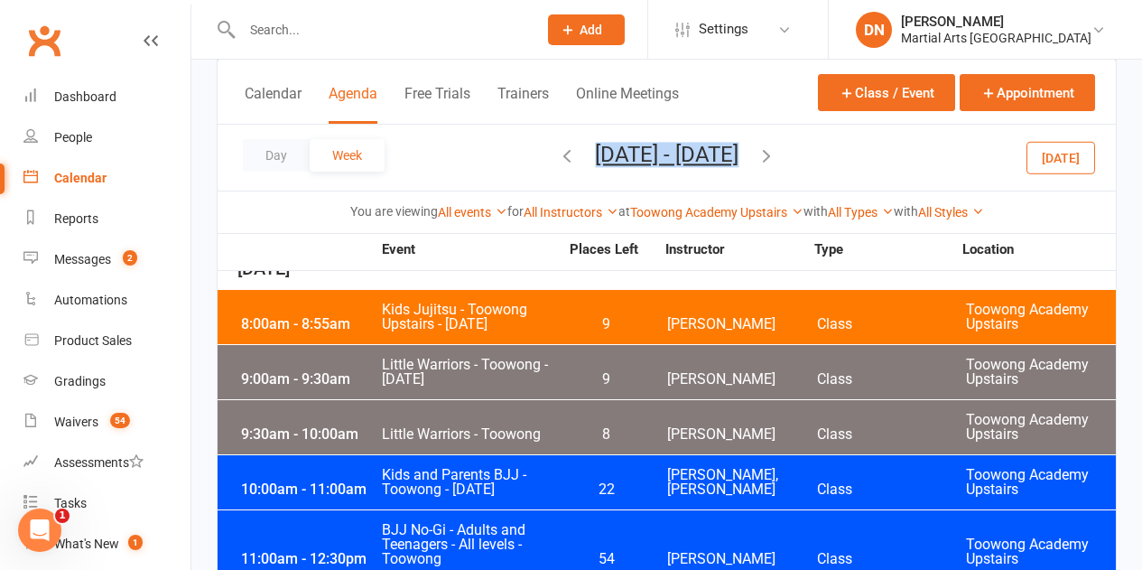
click at [757, 157] on span "Aug 10, 2025 - Aug 16, 2025 September 2025 Sun Mon Tue Wed Thu Fri Sat 31 01 02…" at bounding box center [667, 158] width 180 height 32
click at [776, 150] on icon "button" at bounding box center [767, 155] width 20 height 20
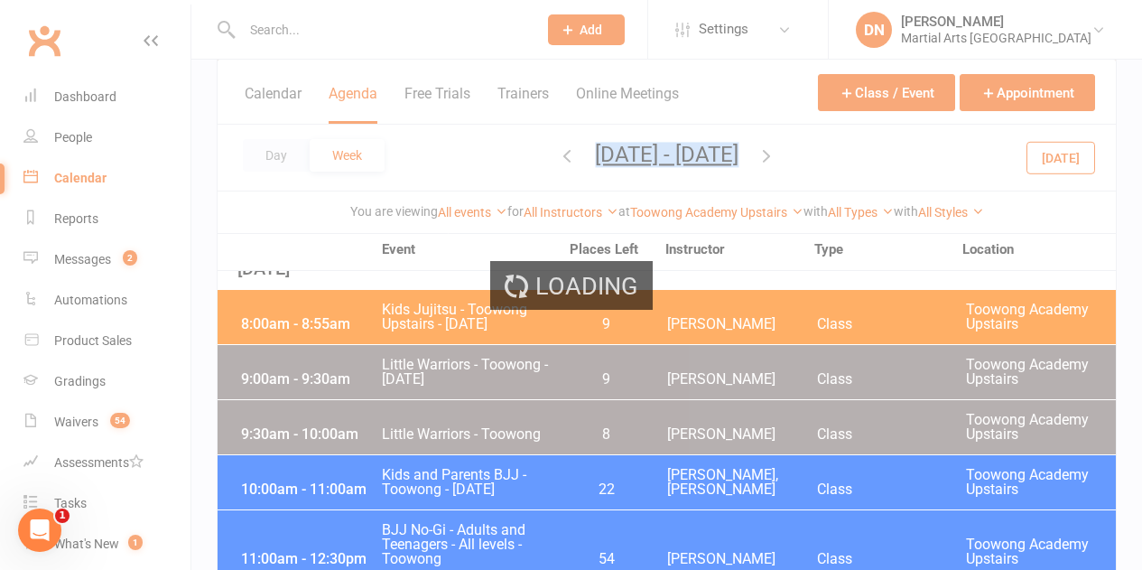
click at [776, 150] on icon "button" at bounding box center [767, 155] width 20 height 20
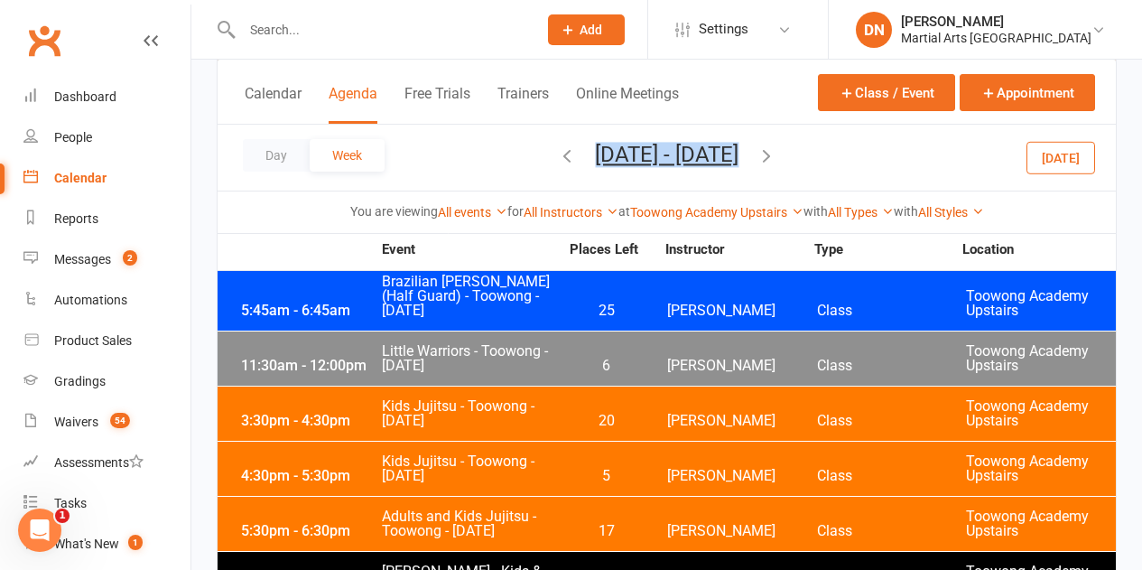
click at [776, 150] on icon "button" at bounding box center [767, 155] width 20 height 20
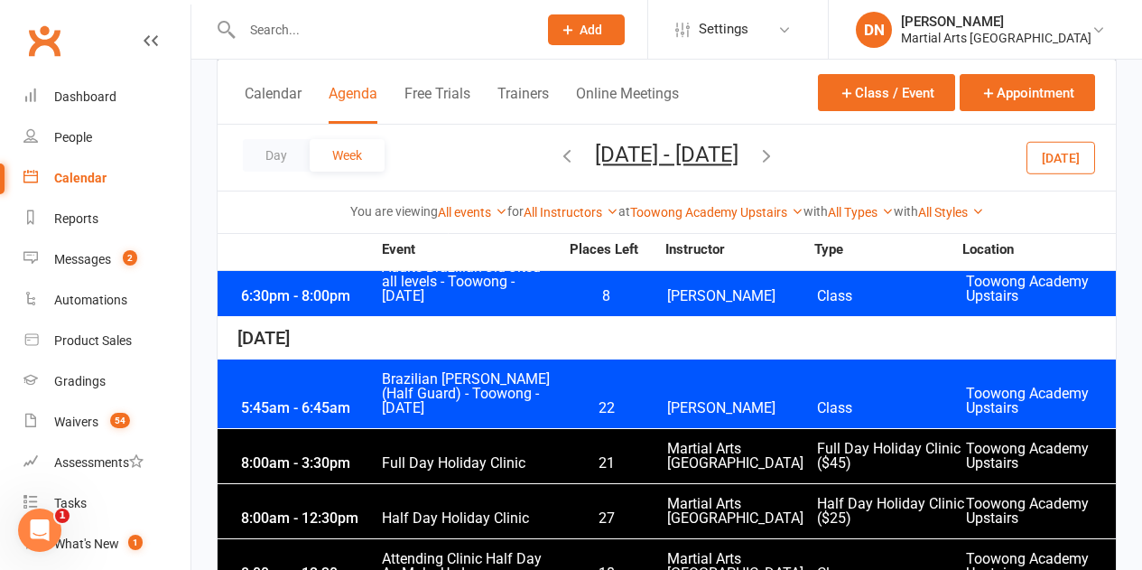
click at [832, 150] on div "Day Week Aug 31, 2025 - Sep 6, 2025 September 2025 Sun Mon Tue Wed Thu Fri Sat …" at bounding box center [667, 158] width 898 height 66
click at [776, 159] on icon "button" at bounding box center [767, 155] width 20 height 20
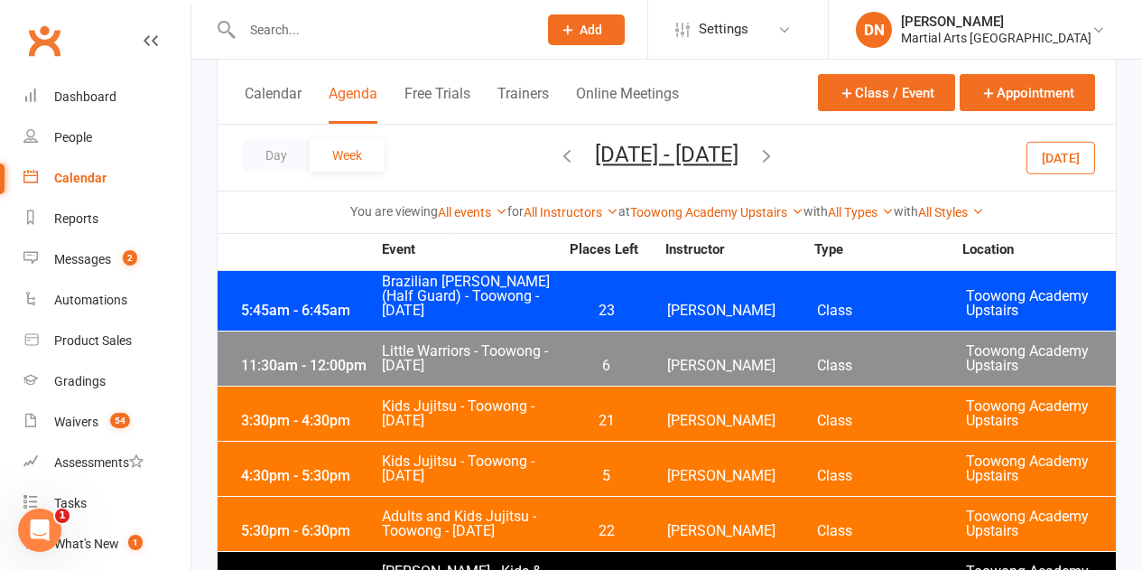
click at [776, 159] on icon "button" at bounding box center [767, 155] width 20 height 20
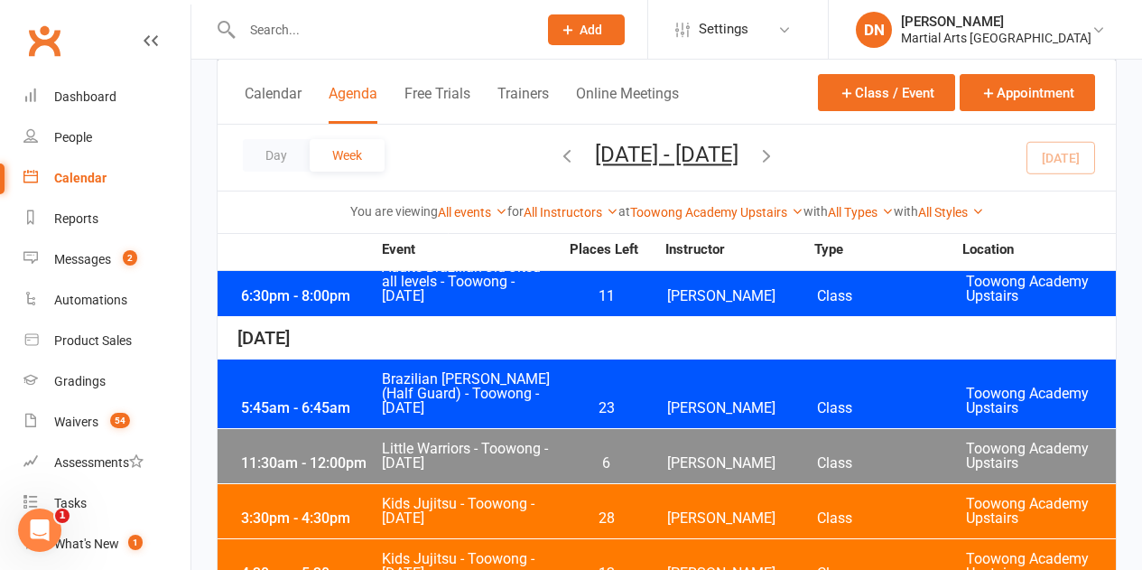
click at [776, 159] on icon "button" at bounding box center [767, 155] width 20 height 20
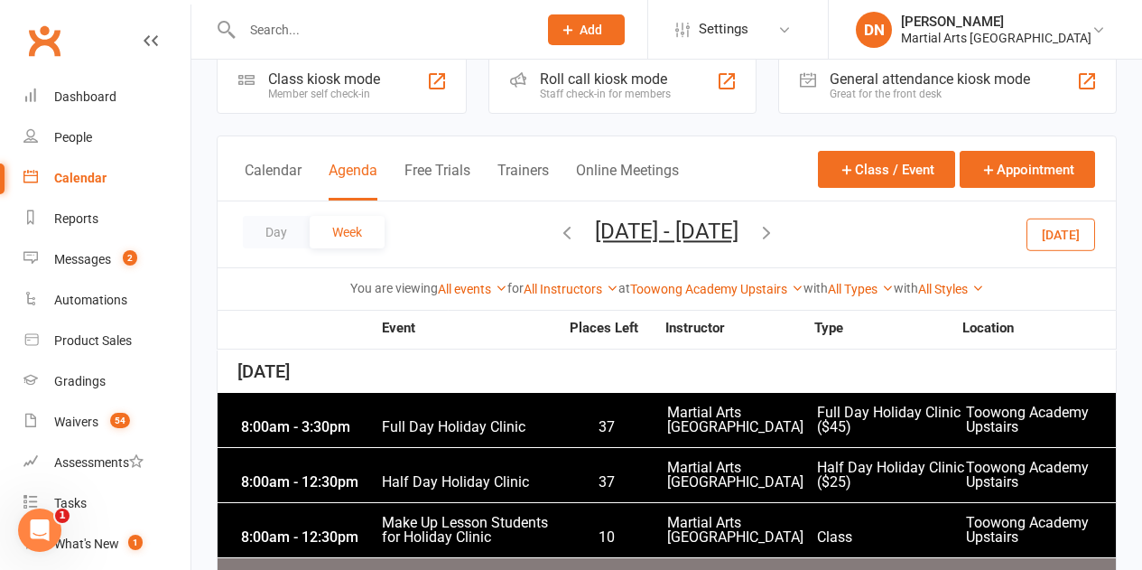
scroll to position [124, 0]
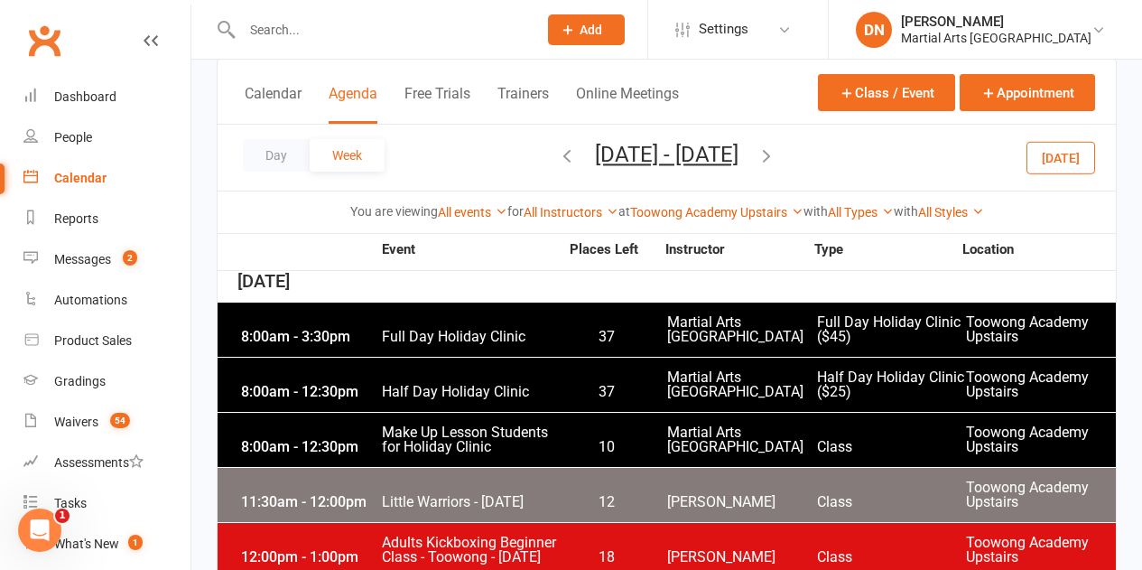
click at [353, 335] on div "8:00am - 3:30pm" at bounding box center [309, 337] width 144 height 14
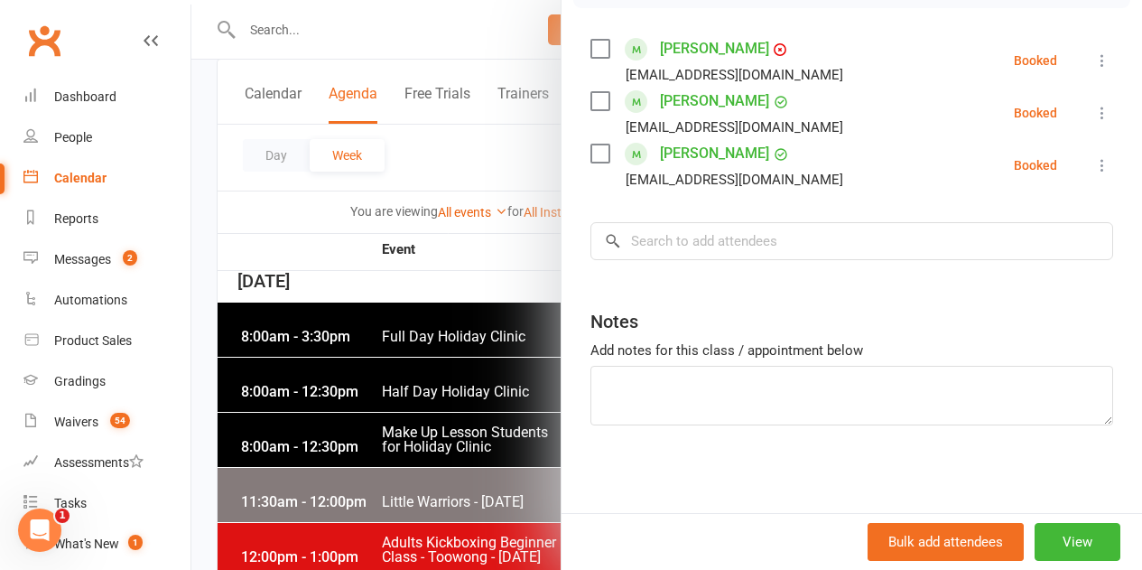
scroll to position [304, 0]
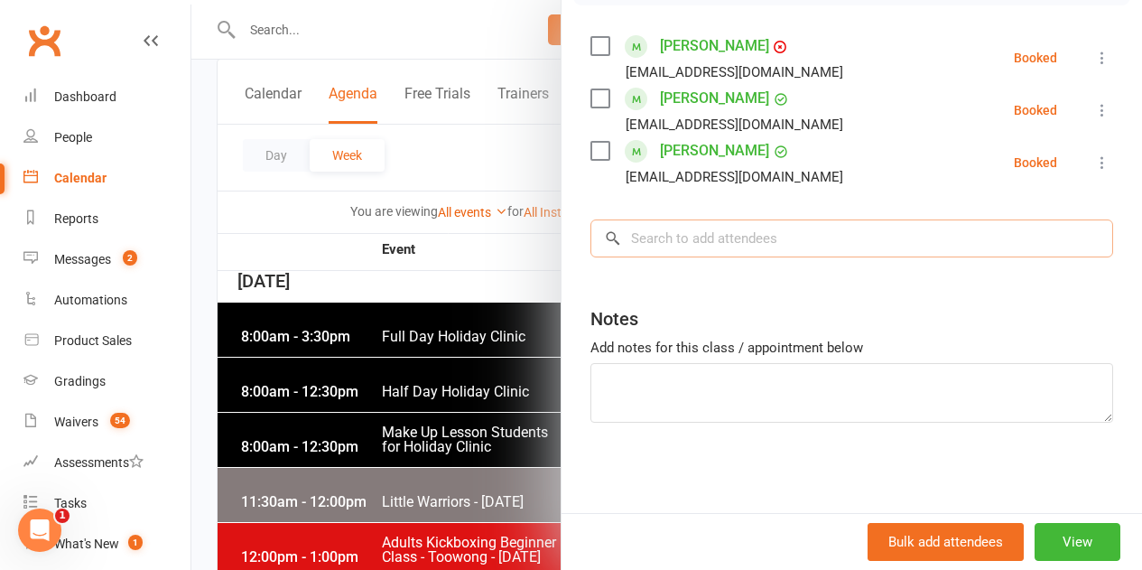
click at [741, 245] on input "search" at bounding box center [851, 238] width 523 height 38
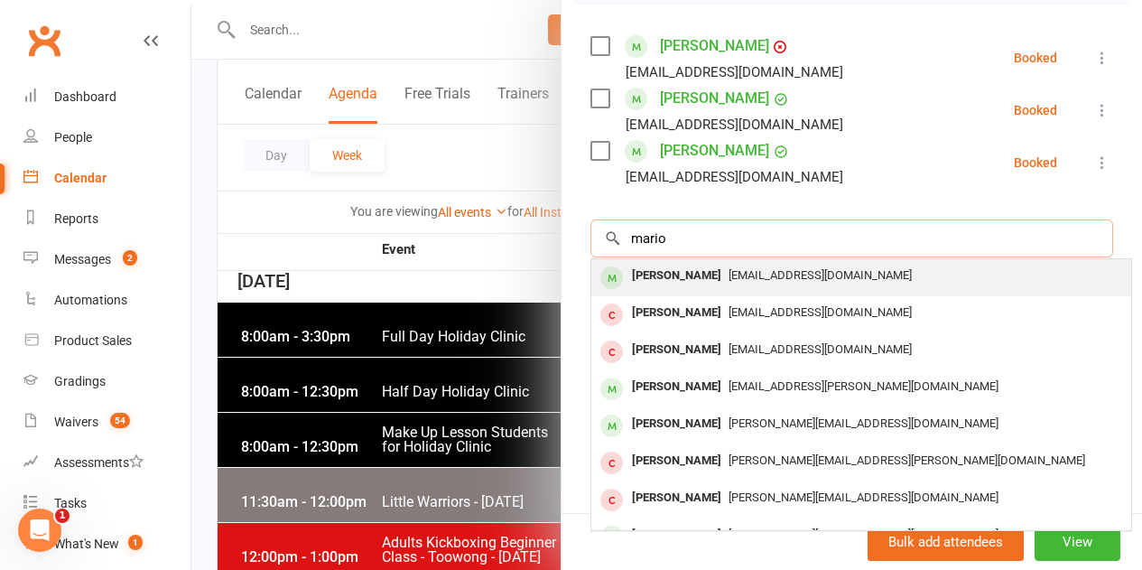
type input "mario"
click at [655, 274] on div "Mario Osorio" at bounding box center [677, 276] width 104 height 26
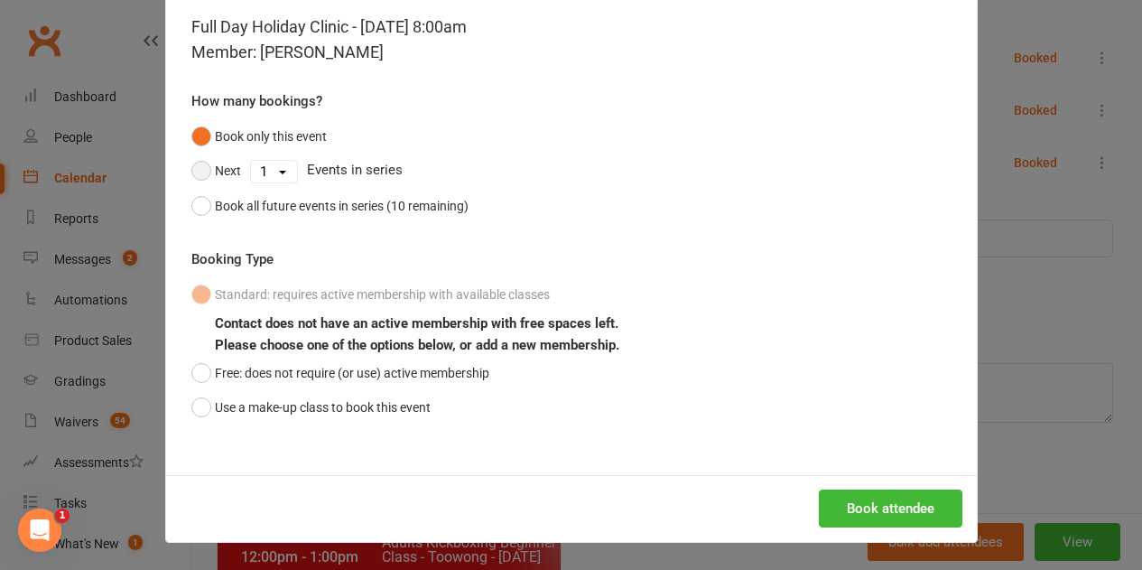
scroll to position [214, 0]
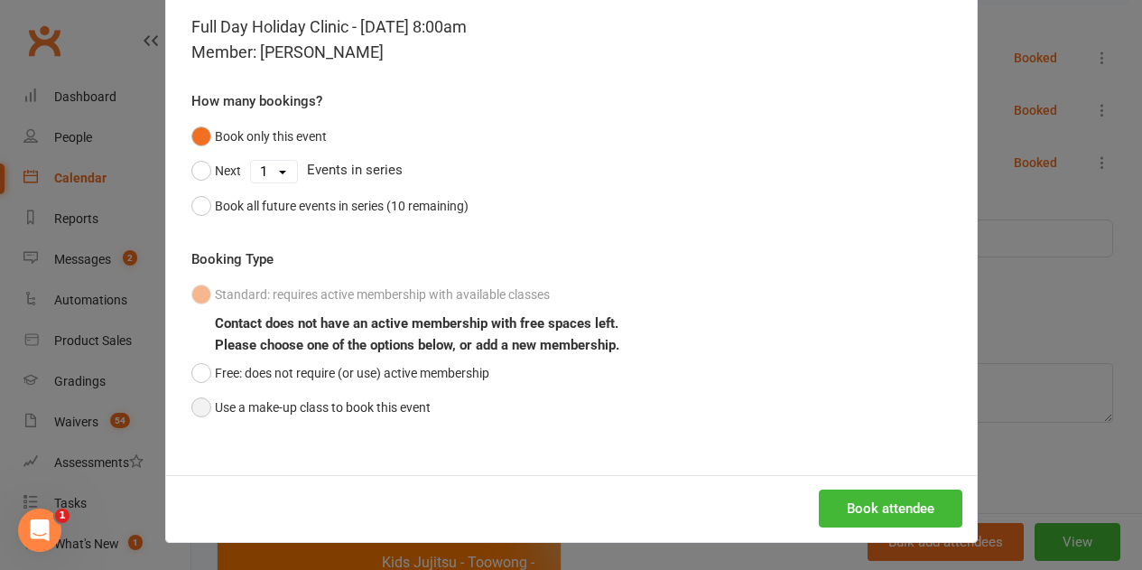
click at [198, 407] on button "Use a make-up class to book this event" at bounding box center [310, 407] width 239 height 34
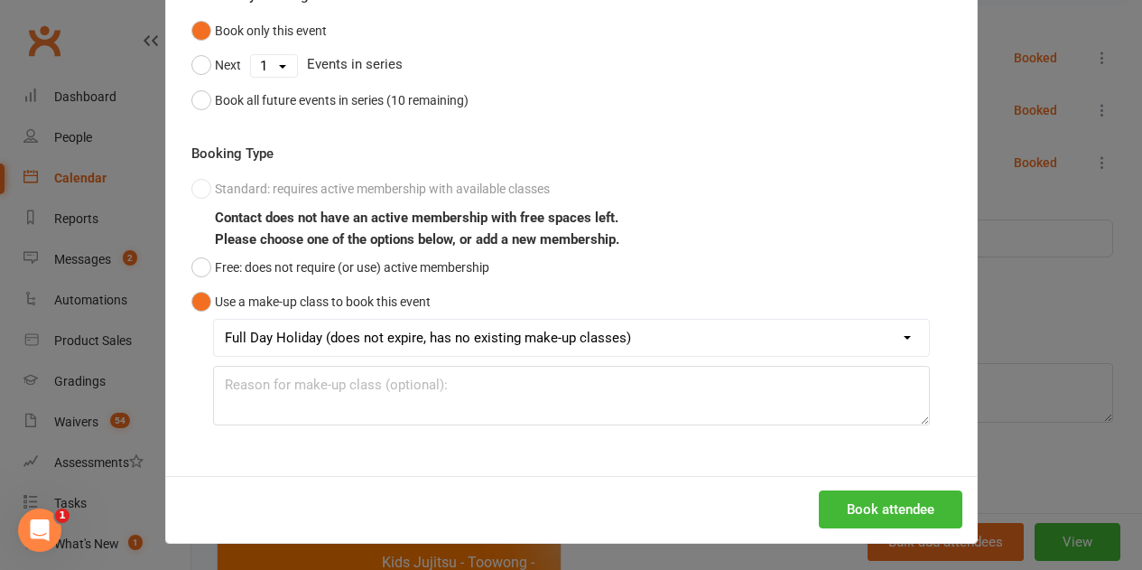
scroll to position [189, 0]
click at [860, 508] on button "Book attendee" at bounding box center [891, 508] width 144 height 38
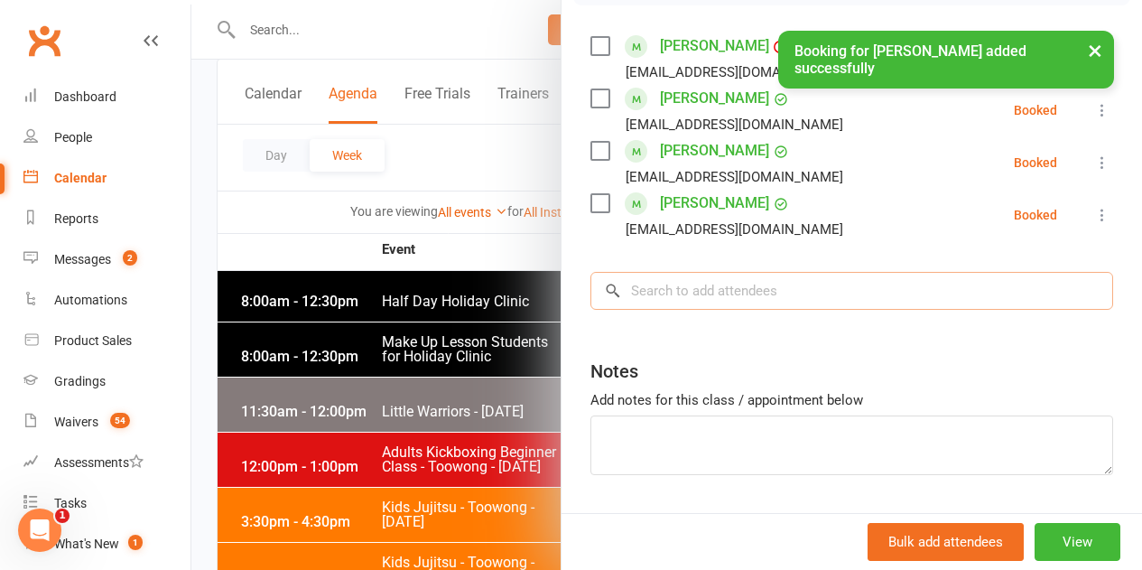
click at [710, 293] on input "search" at bounding box center [851, 291] width 523 height 38
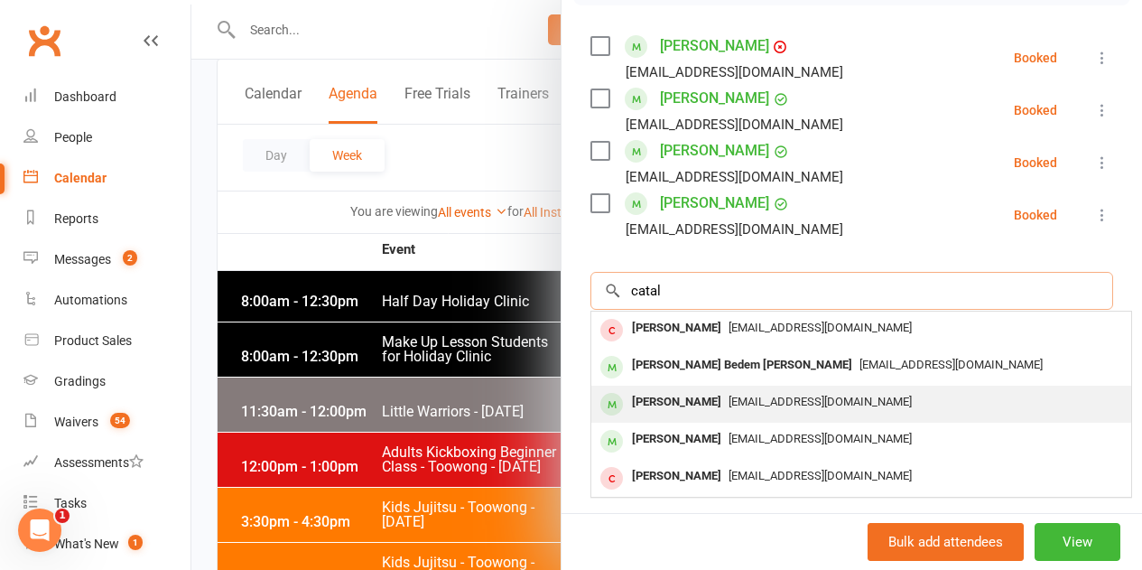
type input "catal"
click at [654, 402] on div "Catalina Osorio Roeckmann" at bounding box center [677, 402] width 104 height 26
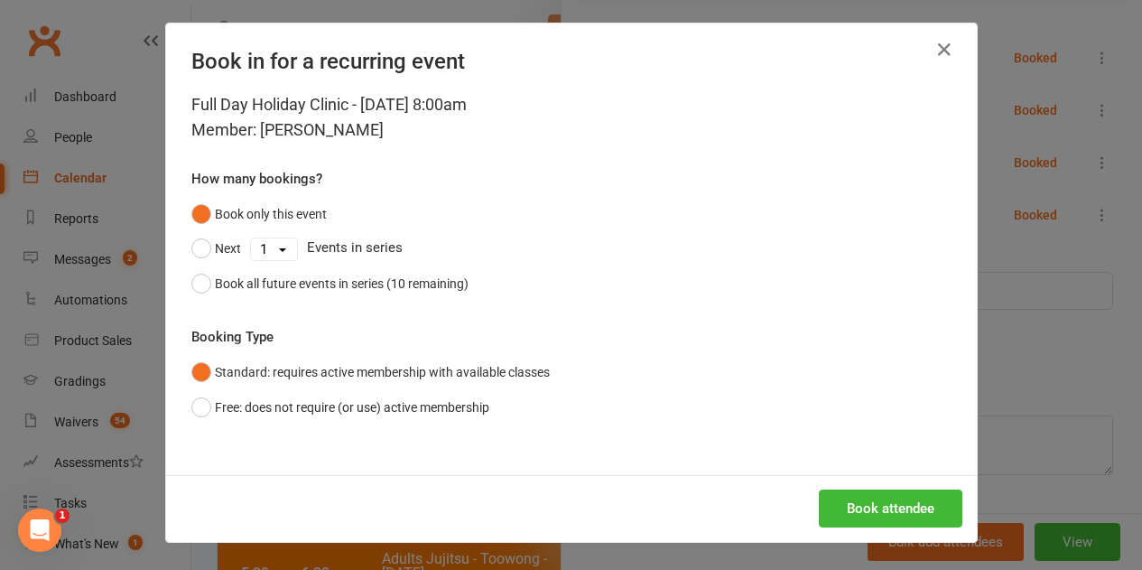
scroll to position [304, 0]
click at [197, 409] on button "Free: does not require (or use) active membership" at bounding box center [340, 407] width 298 height 34
click at [881, 521] on button "Book attendee" at bounding box center [891, 508] width 144 height 38
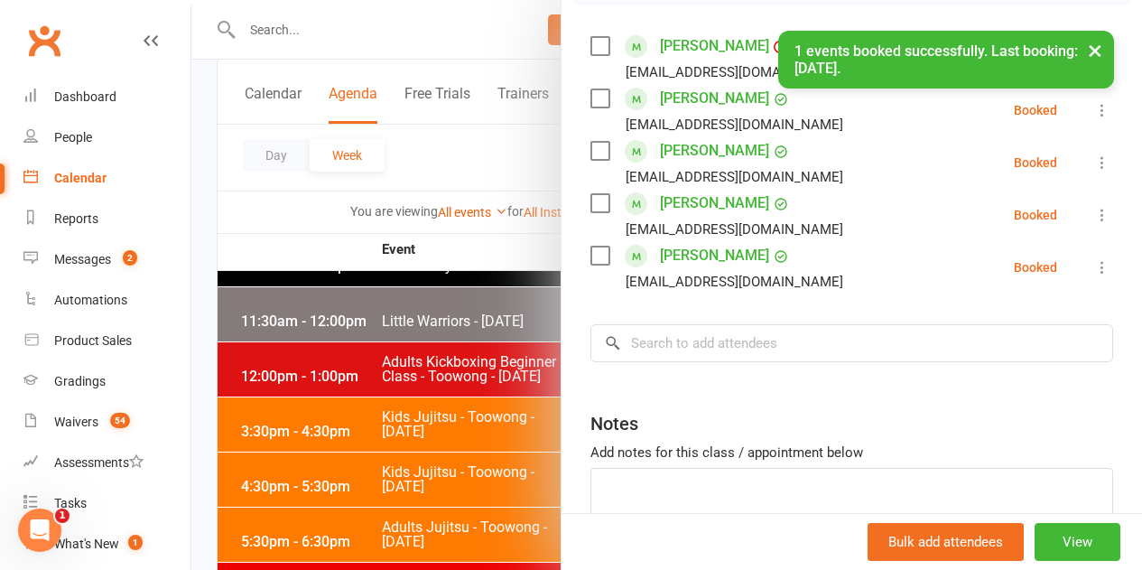
scroll to position [214, 0]
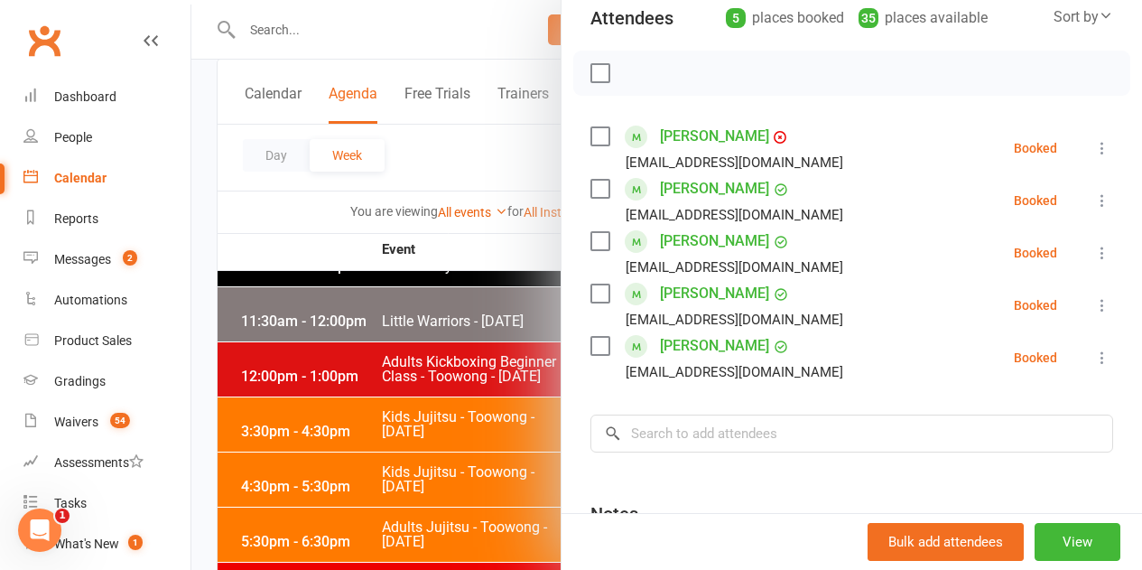
click at [419, 167] on div at bounding box center [666, 285] width 951 height 570
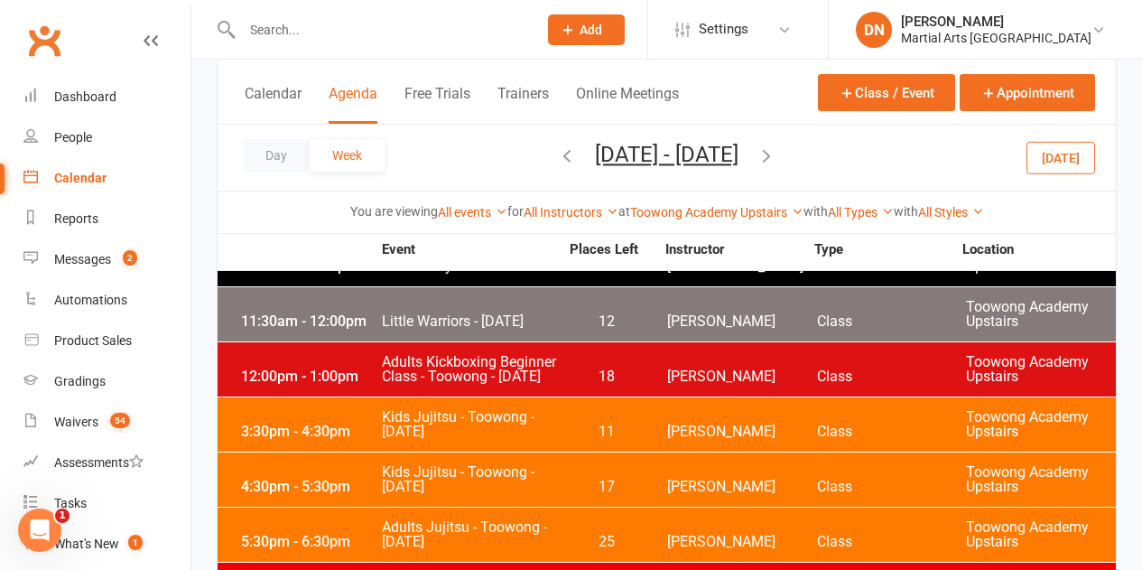
click at [557, 153] on icon "button" at bounding box center [567, 155] width 20 height 20
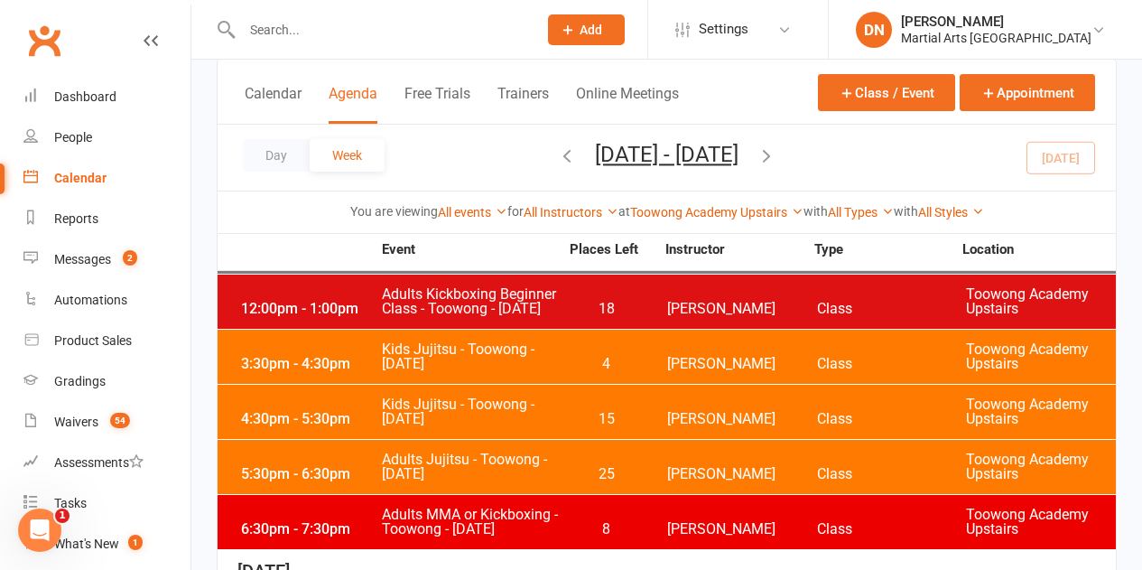
click at [557, 153] on icon "button" at bounding box center [567, 155] width 20 height 20
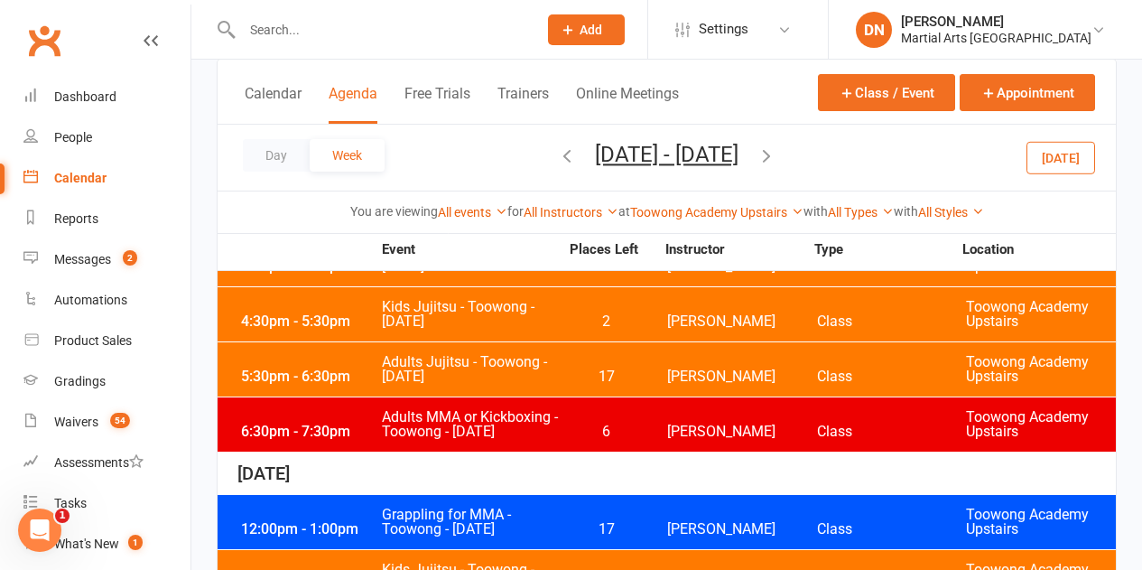
click at [557, 153] on icon "button" at bounding box center [567, 155] width 20 height 20
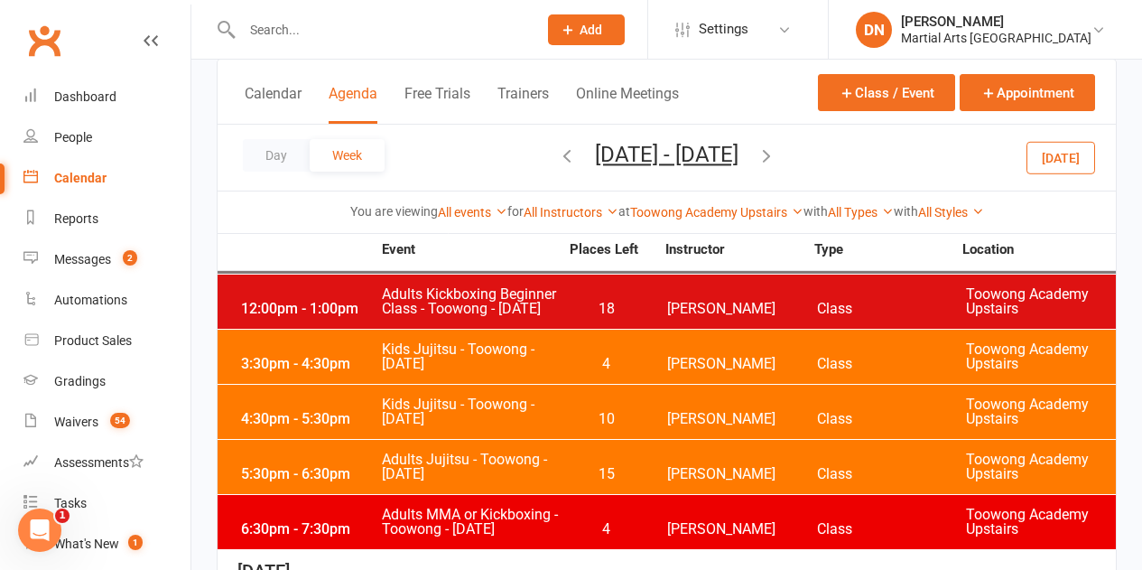
click at [776, 157] on icon "button" at bounding box center [767, 155] width 20 height 20
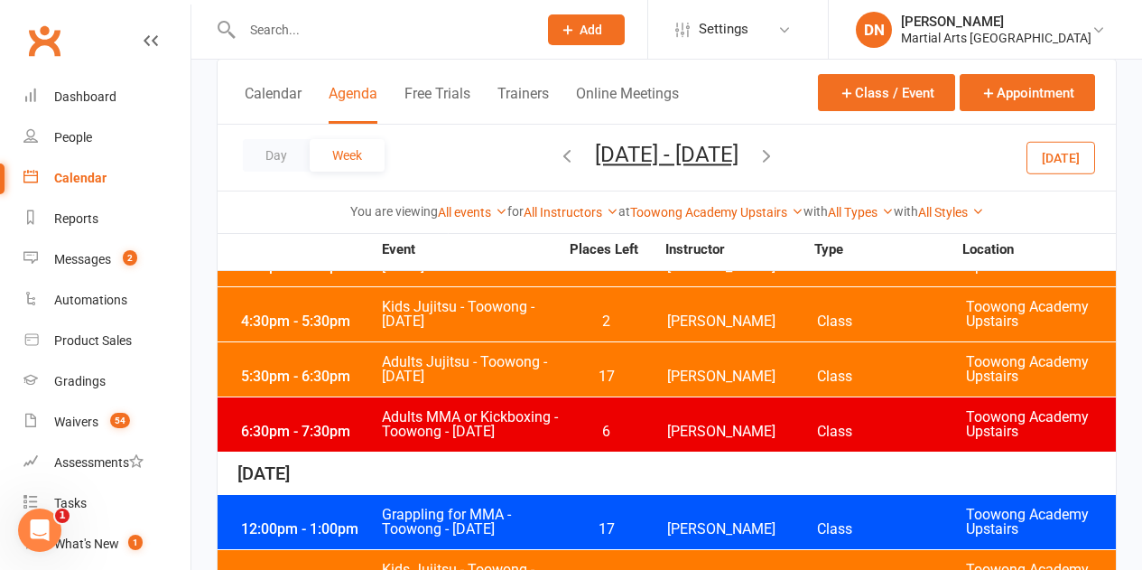
click at [776, 157] on icon "button" at bounding box center [767, 155] width 20 height 20
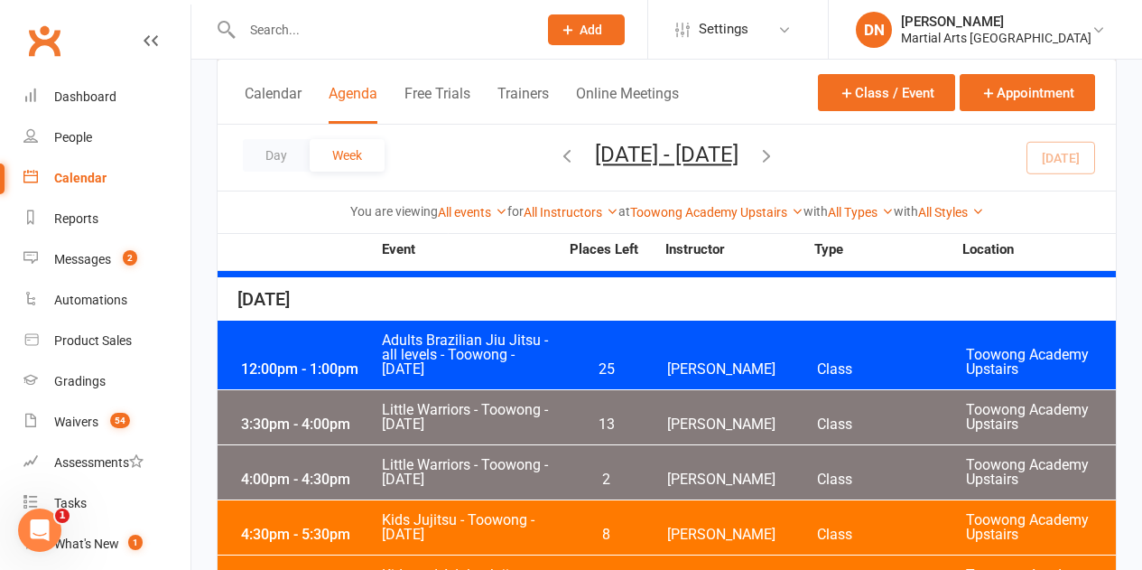
scroll to position [936, 0]
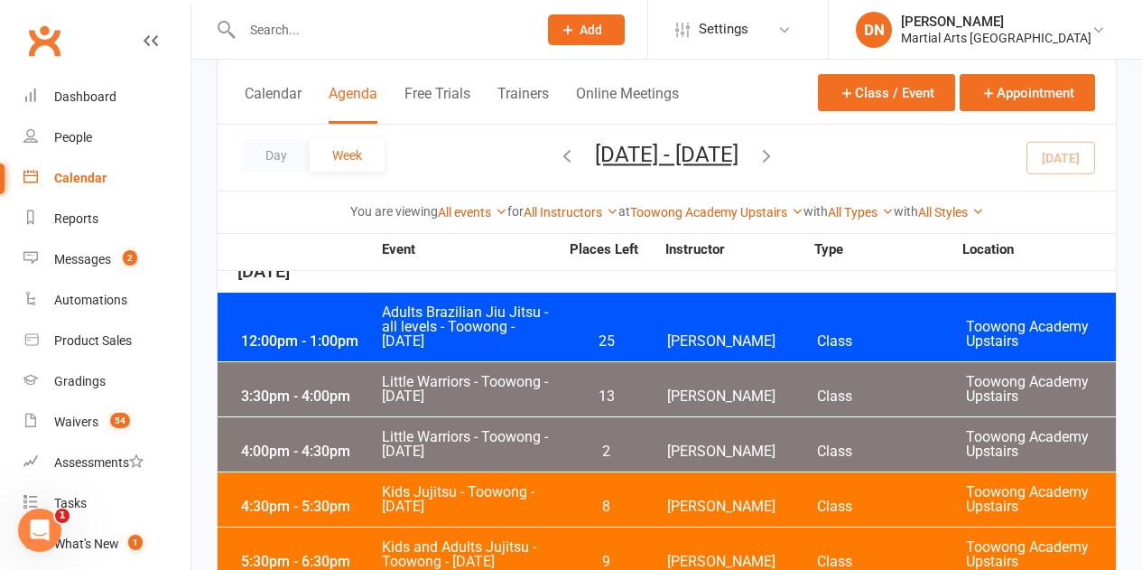
click at [776, 154] on icon "button" at bounding box center [767, 155] width 20 height 20
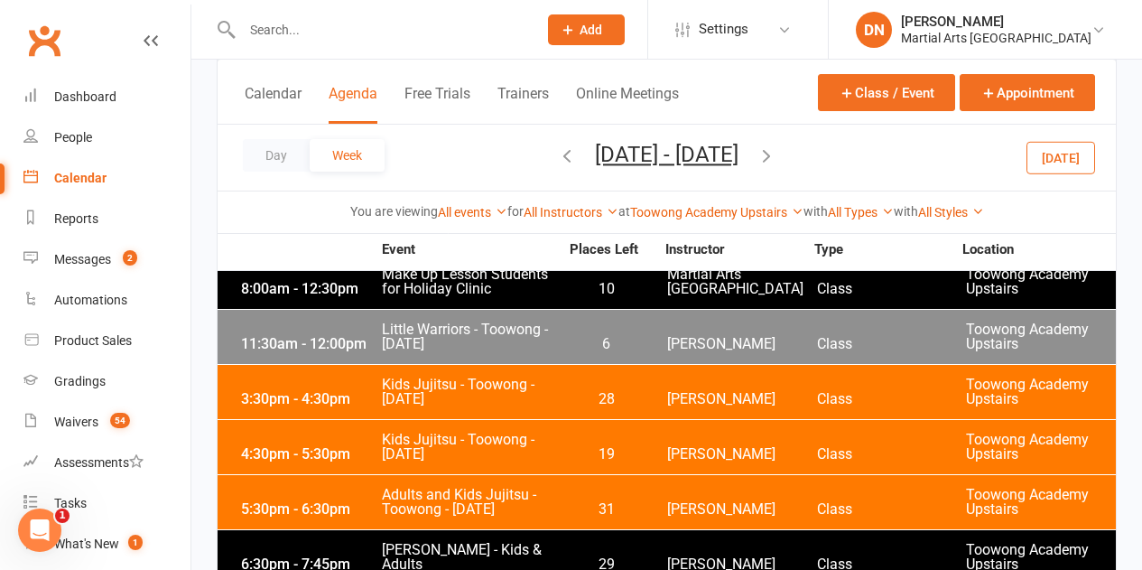
scroll to position [2471, 0]
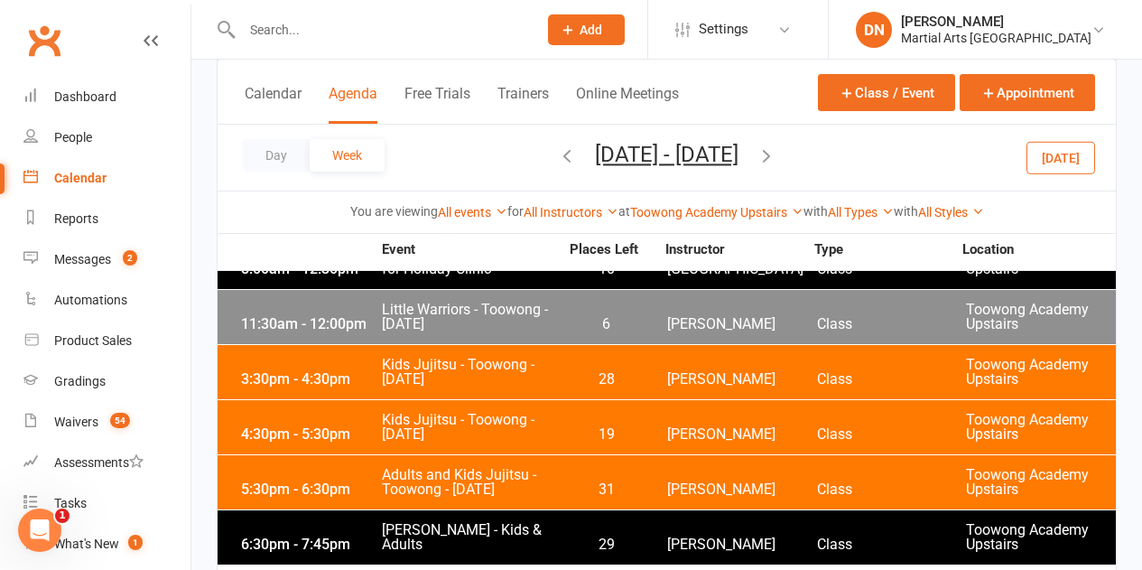
click at [368, 357] on div "3:30pm - 4:30pm Kids Jujitsu - Toowong - Friday 28 Robert Dupont Class Toowong …" at bounding box center [667, 372] width 898 height 54
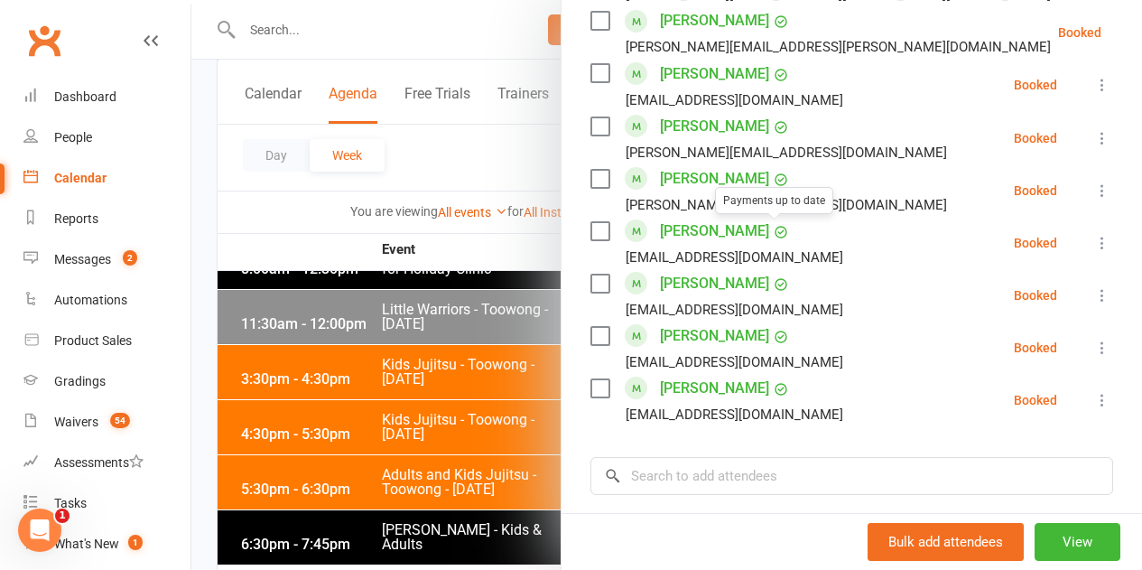
scroll to position [1300, 0]
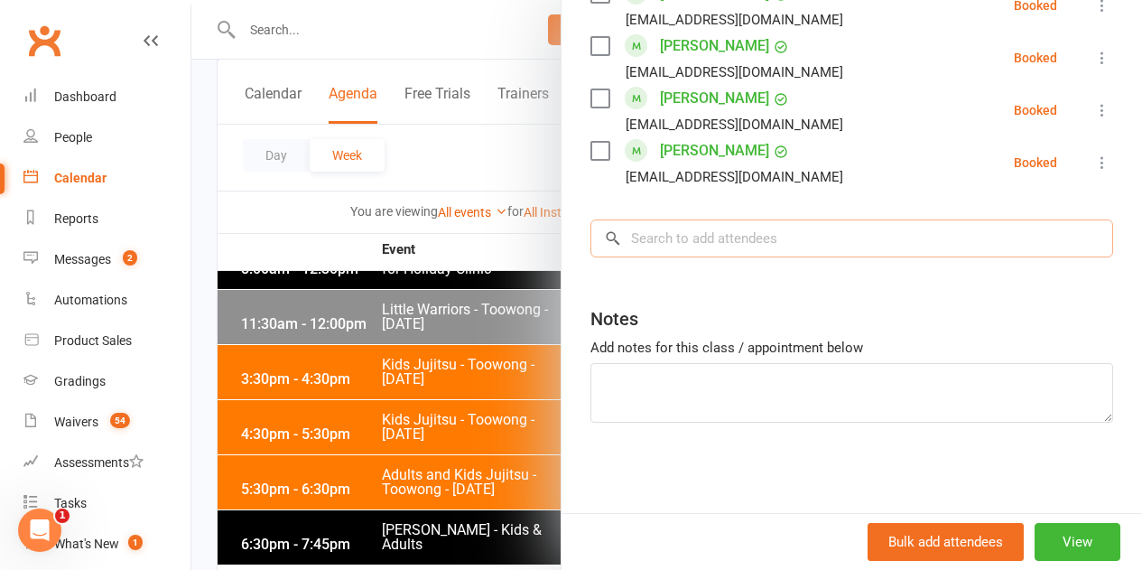
click at [699, 244] on input "search" at bounding box center [851, 238] width 523 height 38
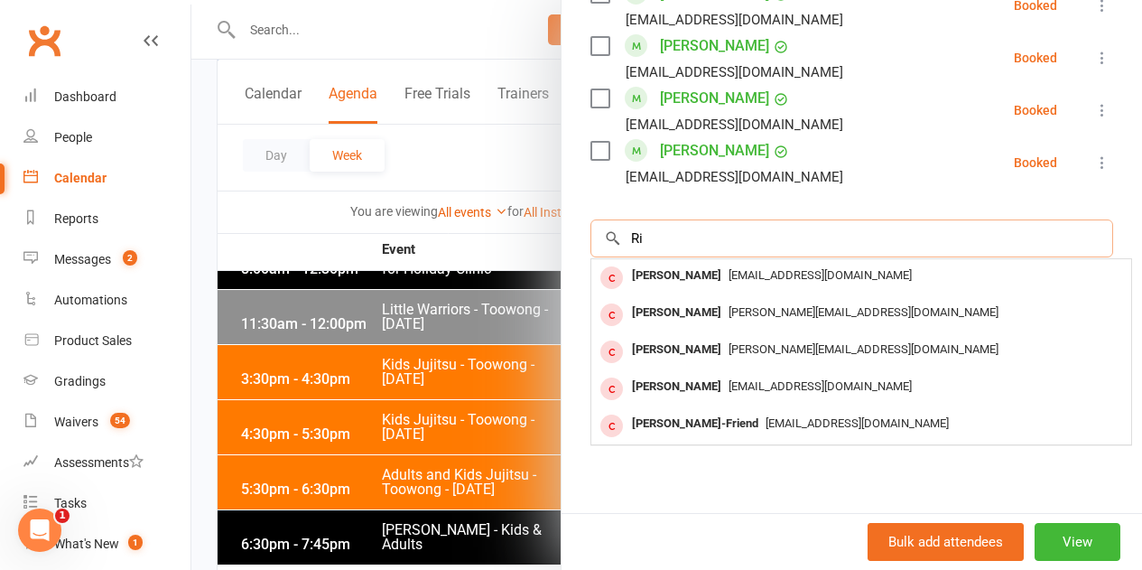
type input "R"
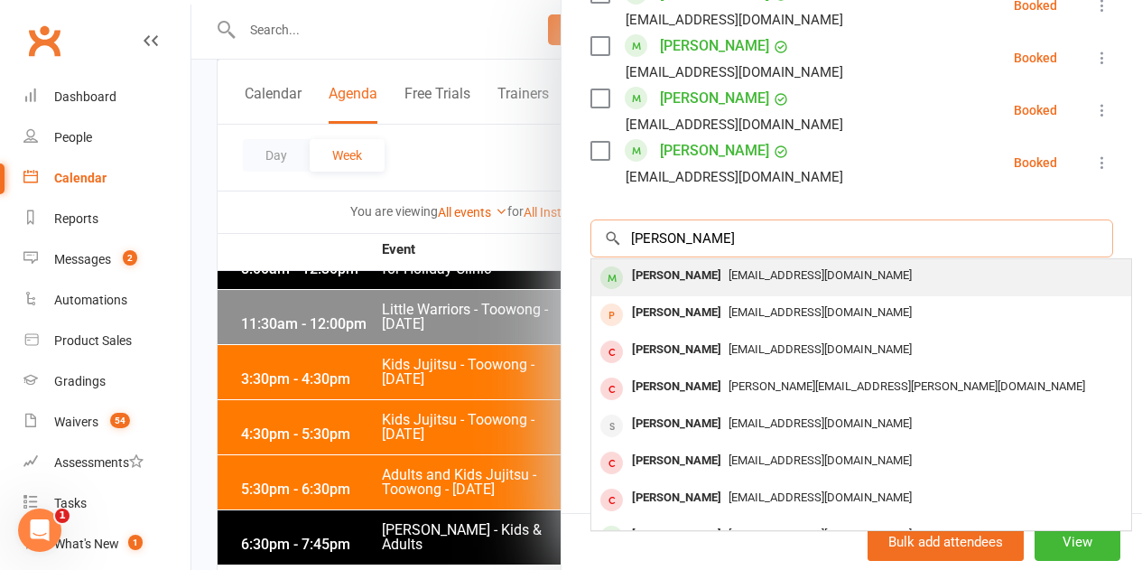
type input "Eliza"
click at [652, 275] on div "Eliza Ryan" at bounding box center [677, 276] width 104 height 26
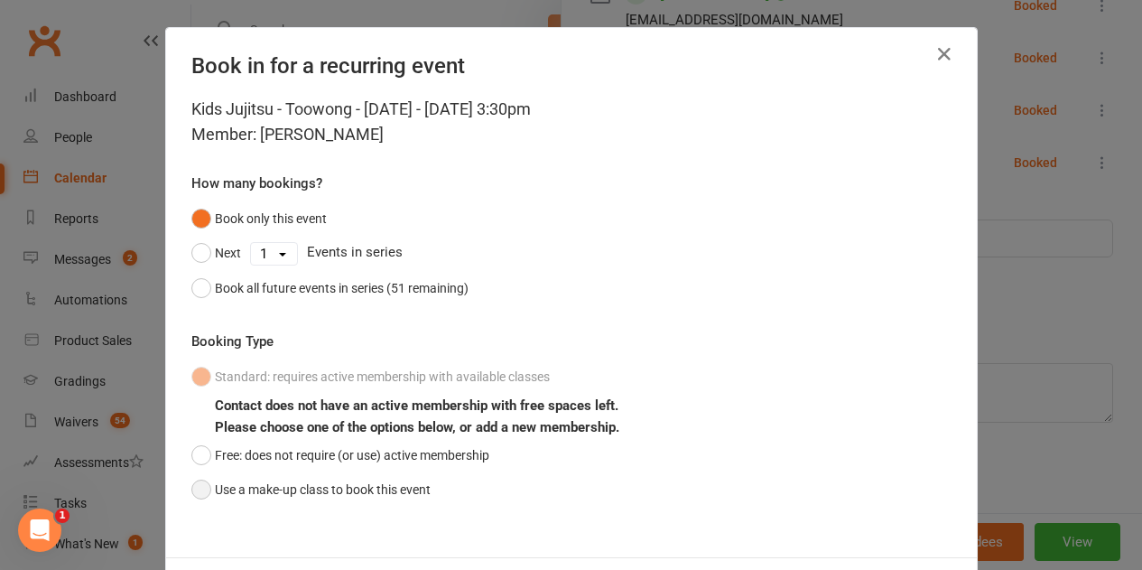
click at [200, 485] on button "Use a make-up class to book this event" at bounding box center [310, 489] width 239 height 34
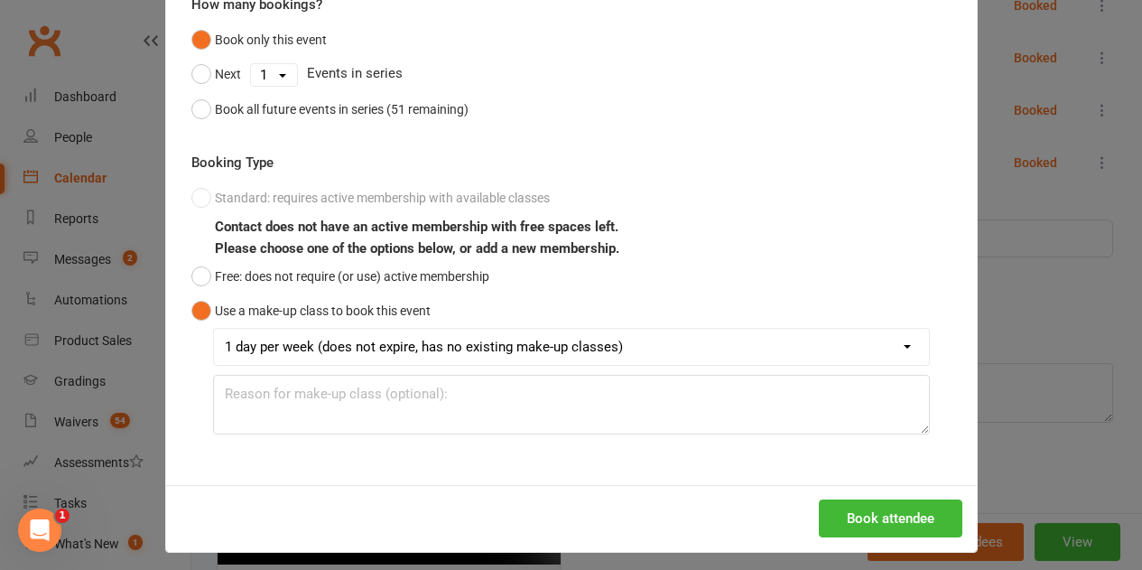
scroll to position [181, 0]
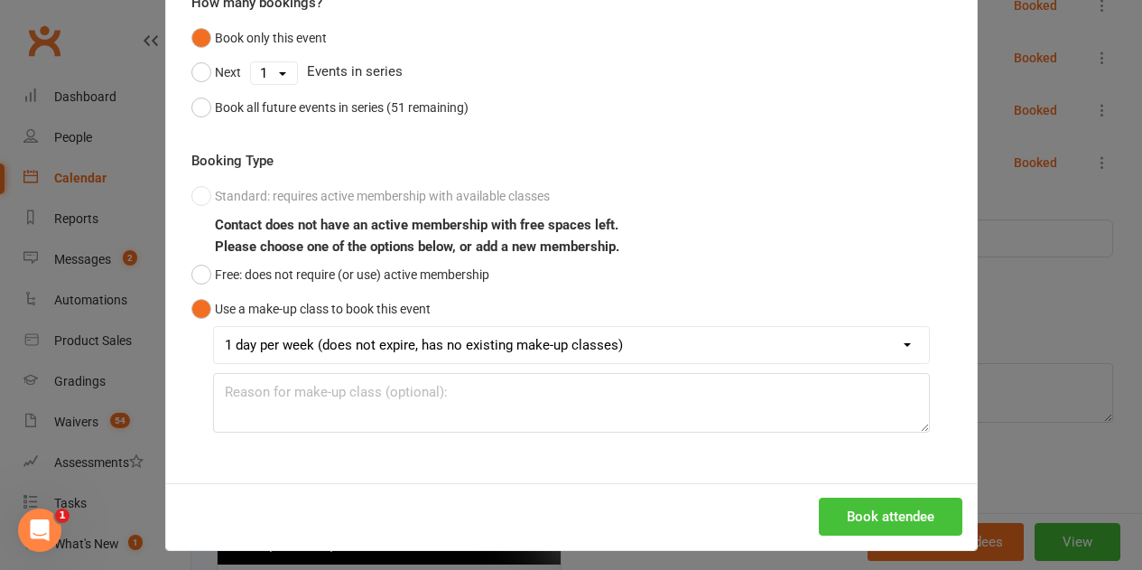
click at [911, 514] on button "Book attendee" at bounding box center [891, 516] width 144 height 38
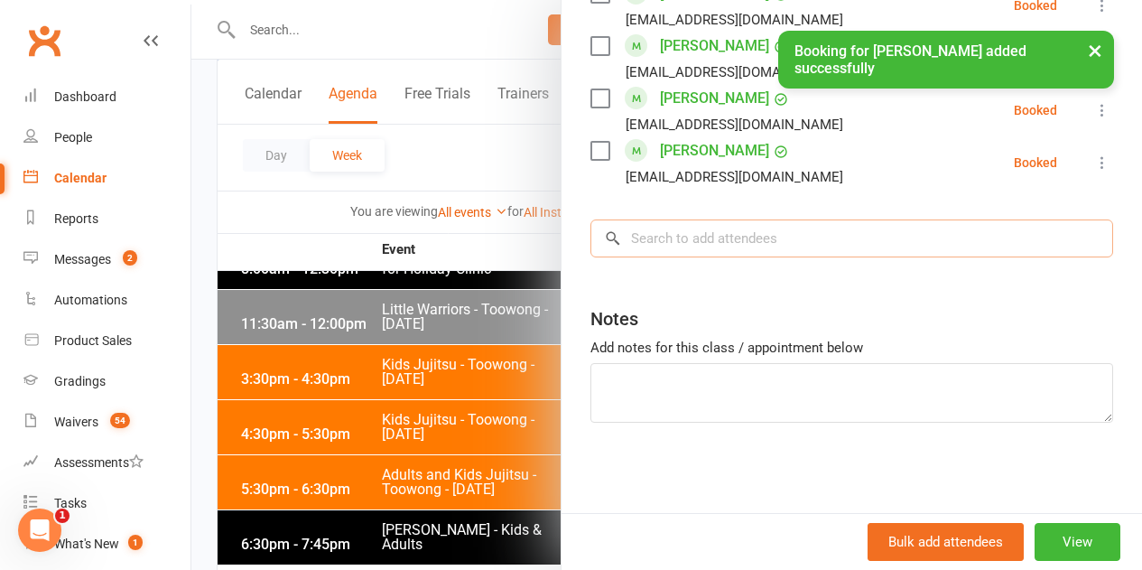
click at [690, 240] on input "search" at bounding box center [851, 238] width 523 height 38
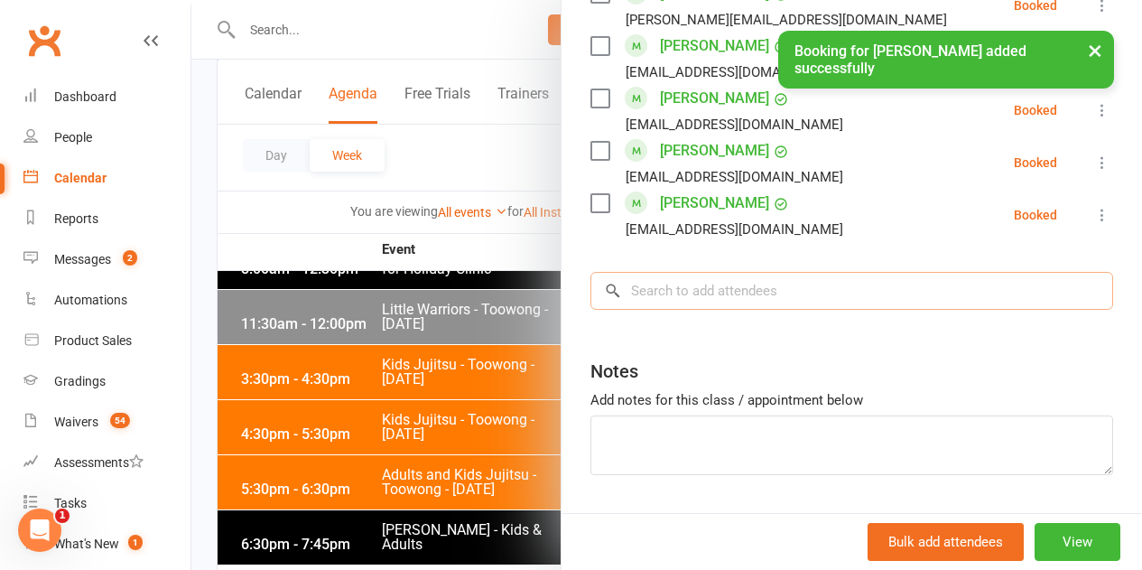
scroll to position [1352, 0]
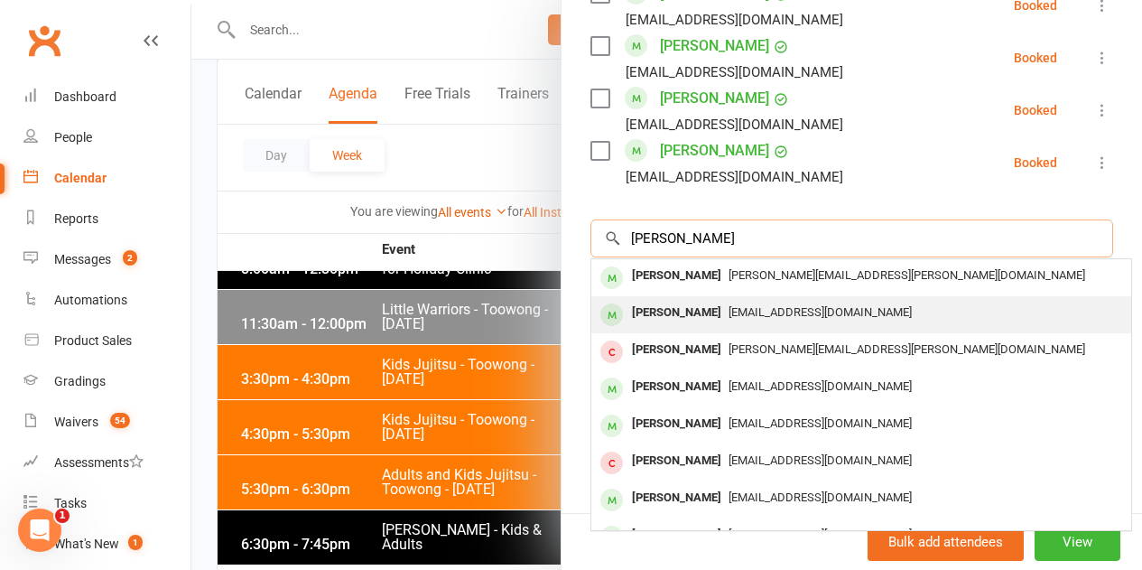
type input "Alexander Ry"
click at [650, 318] on div "Alexander Ryan" at bounding box center [677, 313] width 104 height 26
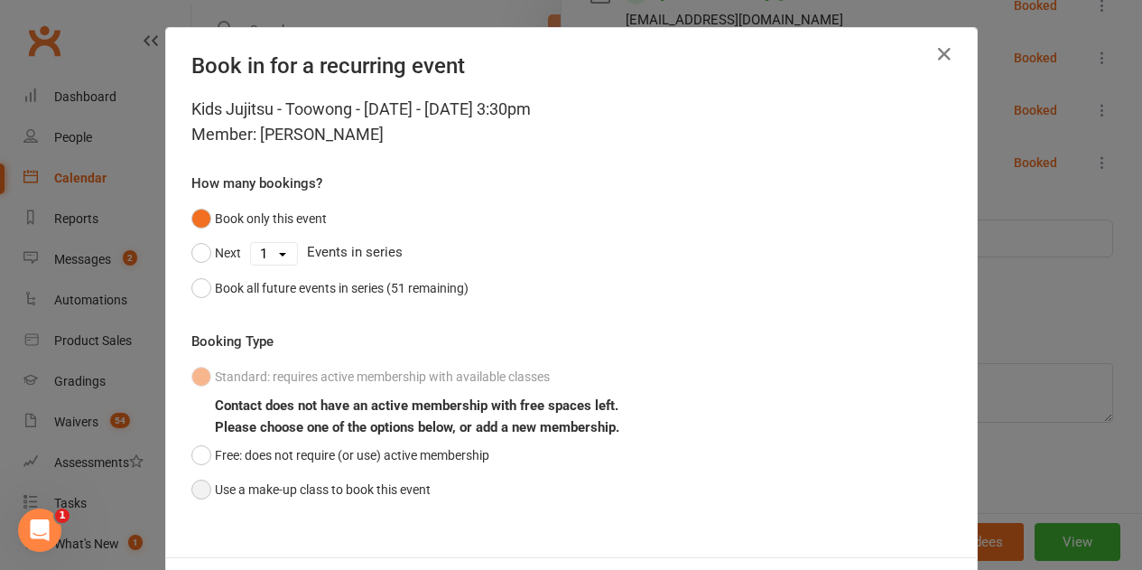
click at [201, 495] on button "Use a make-up class to book this event" at bounding box center [310, 489] width 239 height 34
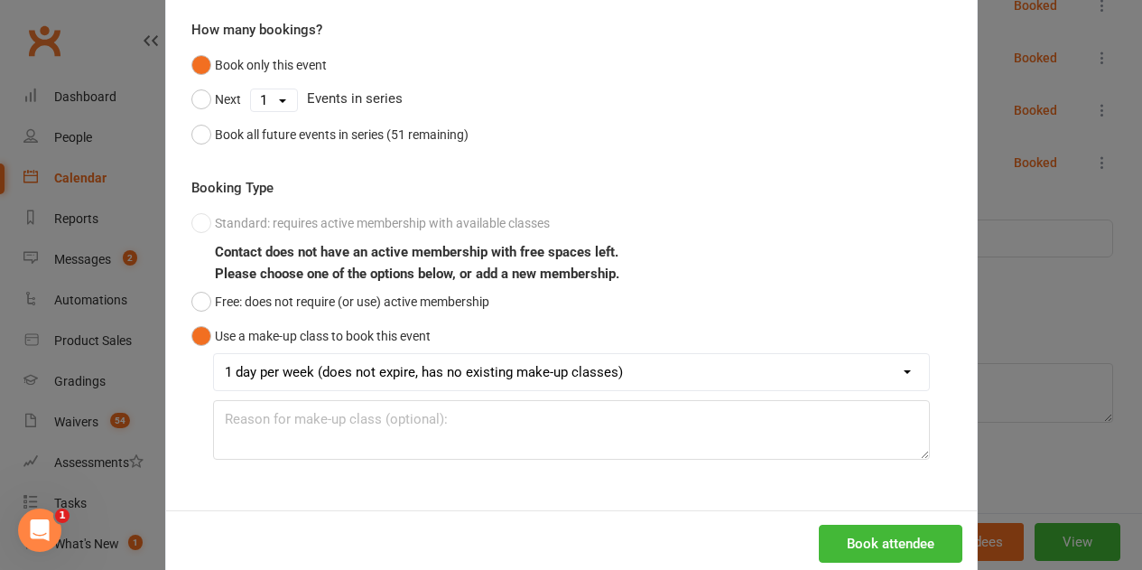
scroll to position [189, 0]
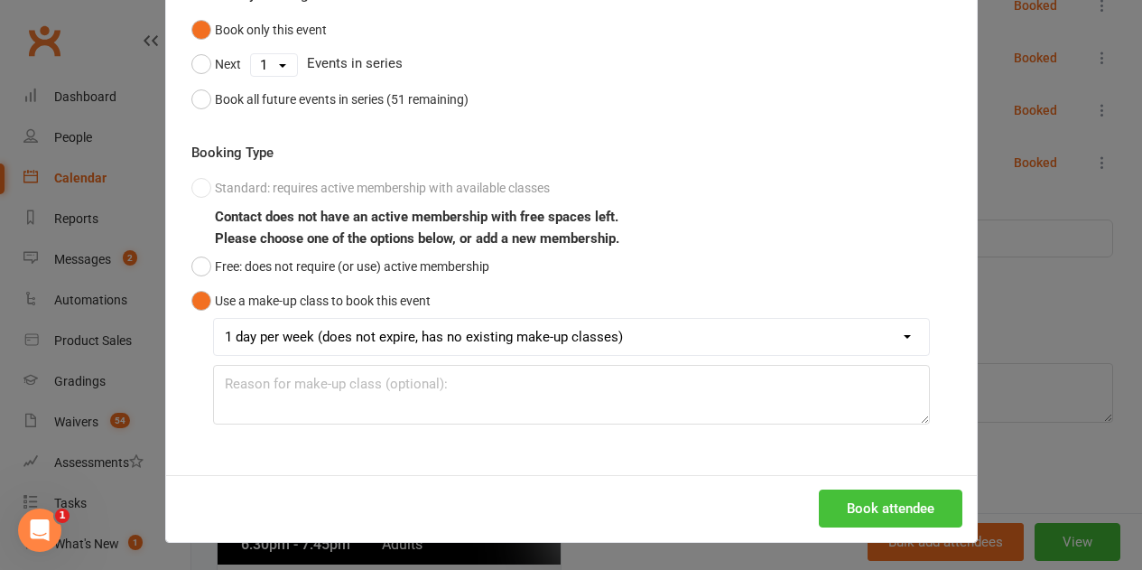
click at [850, 509] on button "Book attendee" at bounding box center [891, 508] width 144 height 38
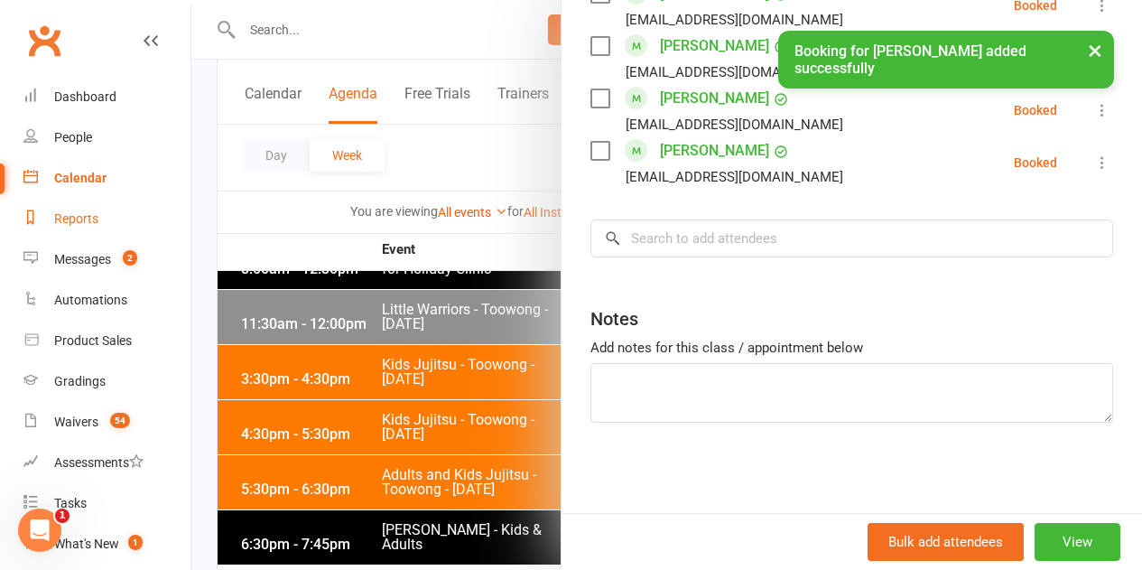
scroll to position [1405, 0]
click at [242, 227] on div at bounding box center [666, 285] width 951 height 570
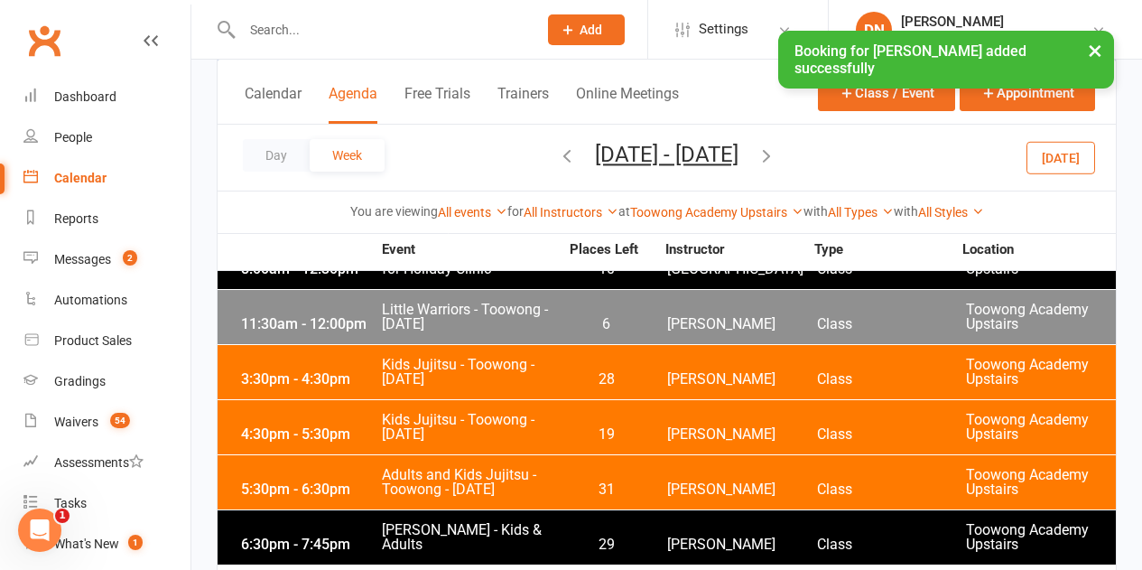
click at [557, 152] on icon "button" at bounding box center [567, 155] width 20 height 20
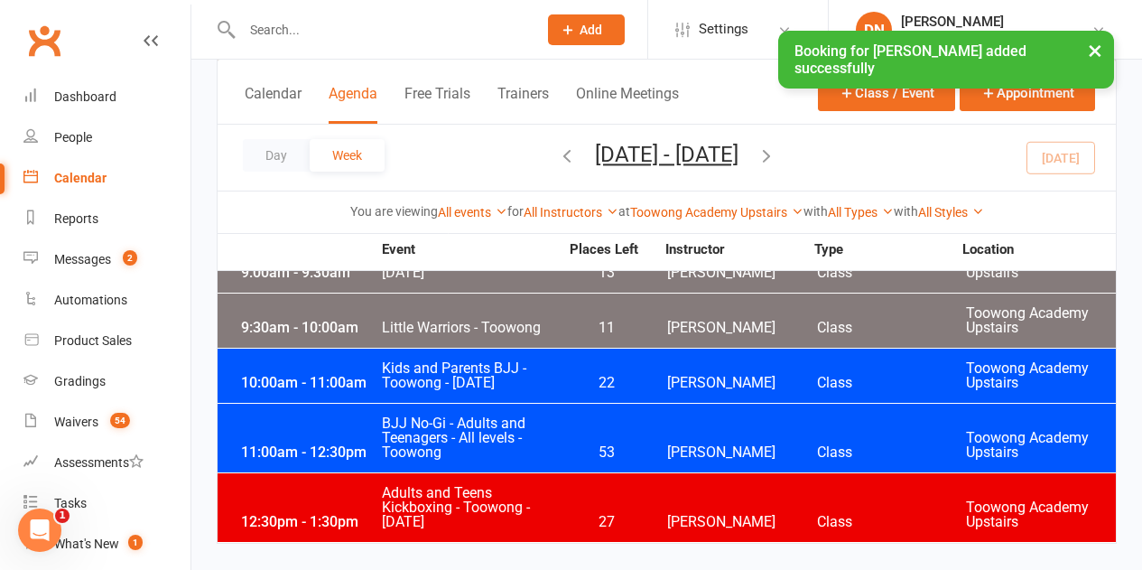
scroll to position [2207, 0]
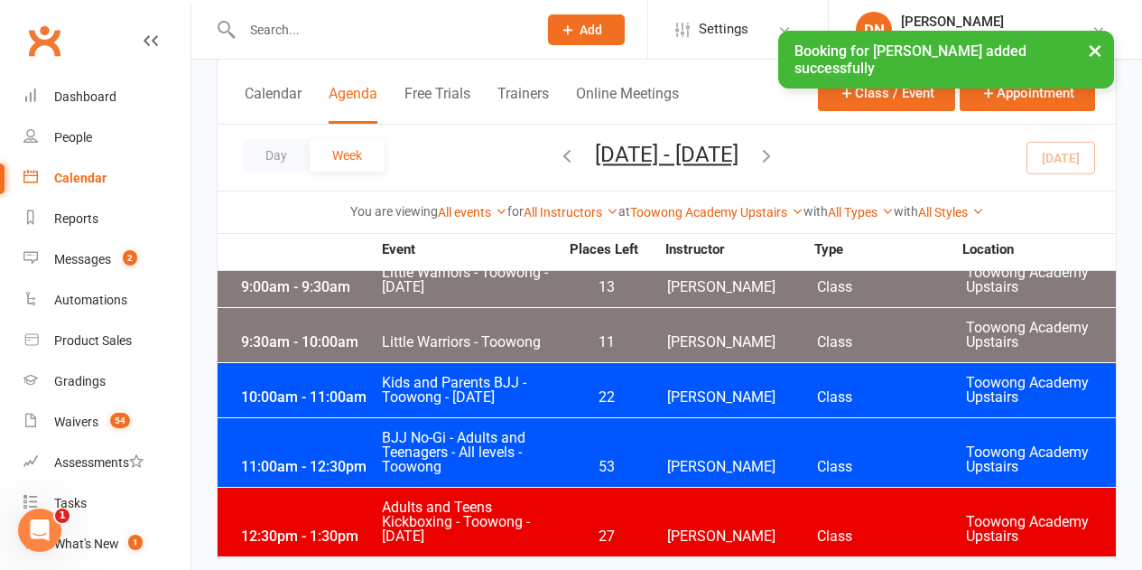
click at [776, 159] on icon "button" at bounding box center [767, 155] width 20 height 20
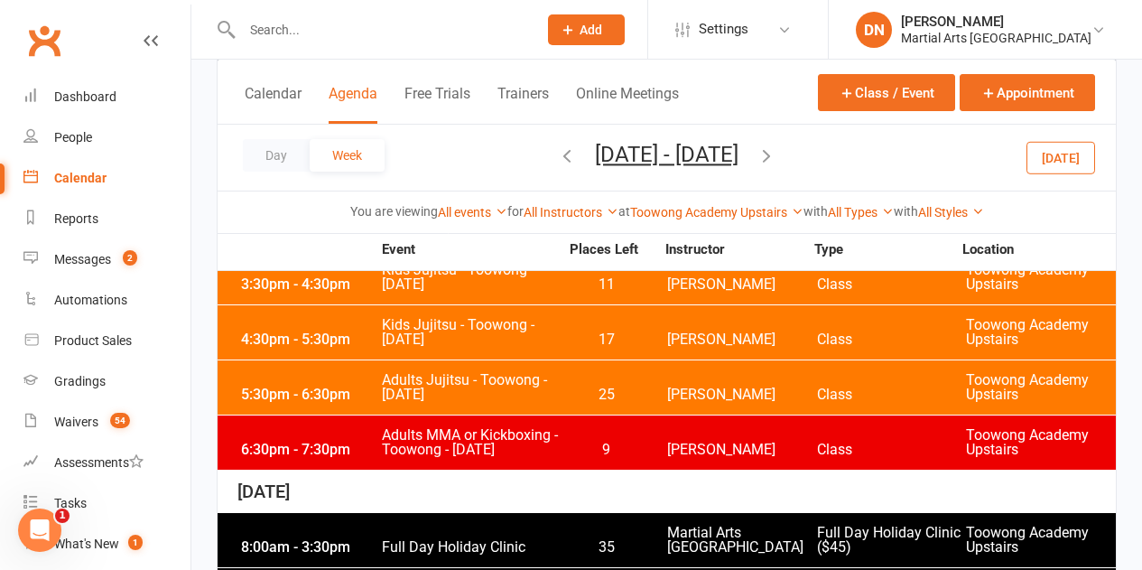
scroll to position [361, 0]
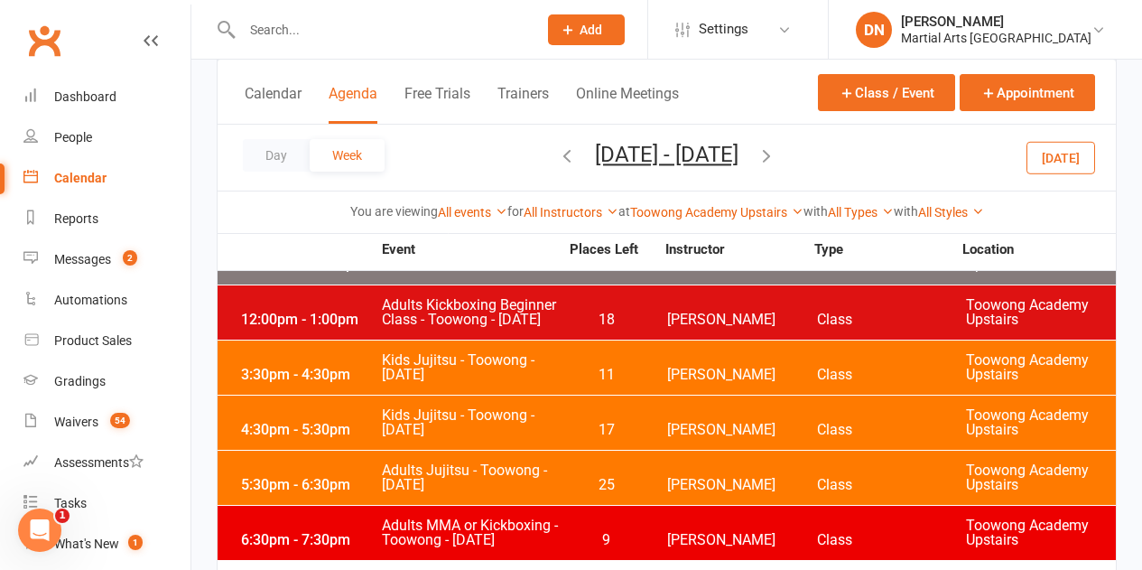
click at [342, 355] on div "3:30pm - 4:30pm Kids Jujitsu - Toowong - Monday 11 Robert Dupont Class Toowong …" at bounding box center [667, 367] width 898 height 54
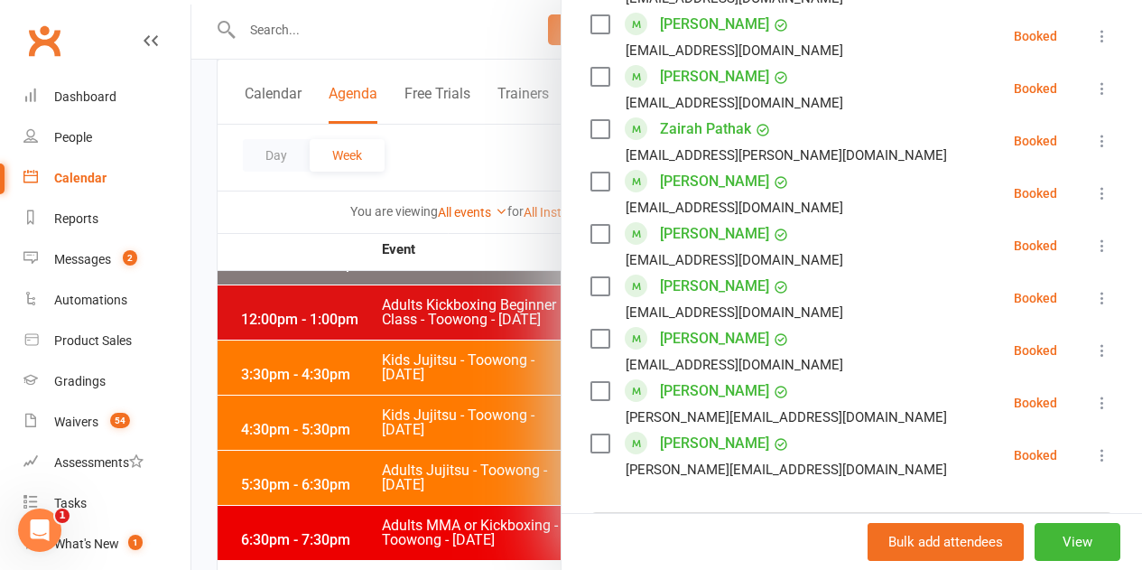
scroll to position [1444, 0]
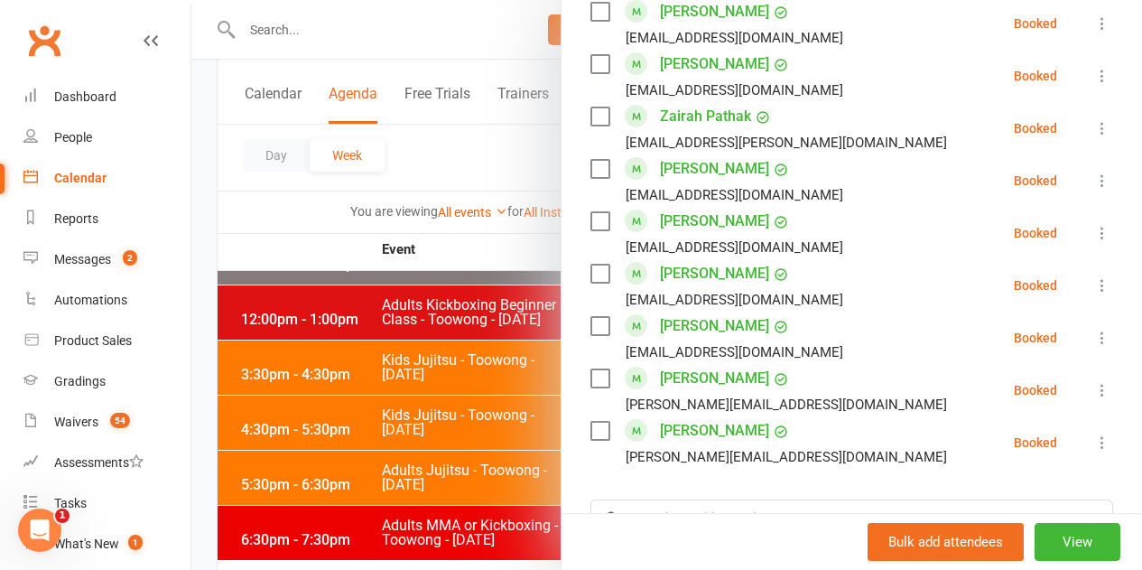
click at [1093, 224] on icon at bounding box center [1102, 233] width 18 height 18
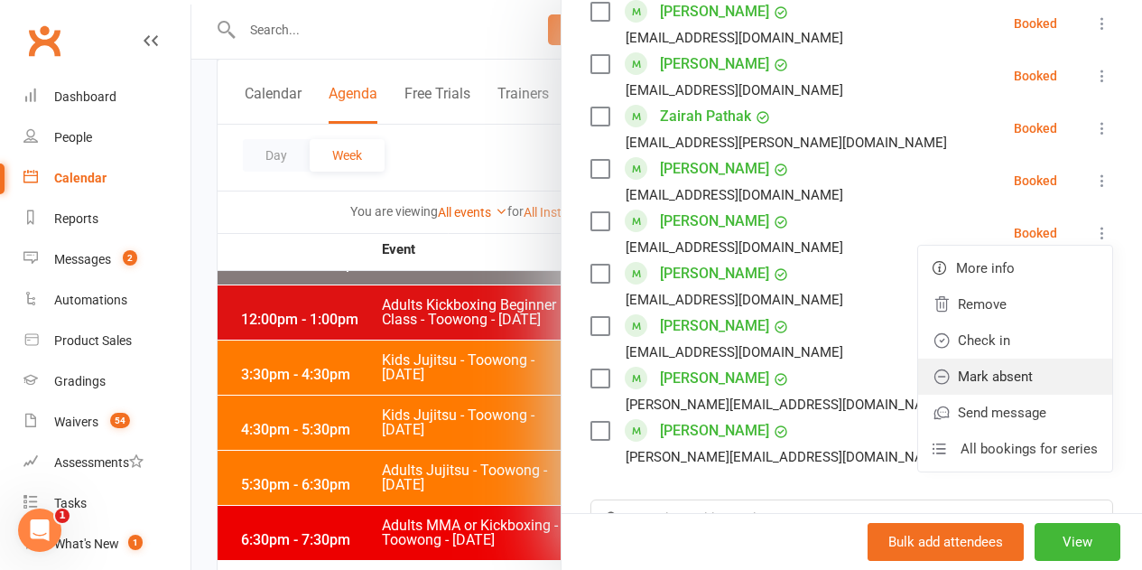
click at [1003, 358] on link "Mark absent" at bounding box center [1015, 376] width 194 height 36
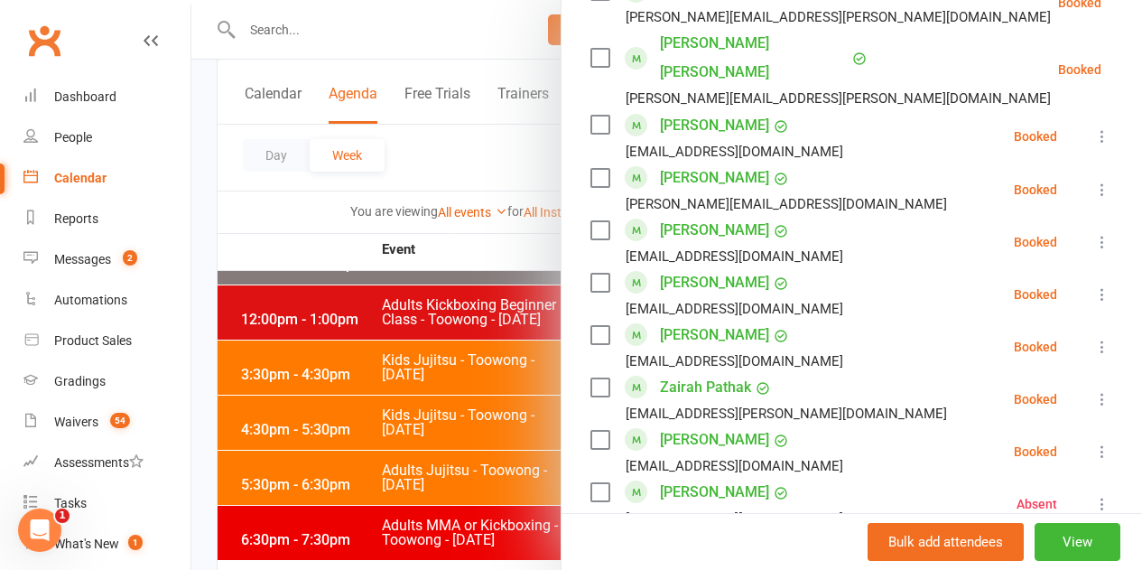
scroll to position [1264, 0]
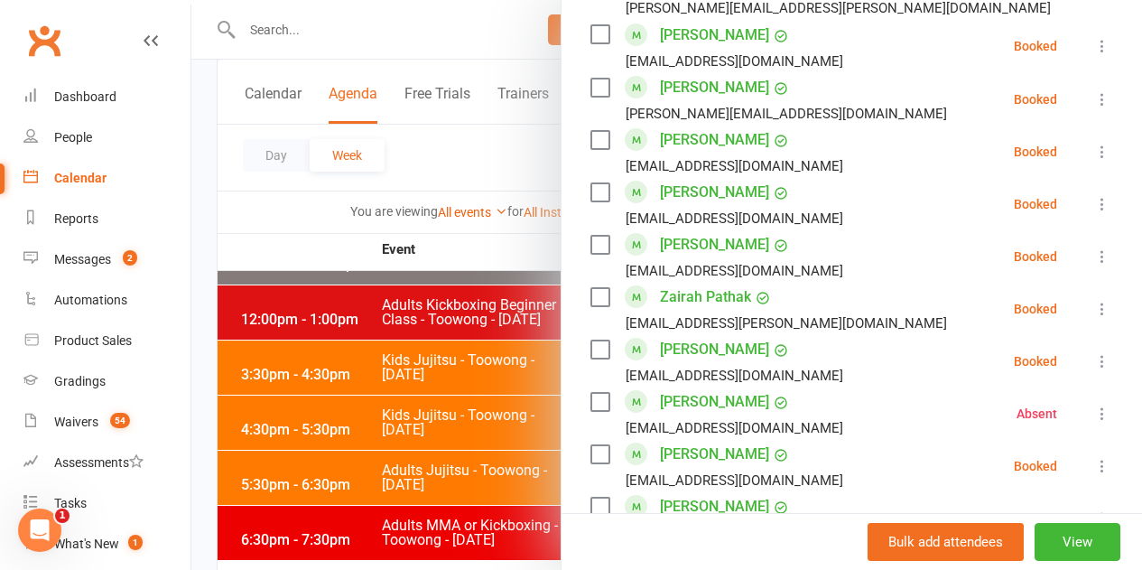
click at [1093, 352] on icon at bounding box center [1102, 361] width 18 height 18
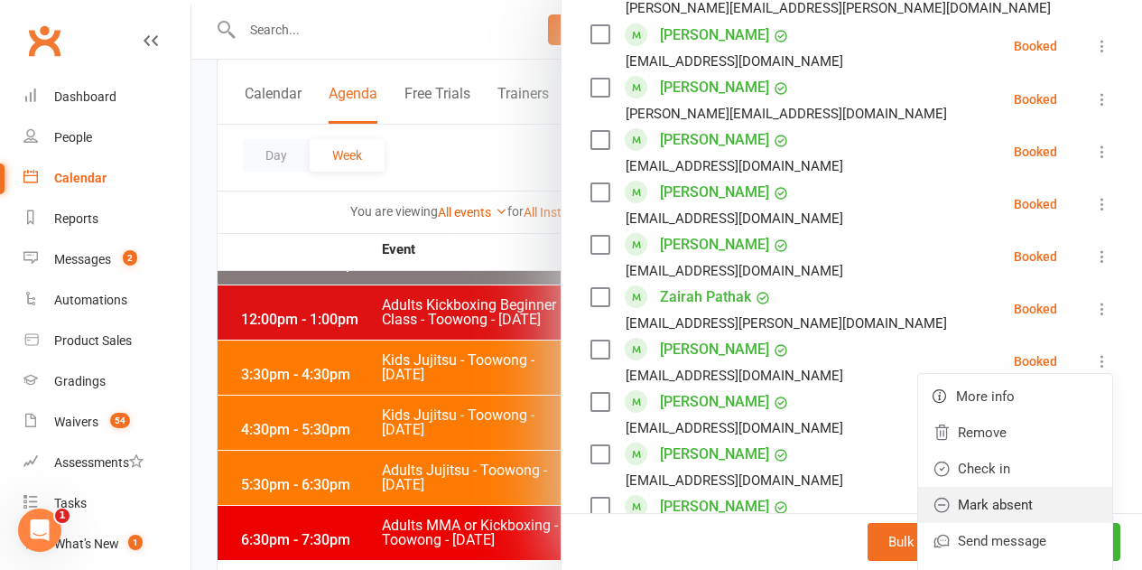
click at [979, 487] on link "Mark absent" at bounding box center [1015, 505] width 194 height 36
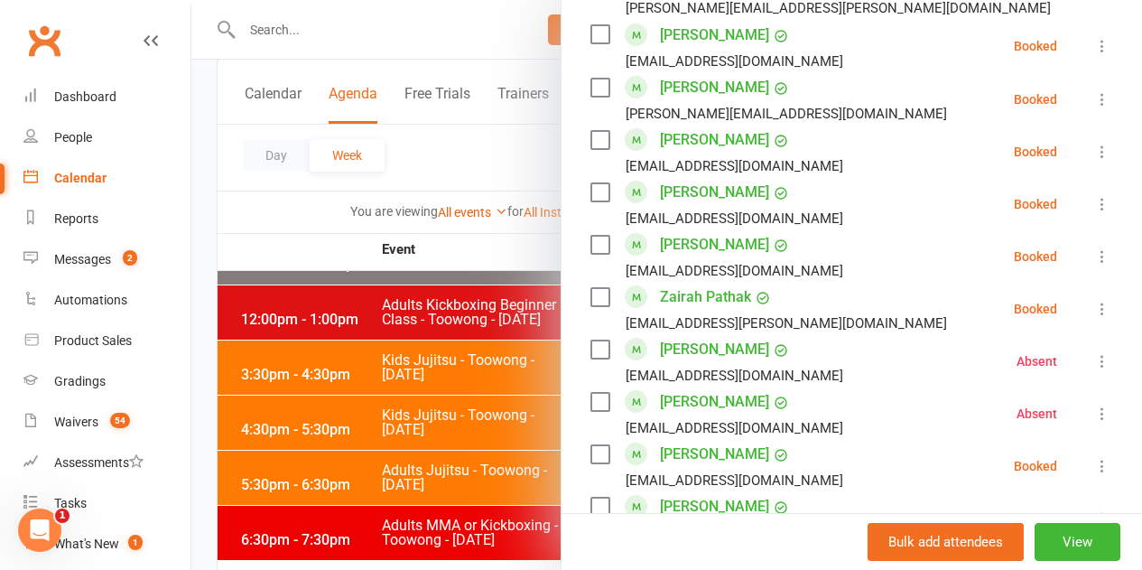
click at [450, 172] on div at bounding box center [666, 285] width 951 height 570
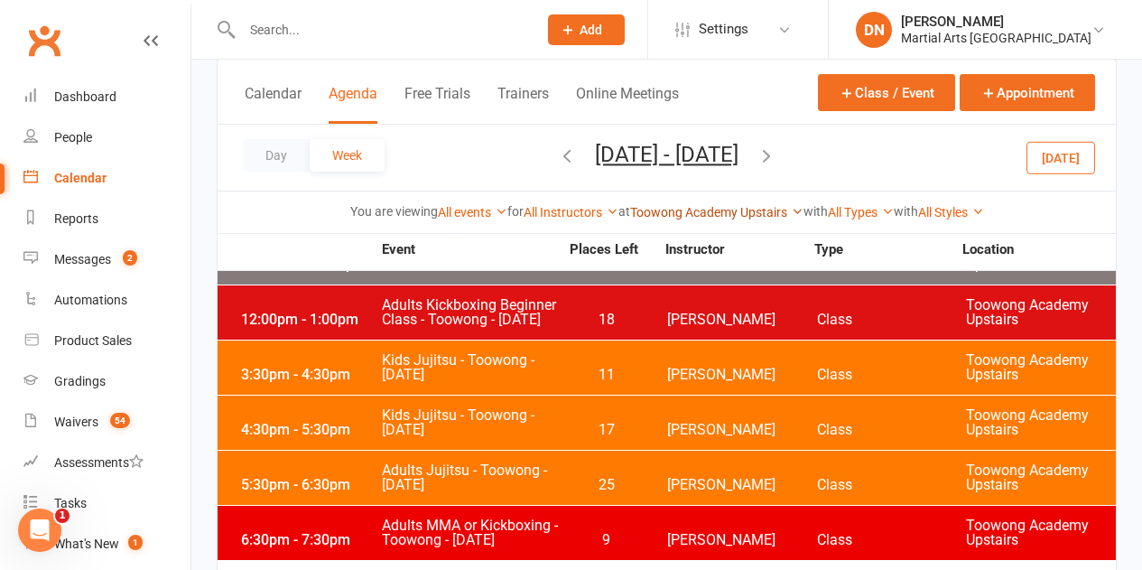
click at [766, 211] on link "Toowong Academy Upstairs" at bounding box center [716, 212] width 173 height 14
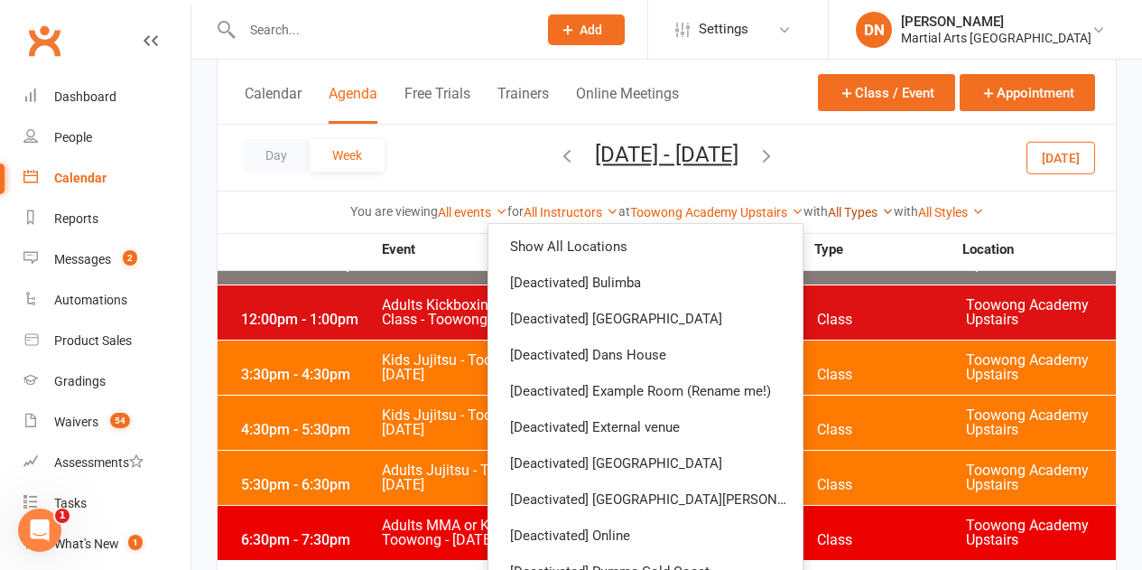
click at [847, 209] on link "All Types" at bounding box center [861, 212] width 66 height 14
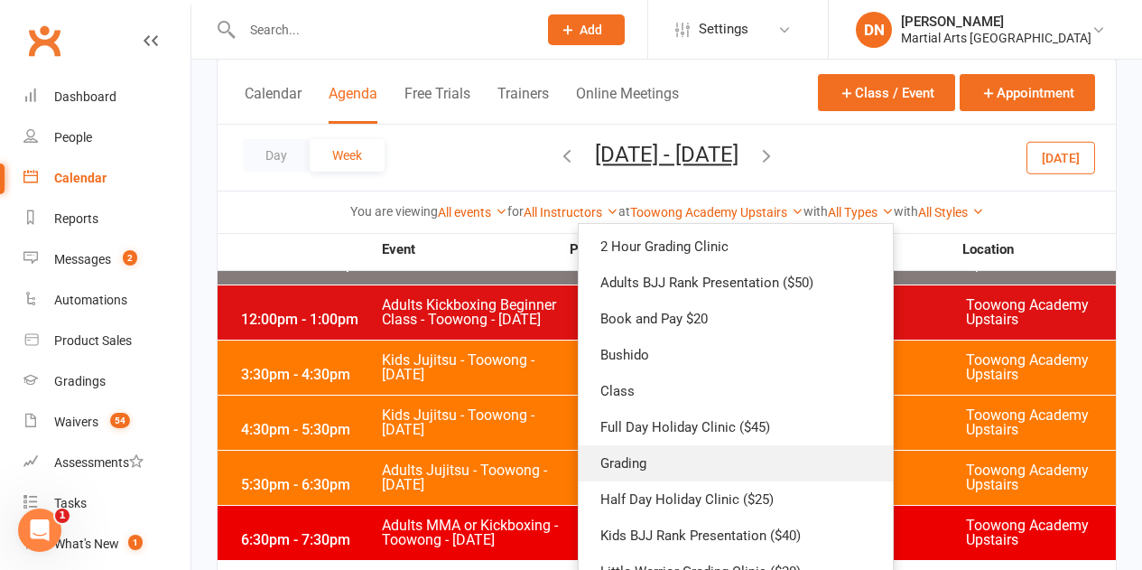
click at [627, 467] on link "Grading" at bounding box center [736, 463] width 314 height 36
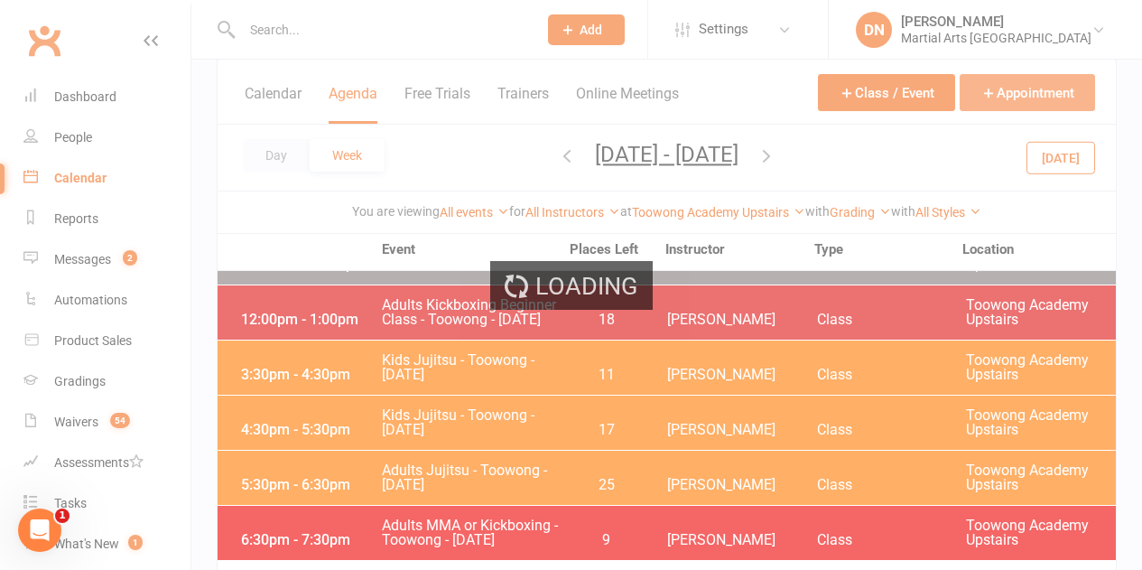
scroll to position [0, 0]
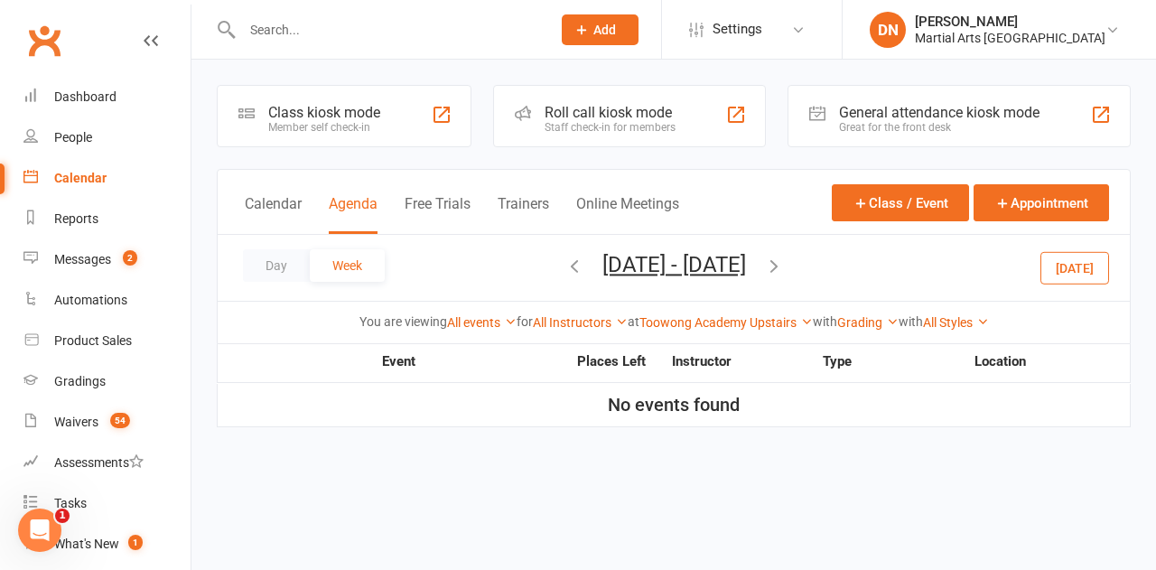
click at [784, 267] on icon "button" at bounding box center [774, 265] width 20 height 20
click at [843, 267] on div "Day Week Sep 28, 2025 - Oct 4, 2025 September 2025 Sun Mon Tue Wed Thu Fri Sat …" at bounding box center [674, 268] width 912 height 66
click at [784, 273] on icon "button" at bounding box center [774, 265] width 20 height 20
click at [784, 270] on icon "button" at bounding box center [774, 265] width 20 height 20
click at [784, 264] on icon "button" at bounding box center [774, 265] width 20 height 20
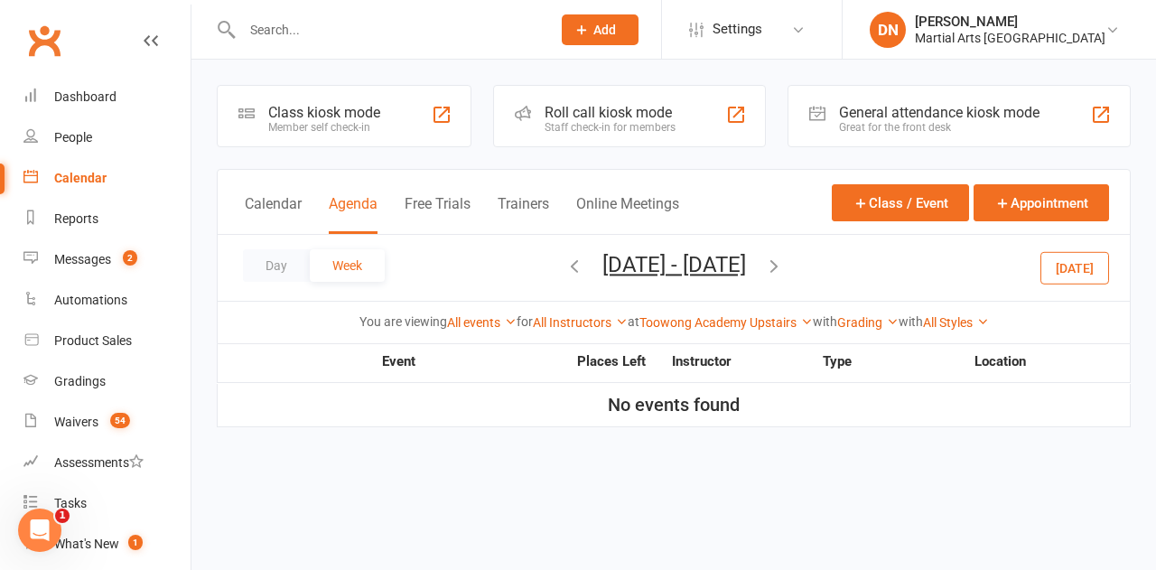
click at [784, 264] on icon "button" at bounding box center [774, 265] width 20 height 20
click at [784, 263] on icon "button" at bounding box center [774, 265] width 20 height 20
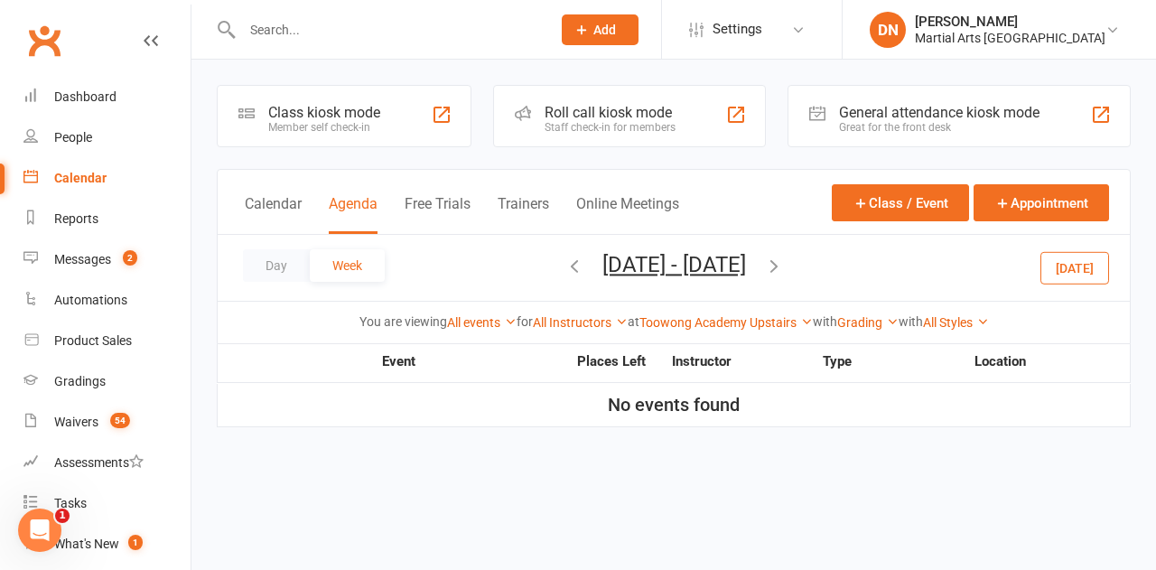
click at [784, 263] on icon "button" at bounding box center [774, 265] width 20 height 20
click at [784, 262] on icon "button" at bounding box center [774, 265] width 20 height 20
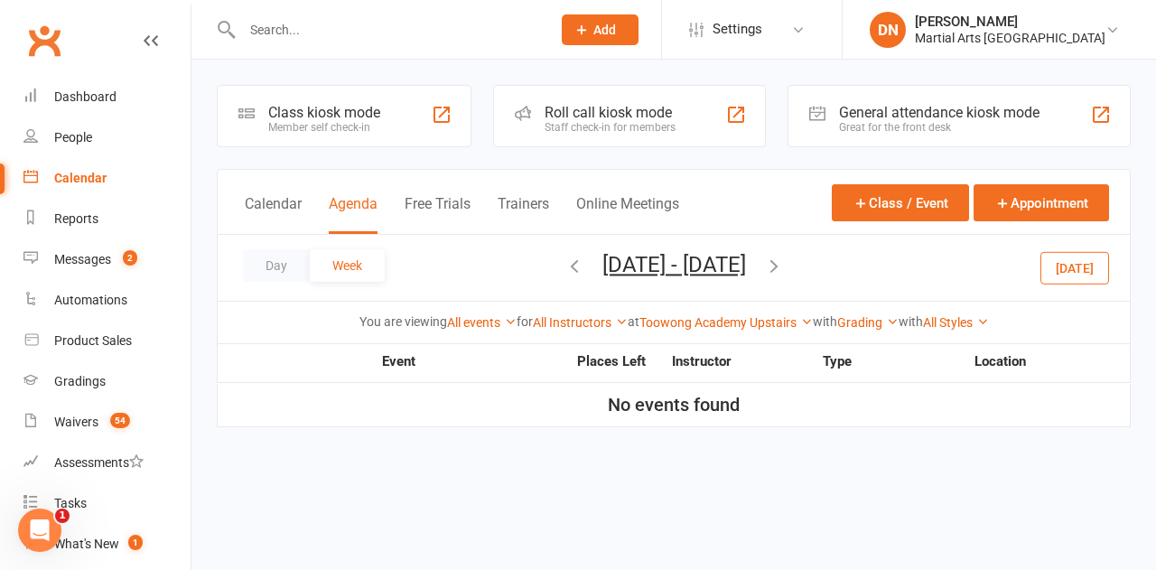
click at [784, 262] on icon "button" at bounding box center [774, 265] width 20 height 20
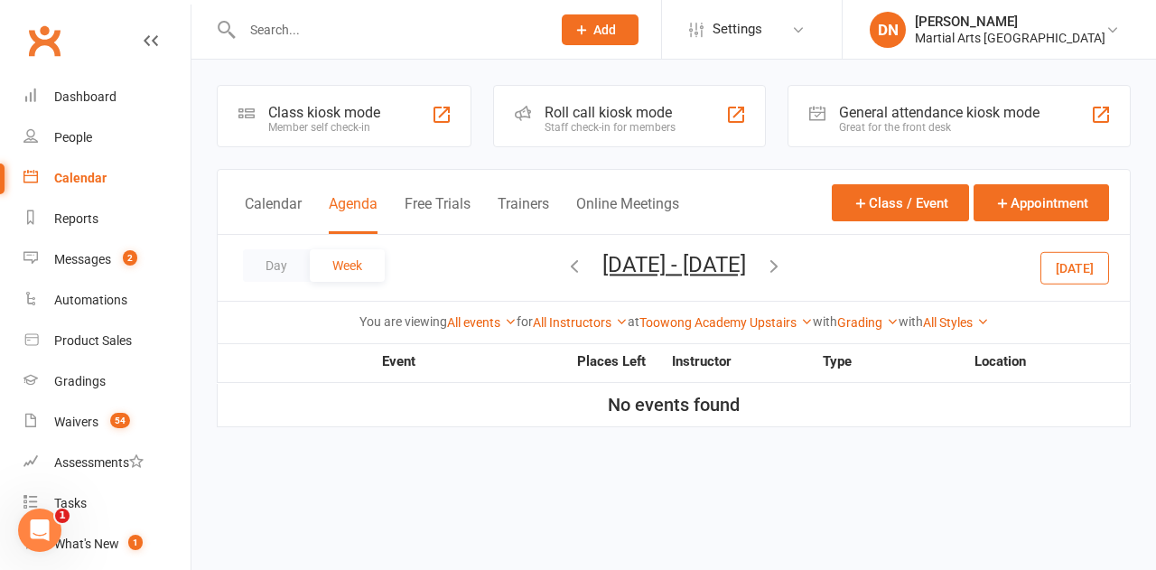
click at [834, 262] on div "Day Week Feb 1, 2026 - Feb 7, 2026 September 2025 Sun Mon Tue Wed Thu Fri Sat 3…" at bounding box center [674, 268] width 912 height 66
click at [831, 262] on div "Day Week Feb 1, 2026 - Feb 7, 2026 September 2025 Sun Mon Tue Wed Thu Fri Sat 3…" at bounding box center [674, 268] width 912 height 66
click at [564, 262] on icon "button" at bounding box center [574, 265] width 20 height 20
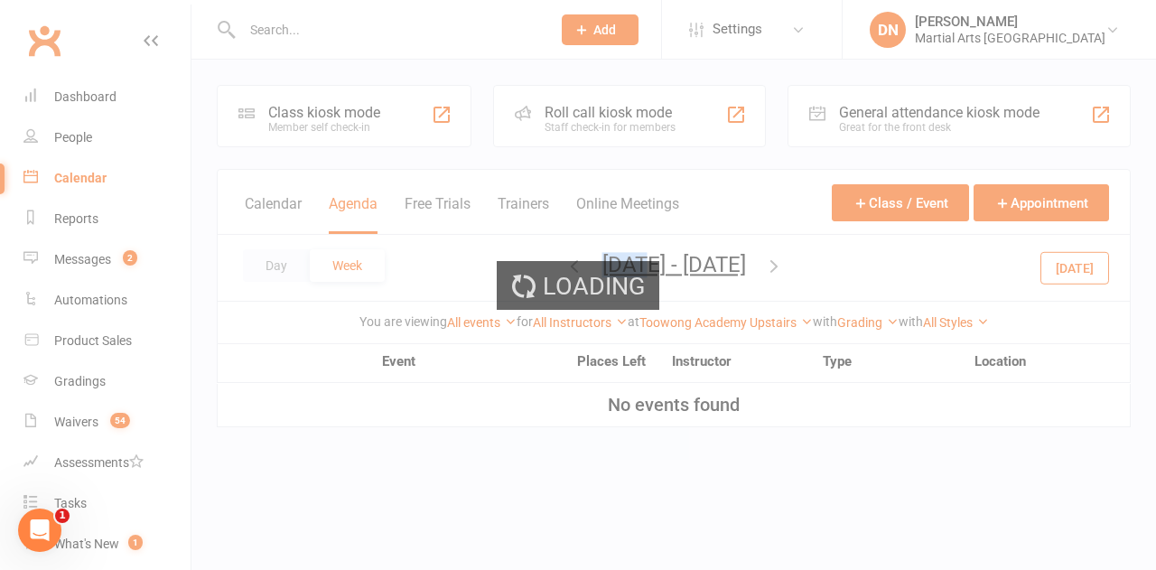
click at [584, 262] on span "Jan 25, 2026 - Jan 31, 2026 September 2025 Sun Mon Tue Wed Thu Fri Sat 31 01 02…" at bounding box center [674, 268] width 180 height 32
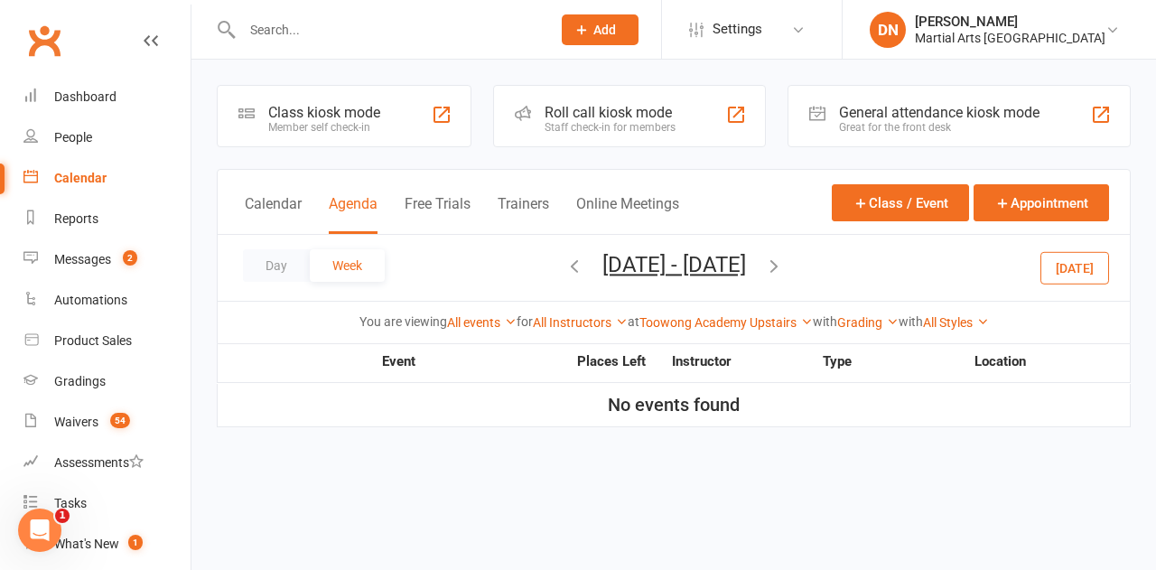
drag, startPoint x: 530, startPoint y: 265, endPoint x: 361, endPoint y: 231, distance: 172.1
click at [584, 265] on span "Jan 25, 2026 - Jan 31, 2026 September 2025 Sun Mon Tue Wed Thu Fri Sat 31 01 02…" at bounding box center [674, 268] width 180 height 32
click at [281, 273] on button "Day" at bounding box center [276, 265] width 67 height 32
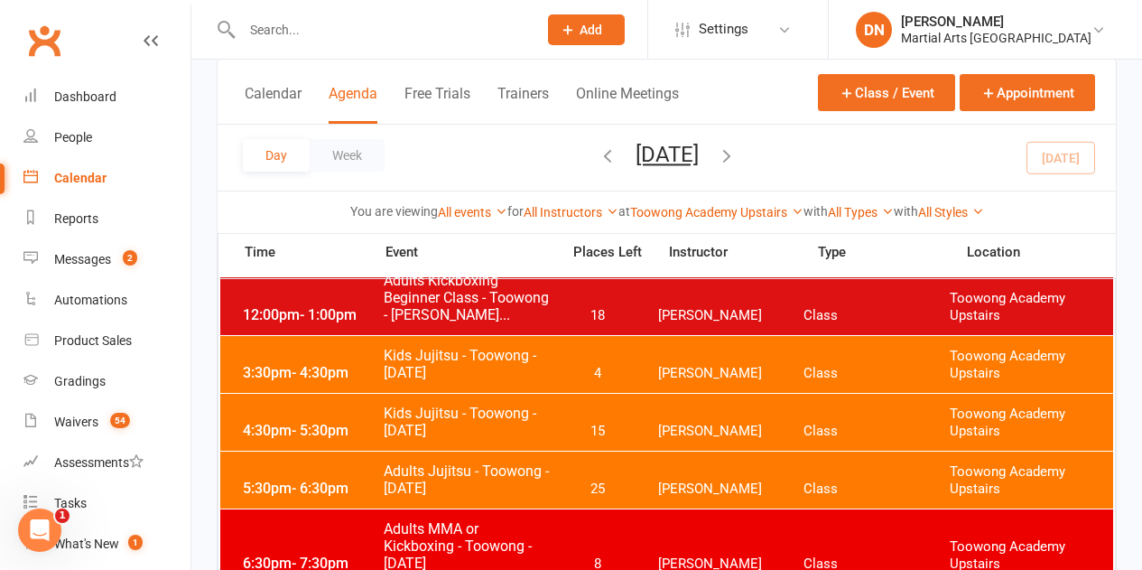
scroll to position [181, 0]
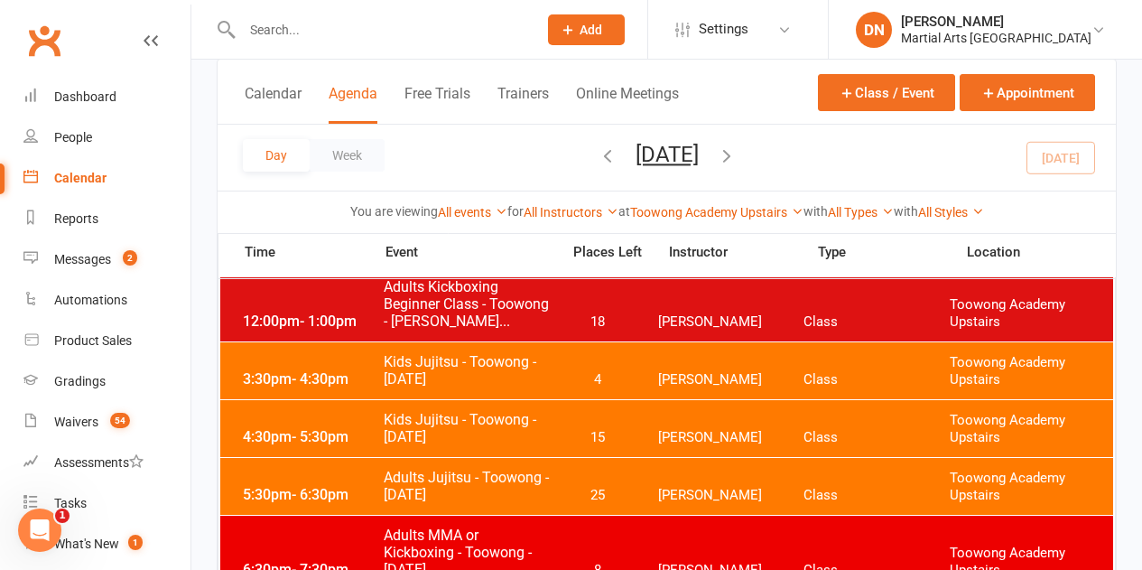
click at [335, 415] on div "4:30pm - 5:30pm Kids Jujitsu - Toowong - Monday 15 Quinton Cugola Class Toowong…" at bounding box center [666, 428] width 893 height 57
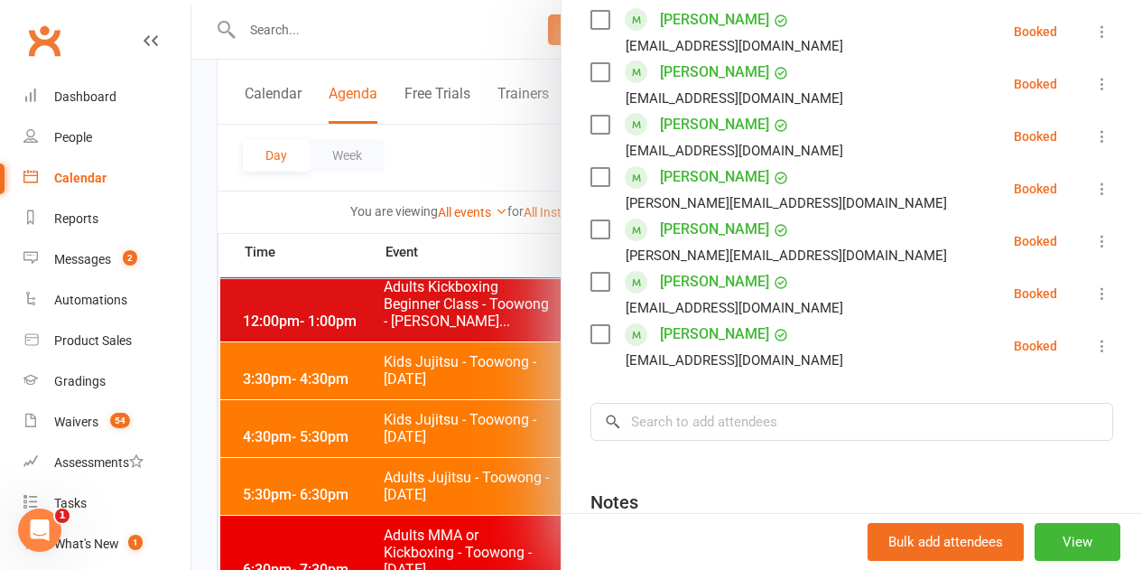
scroll to position [1896, 0]
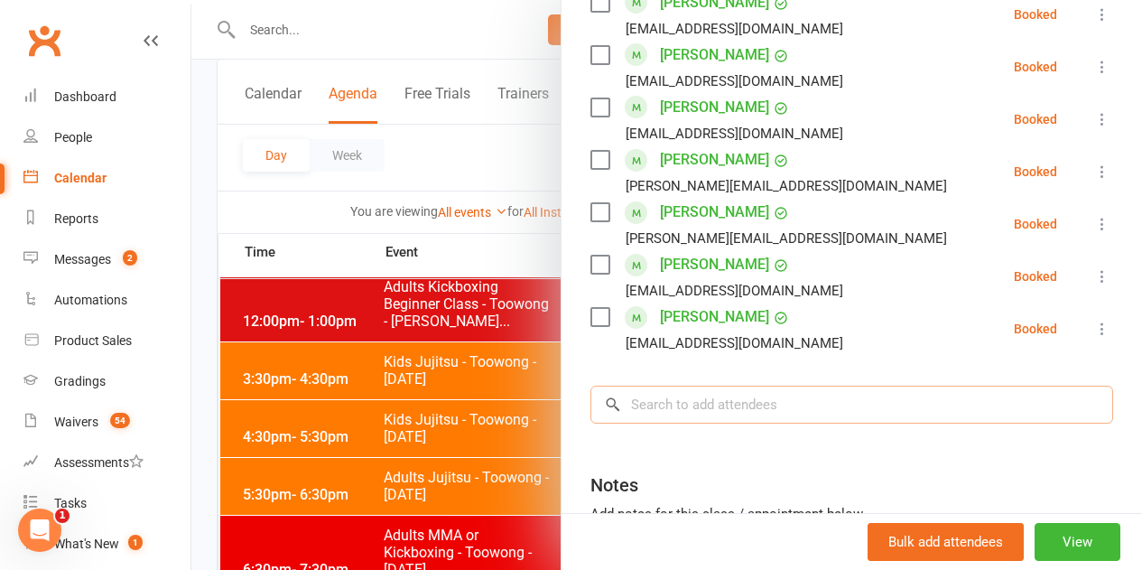
click at [737, 385] on input "search" at bounding box center [851, 404] width 523 height 38
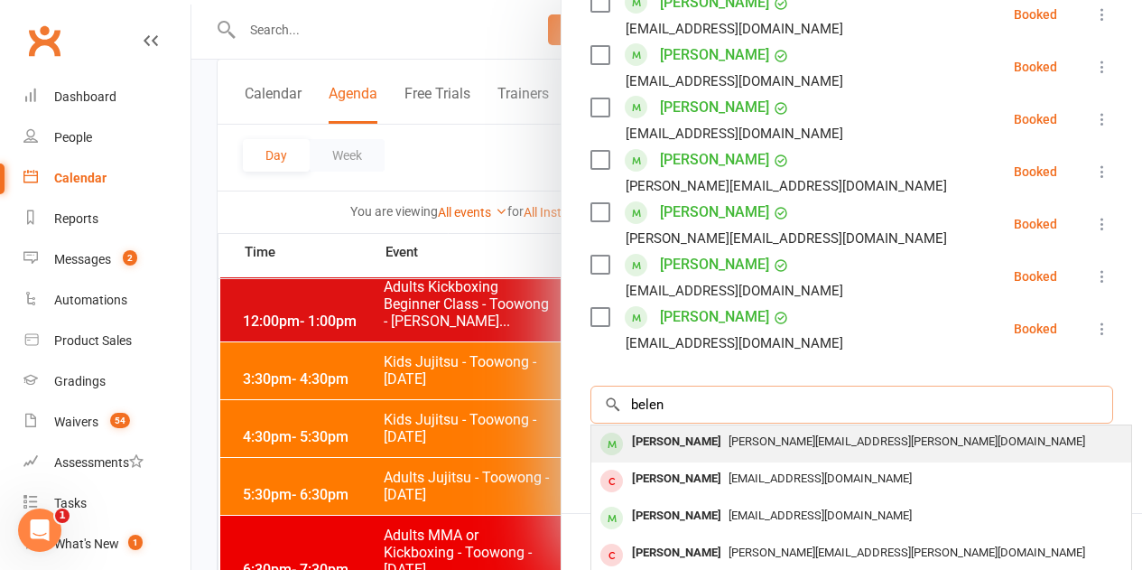
type input "belen"
click at [657, 429] on div "Belen West" at bounding box center [677, 442] width 104 height 26
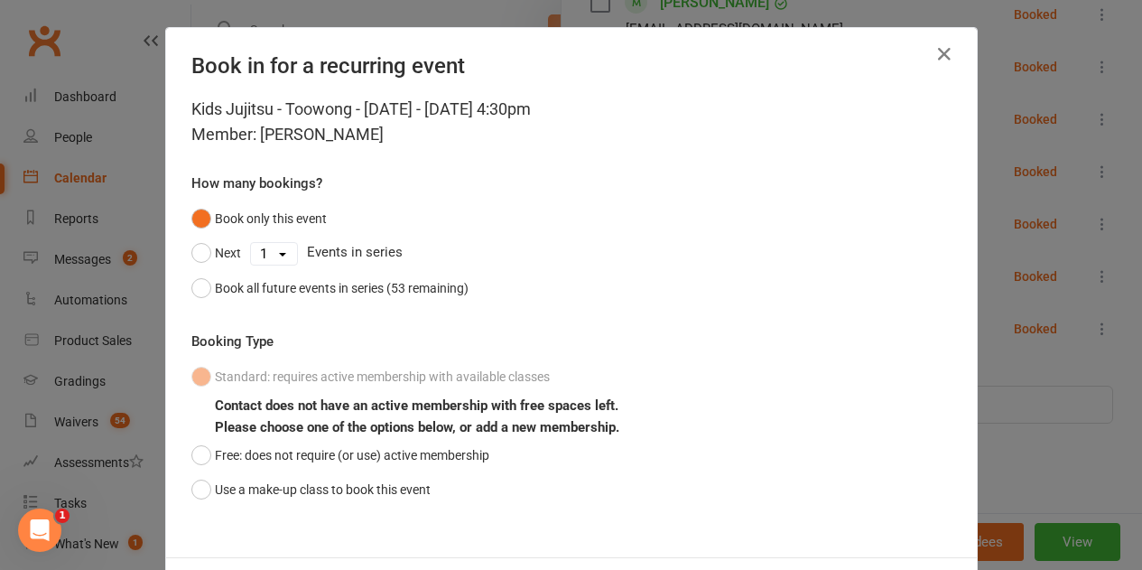
scroll to position [82, 0]
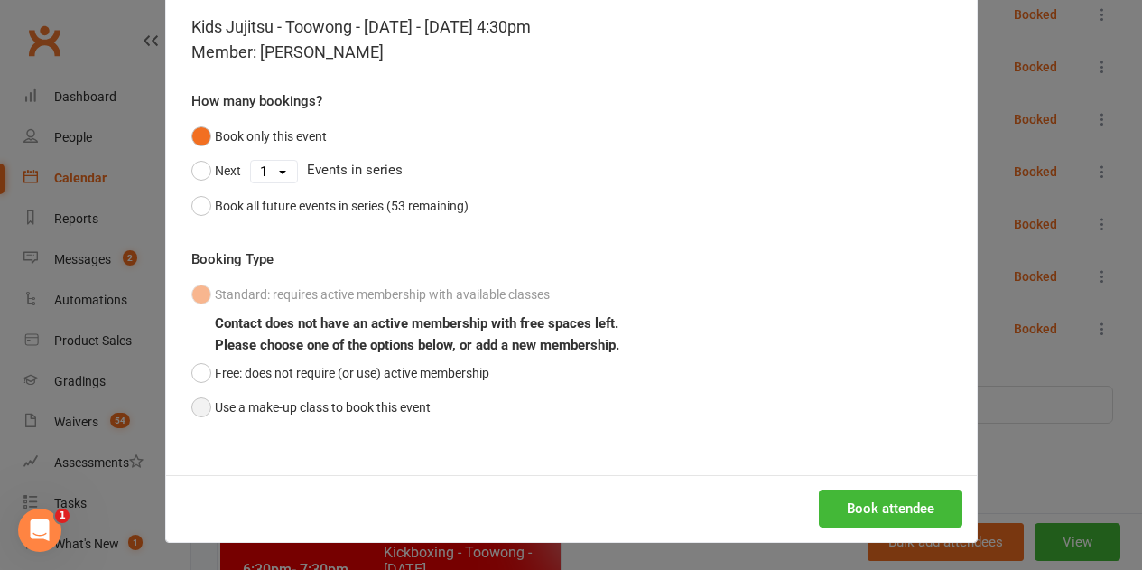
click at [191, 409] on button "Use a make-up class to book this event" at bounding box center [310, 407] width 239 height 34
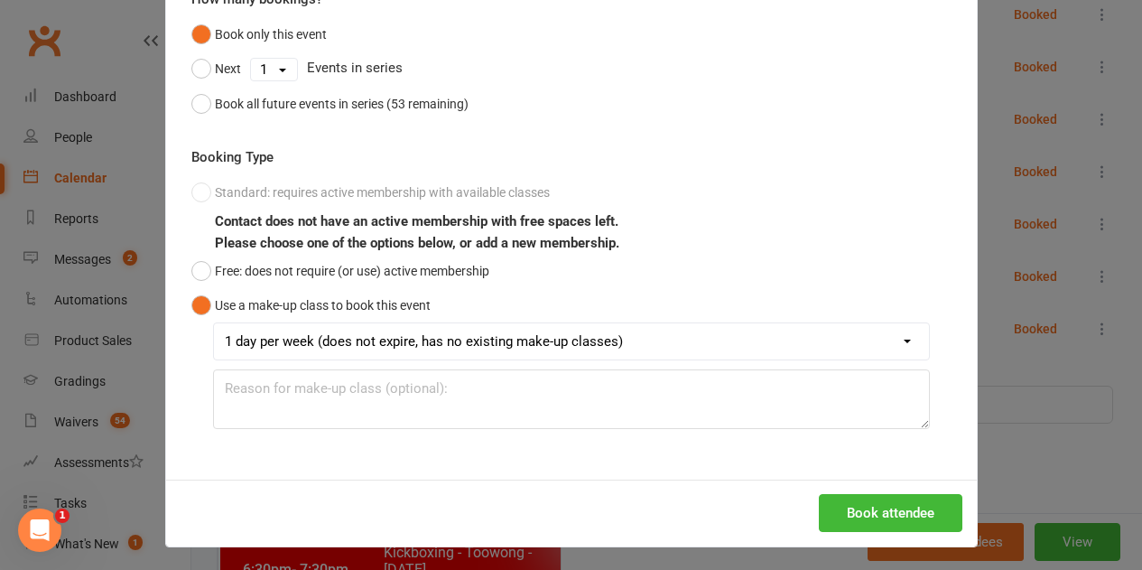
scroll to position [189, 0]
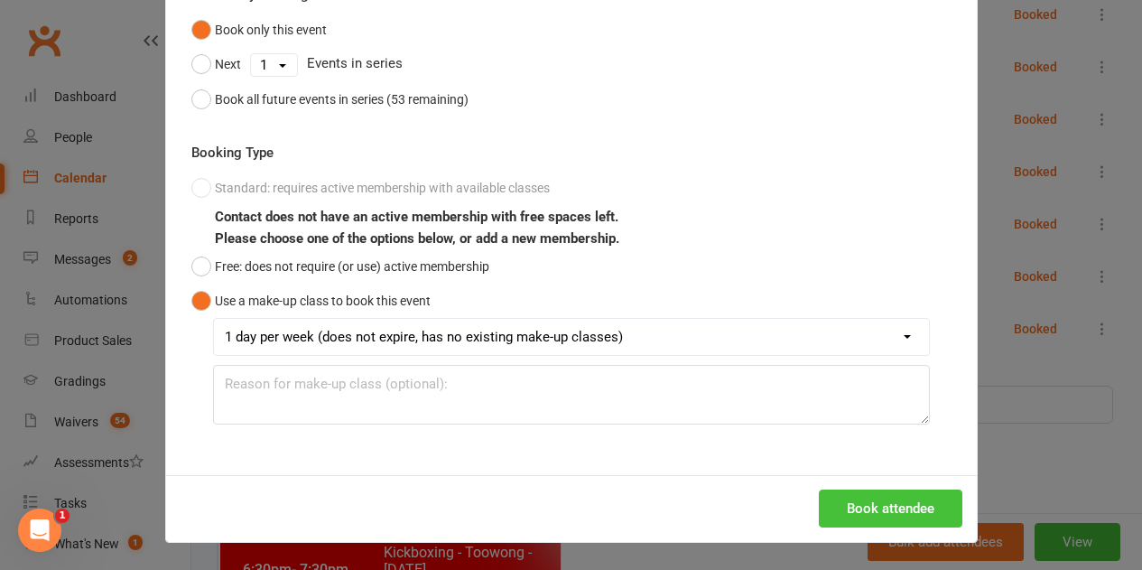
click at [915, 499] on button "Book attendee" at bounding box center [891, 508] width 144 height 38
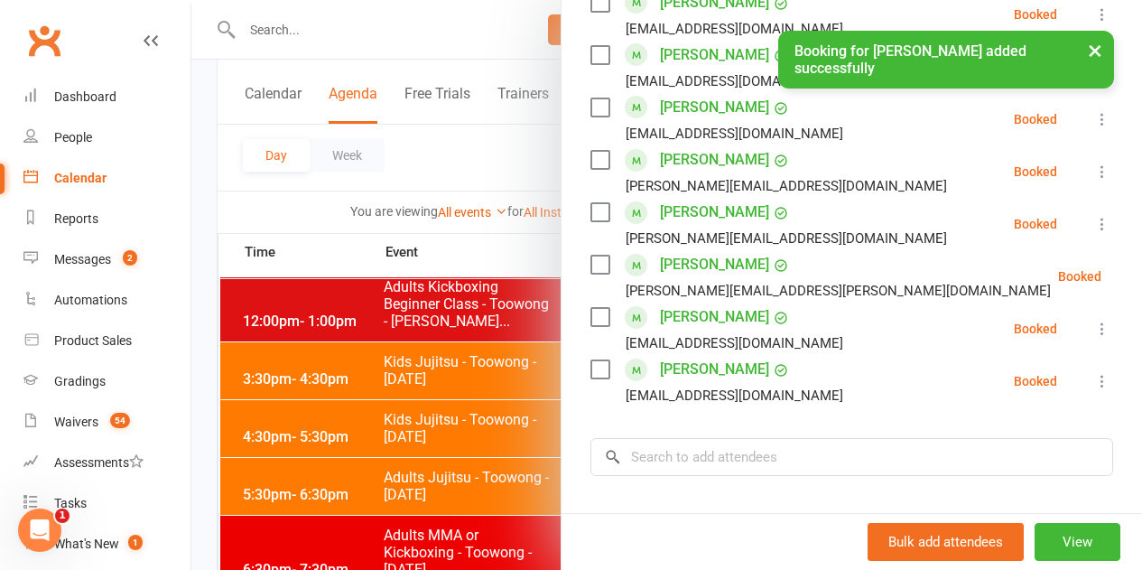
click at [311, 217] on div at bounding box center [666, 285] width 951 height 570
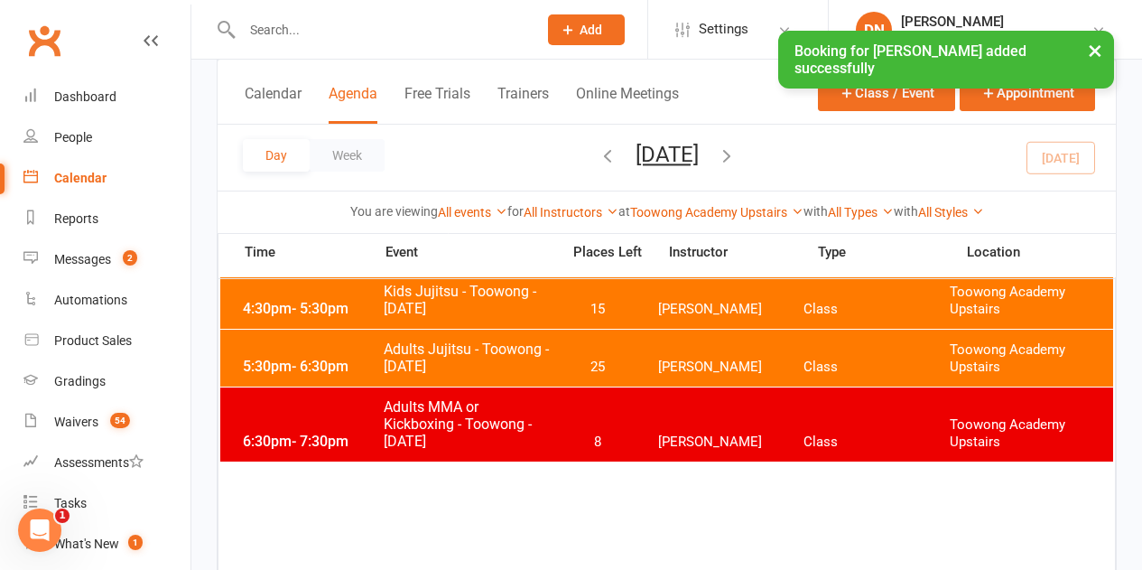
scroll to position [271, 0]
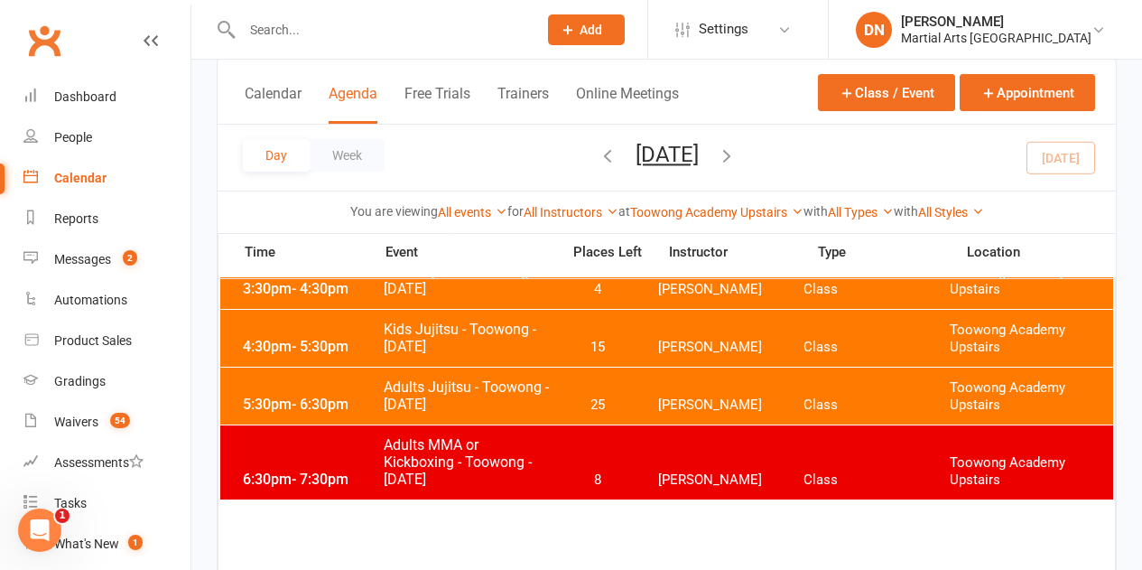
click at [355, 384] on div "5:30pm - 6:30pm Adults Jujitsu - Toowong - Monday 25 Quinton Cugola Class Toowo…" at bounding box center [666, 395] width 893 height 57
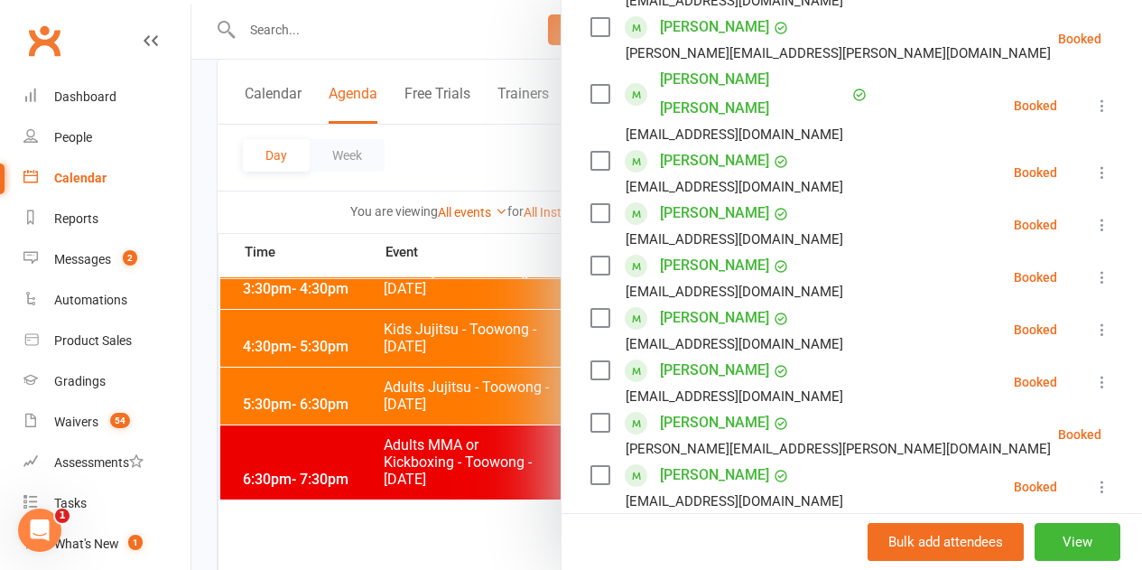
scroll to position [722, 0]
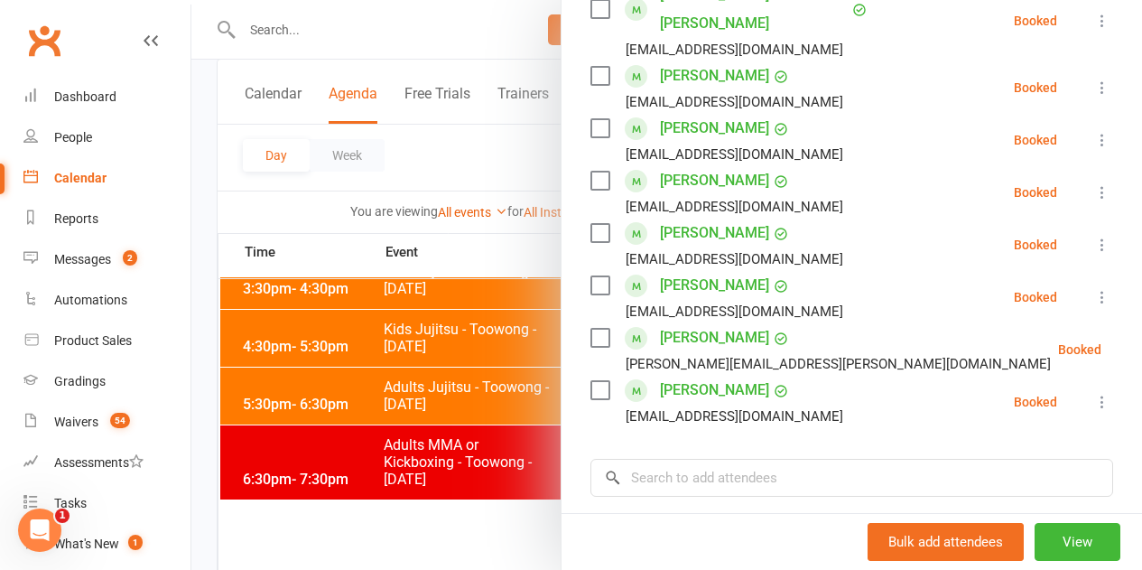
click at [1137, 340] on icon at bounding box center [1146, 349] width 18 height 18
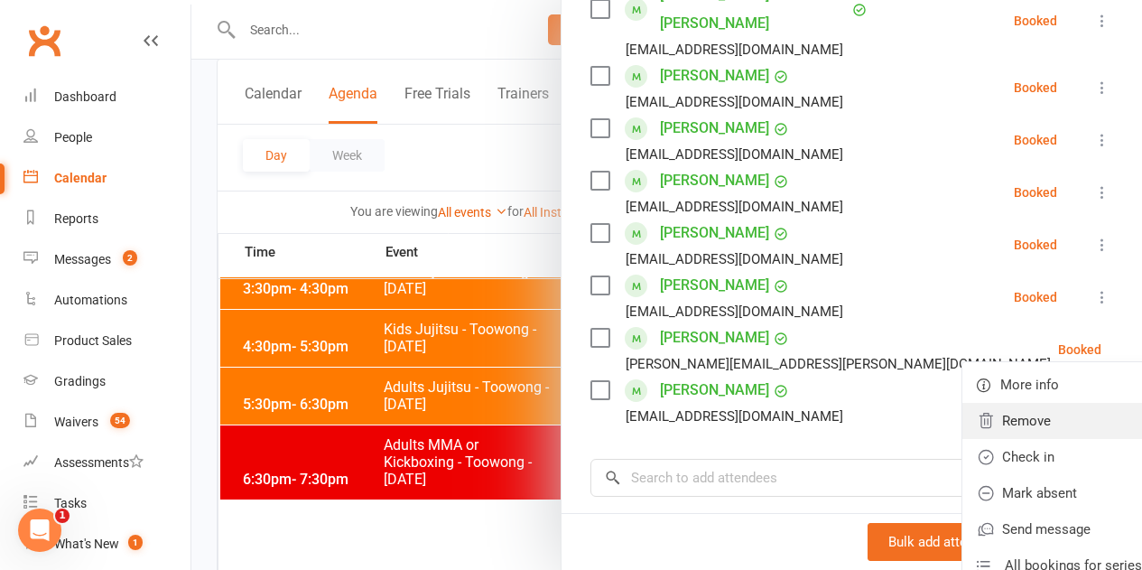
click at [1006, 403] on link "Remove" at bounding box center [1059, 421] width 194 height 36
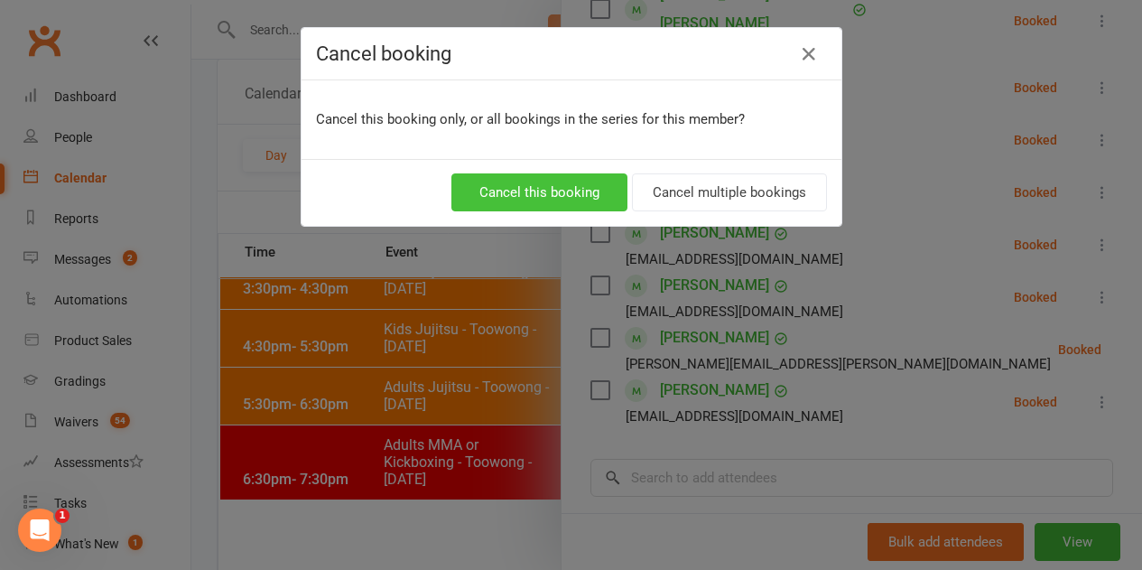
click at [547, 196] on button "Cancel this booking" at bounding box center [539, 192] width 176 height 38
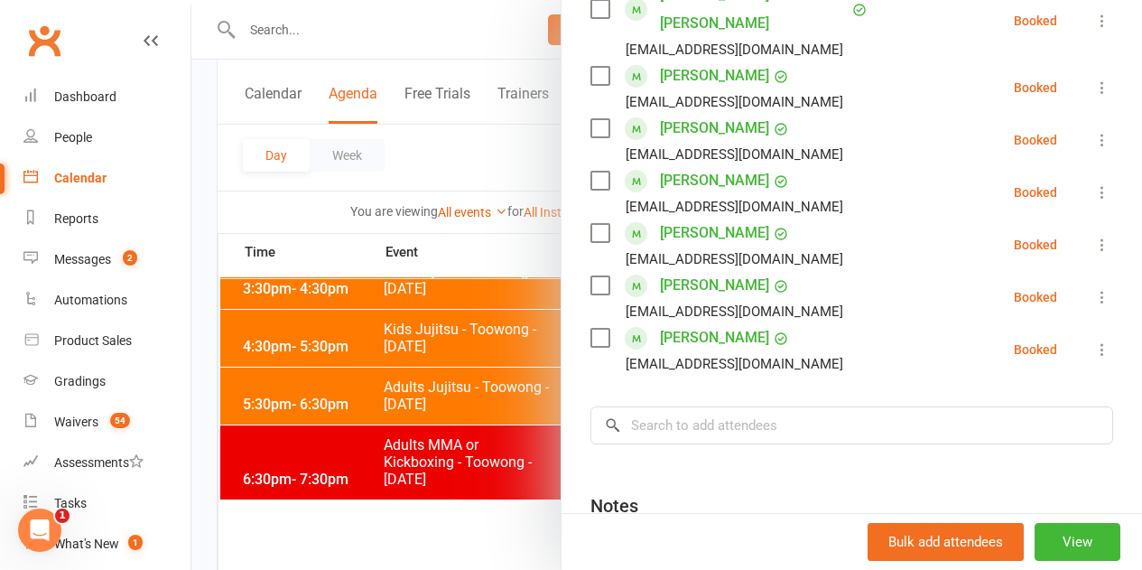
click at [416, 146] on div at bounding box center [666, 285] width 951 height 570
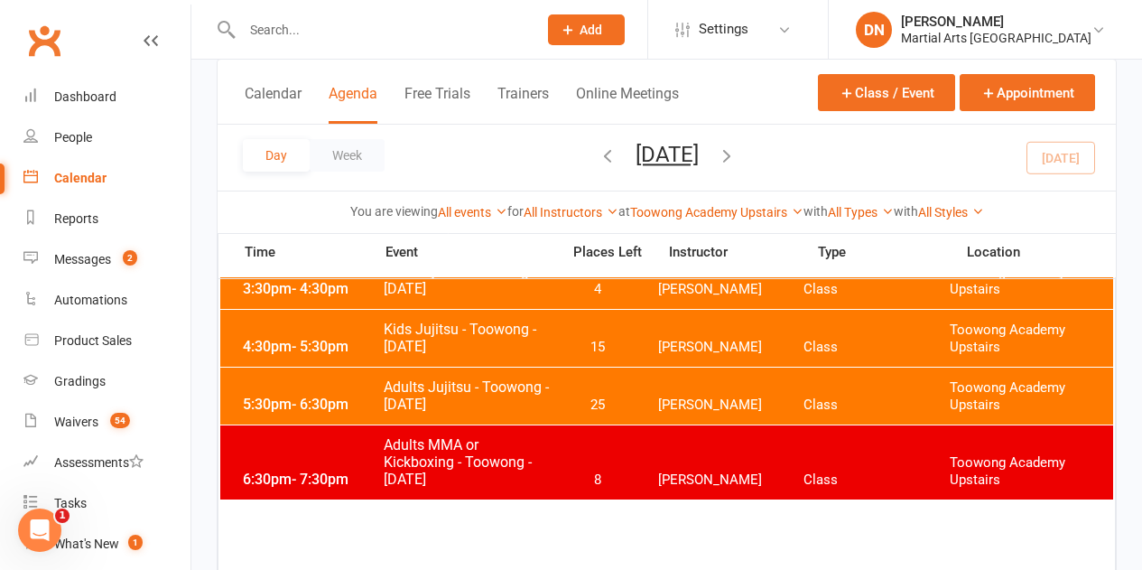
click at [737, 152] on icon "button" at bounding box center [727, 155] width 20 height 20
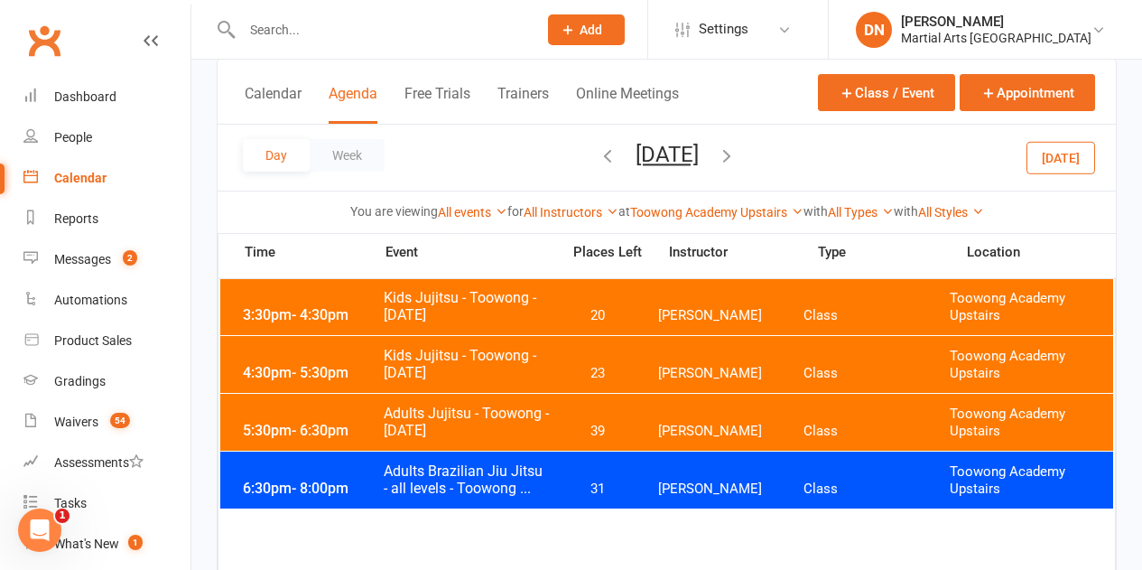
scroll to position [181, 0]
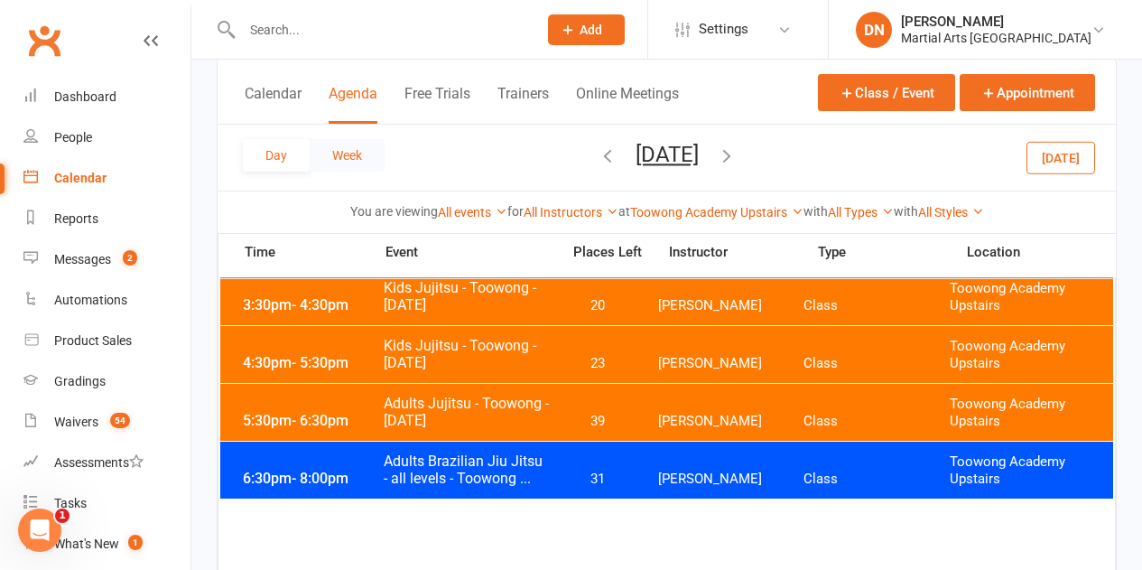
click at [340, 146] on button "Week" at bounding box center [347, 155] width 75 height 32
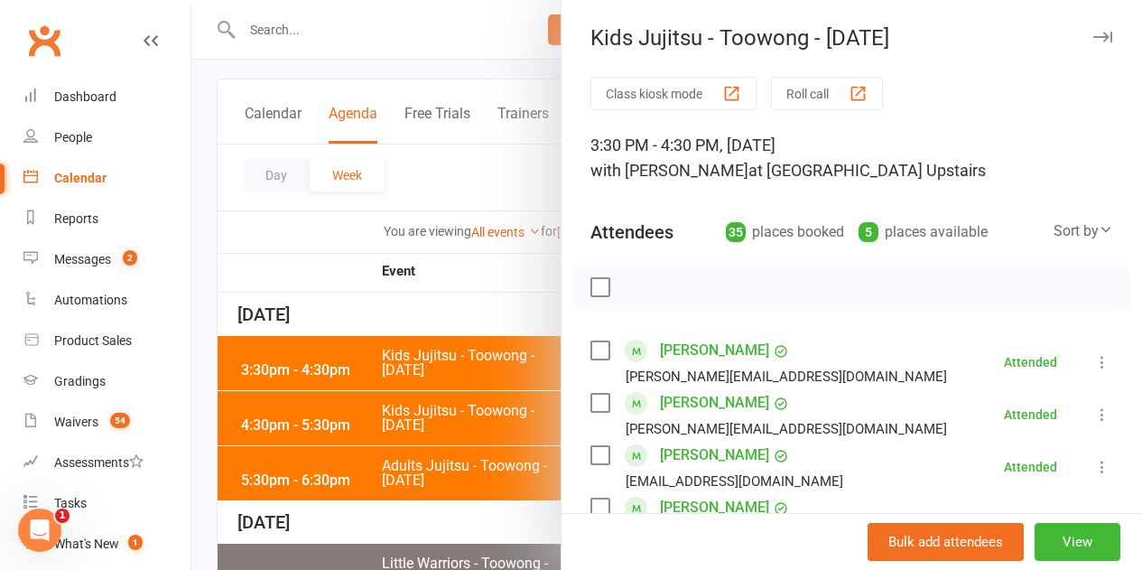
scroll to position [271, 0]
